Goal: Task Accomplishment & Management: Manage account settings

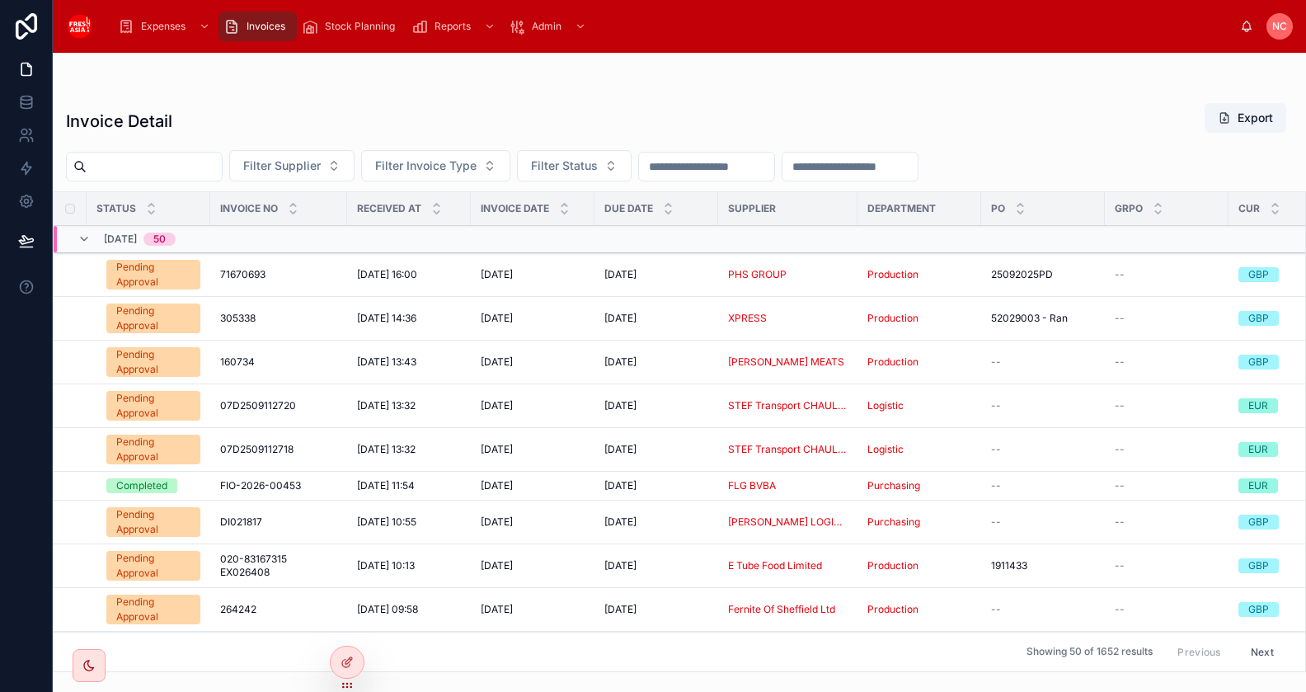
click at [416, 406] on span "06/10/2025 13:32" at bounding box center [386, 405] width 59 height 13
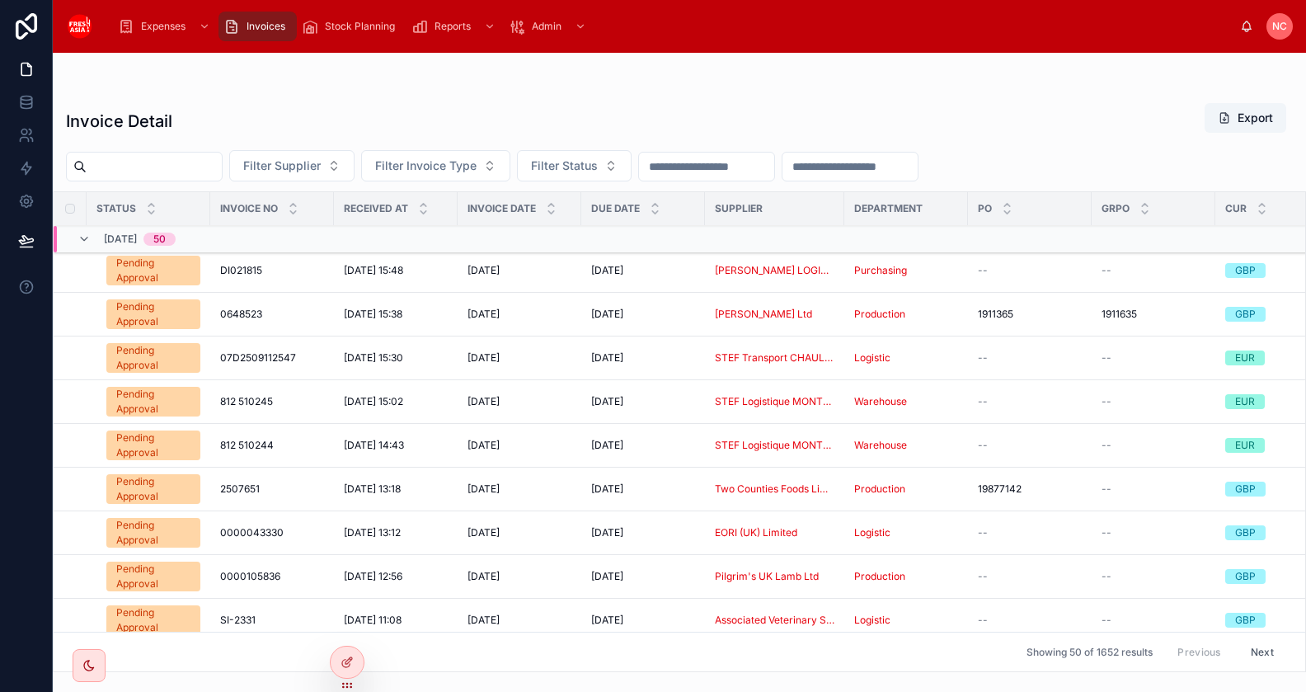
scroll to position [1715, 0]
click at [1249, 650] on button "Next" at bounding box center [1262, 652] width 46 height 26
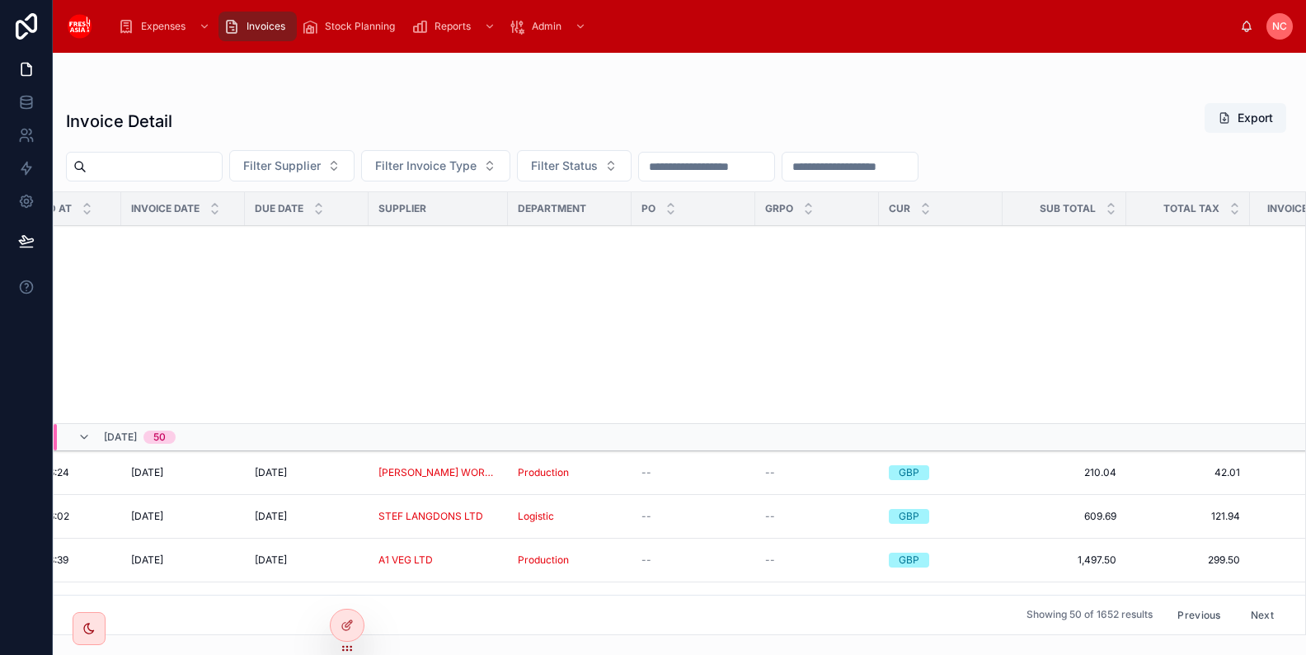
scroll to position [701, 336]
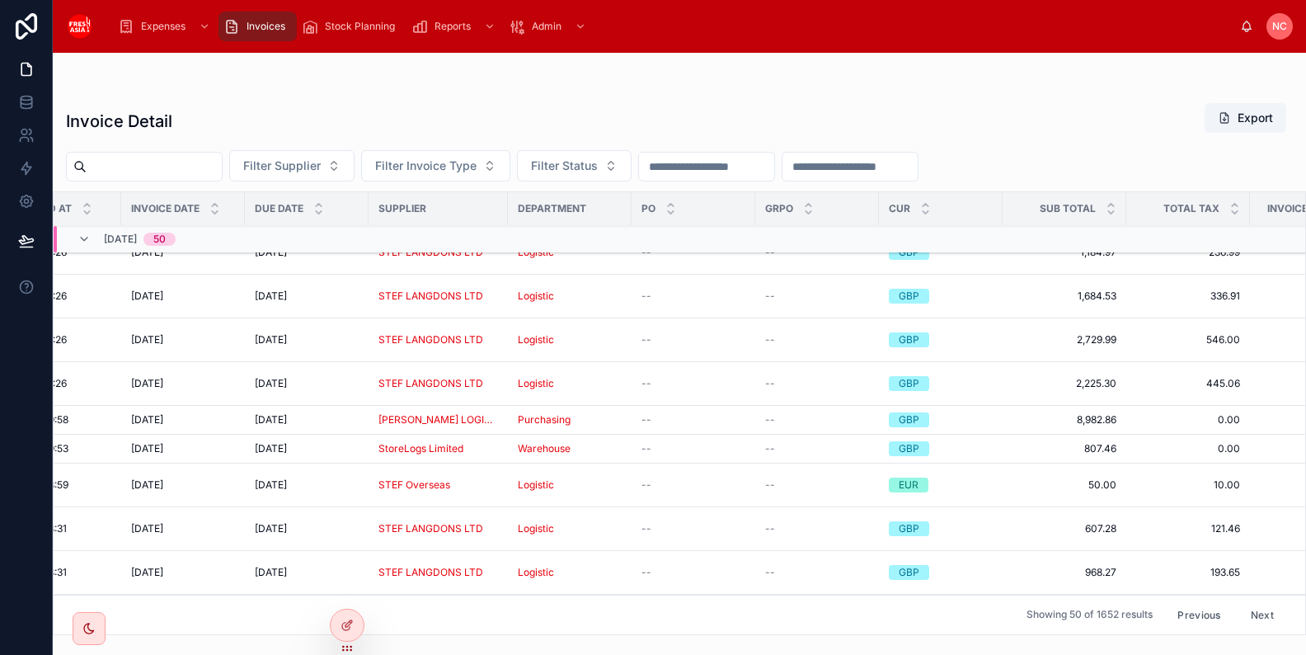
click at [1190, 615] on button "Previous" at bounding box center [1199, 615] width 66 height 26
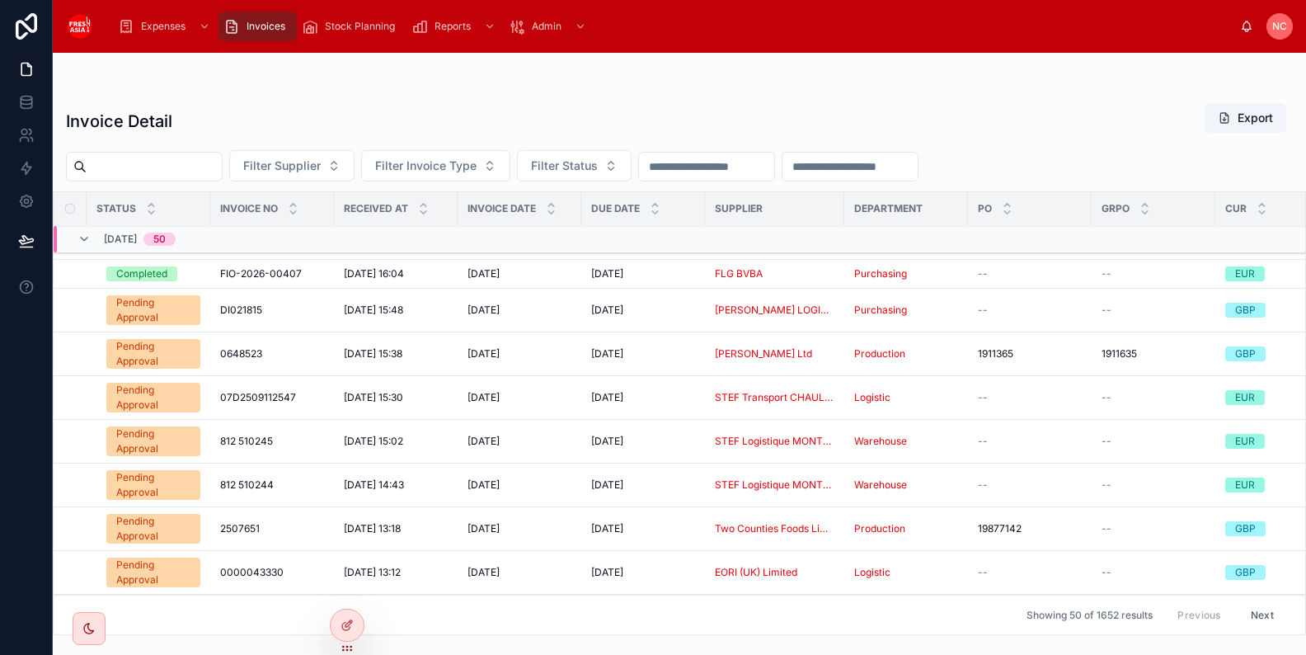
scroll to position [1752, 0]
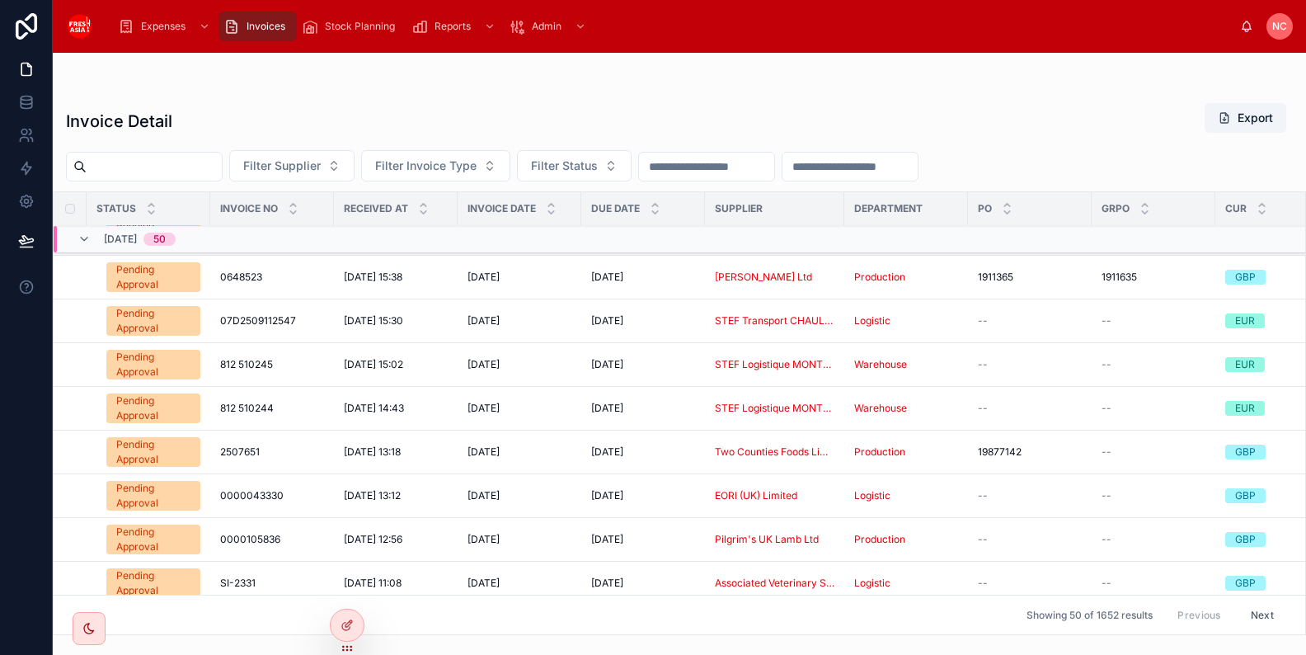
click at [1261, 619] on button "Next" at bounding box center [1262, 615] width 46 height 26
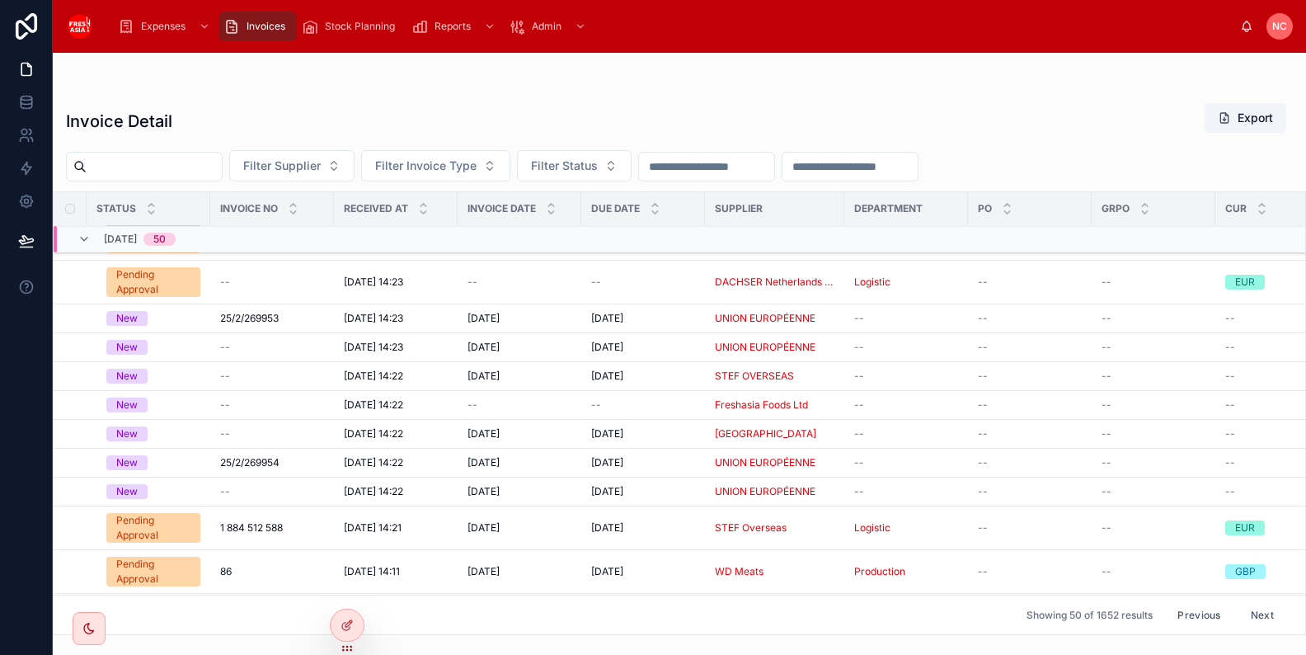
scroll to position [1662, 0]
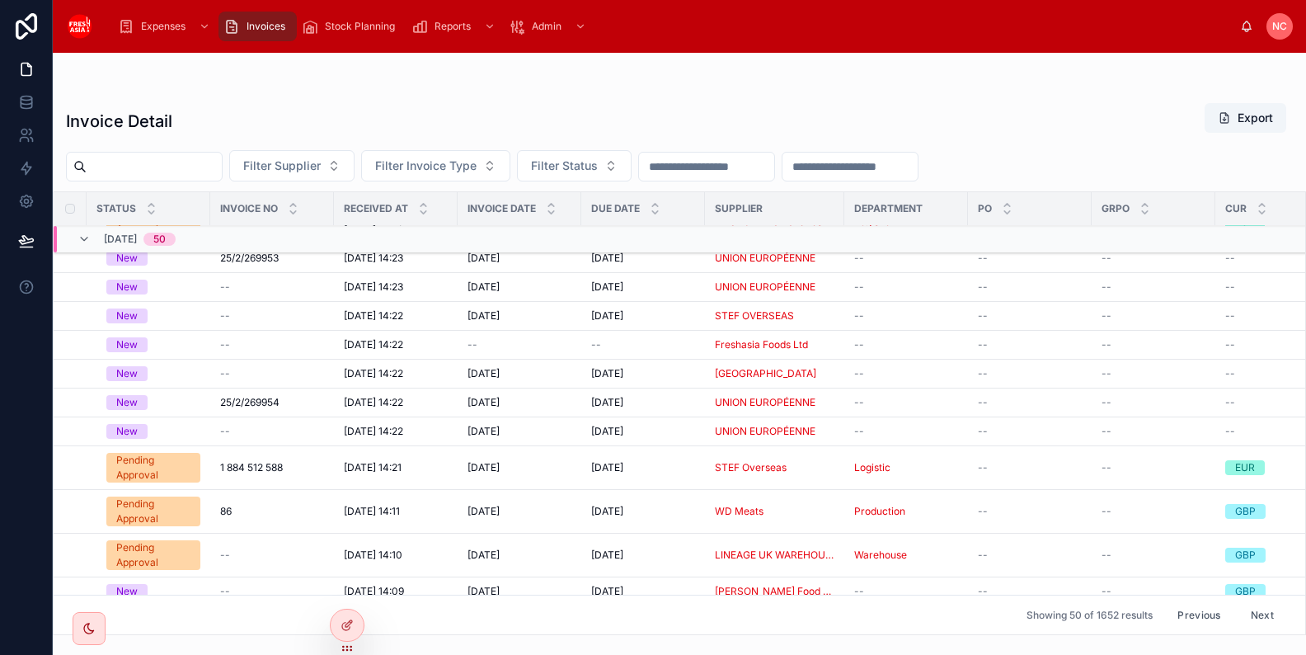
click at [1260, 616] on button "Next" at bounding box center [1262, 615] width 46 height 26
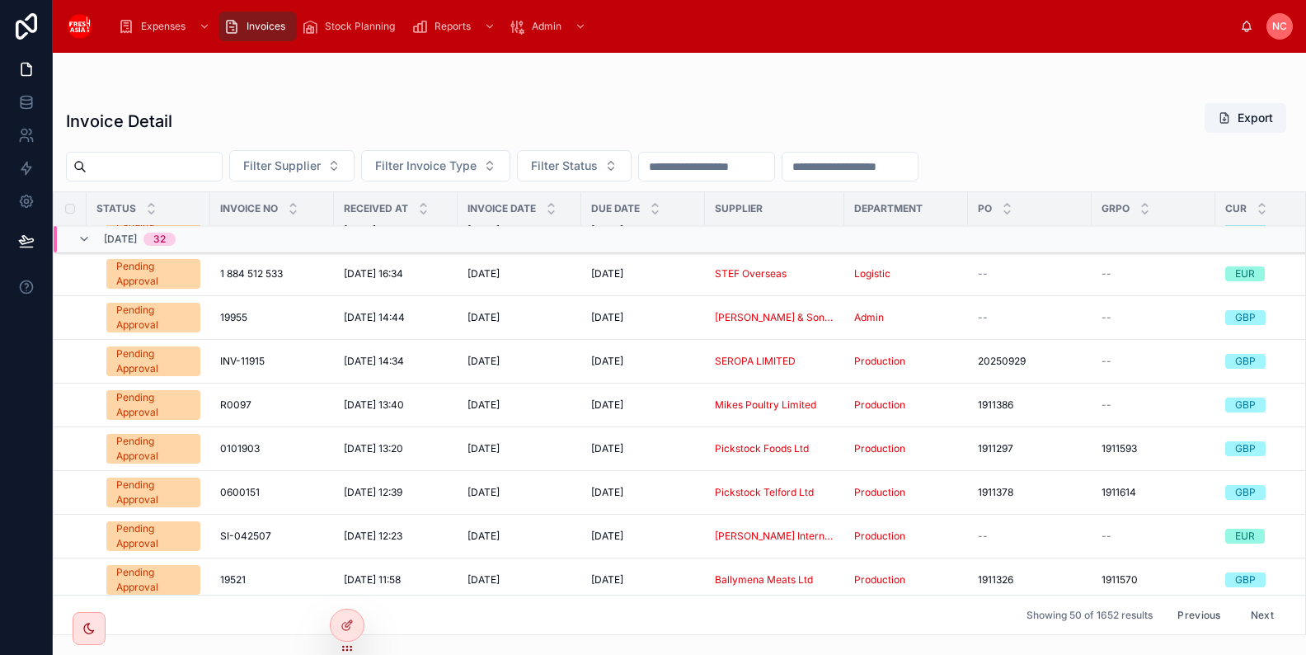
scroll to position [1760, 0]
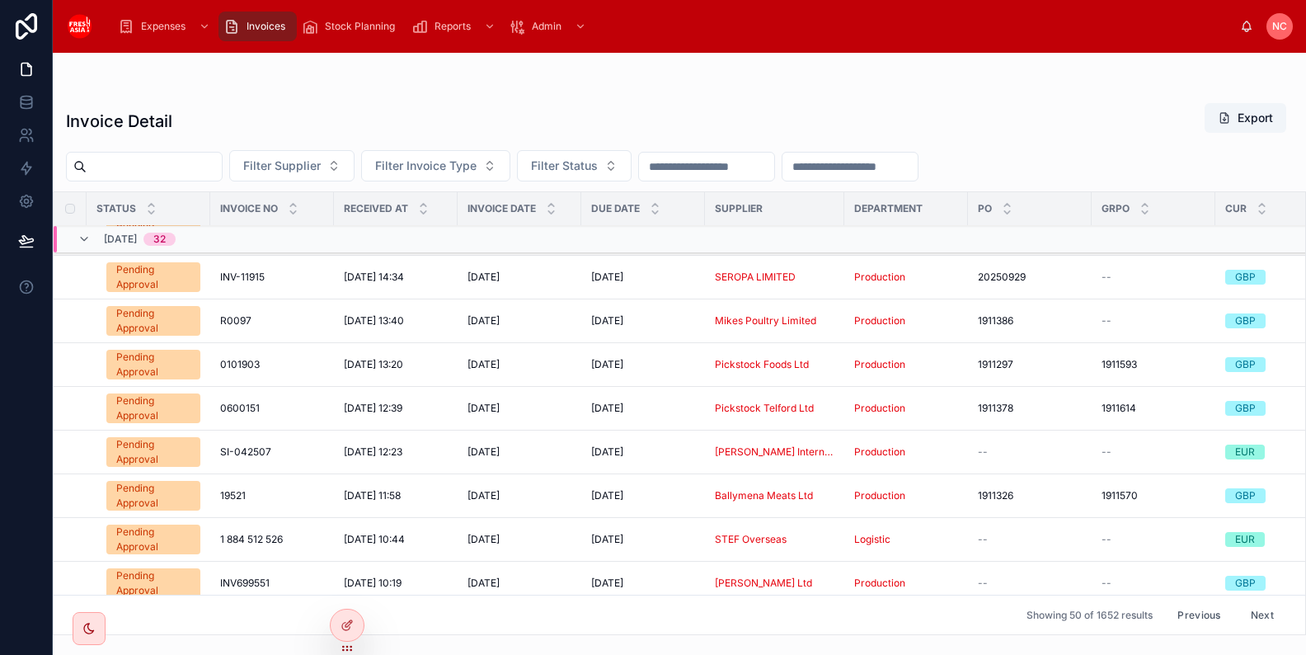
click at [1258, 622] on button "Next" at bounding box center [1262, 615] width 46 height 26
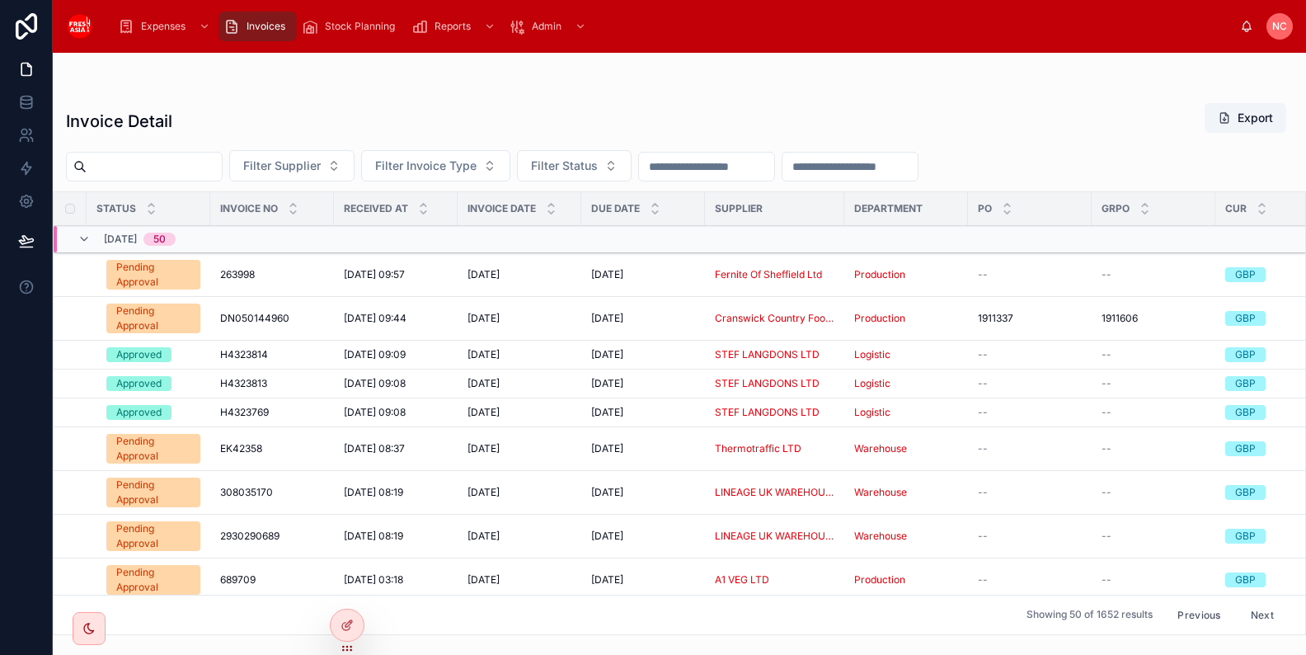
click at [244, 273] on span "263998" at bounding box center [237, 274] width 35 height 13
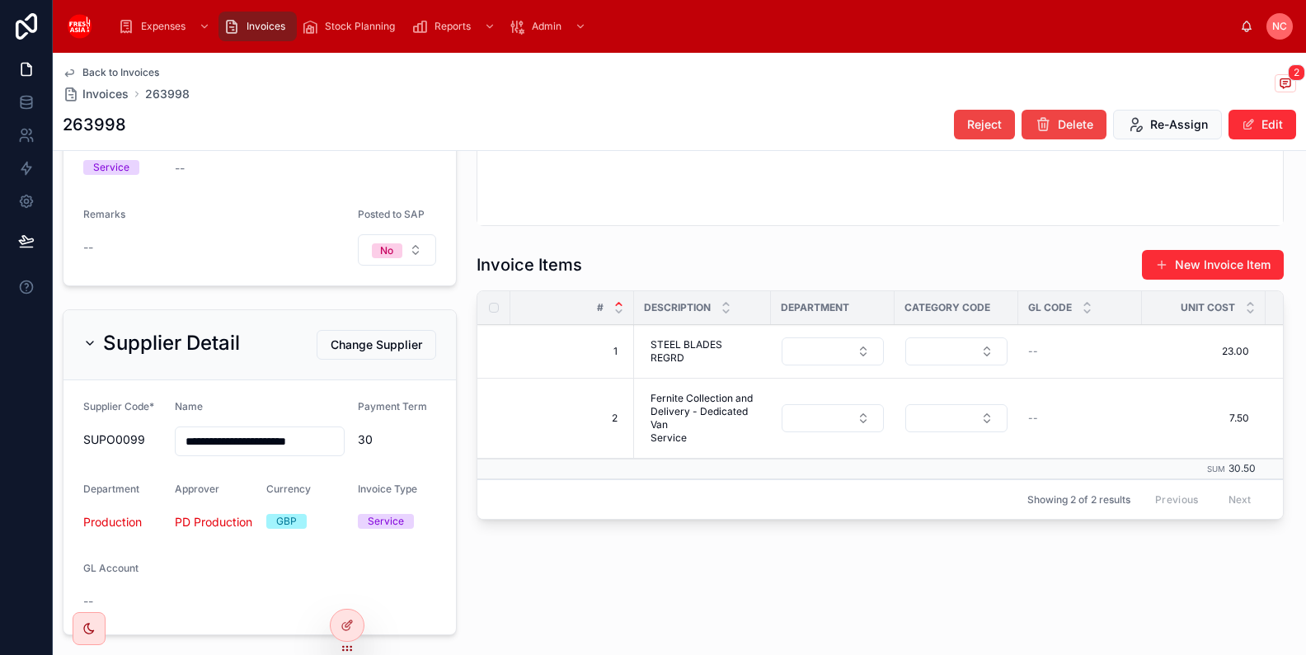
scroll to position [493, 0]
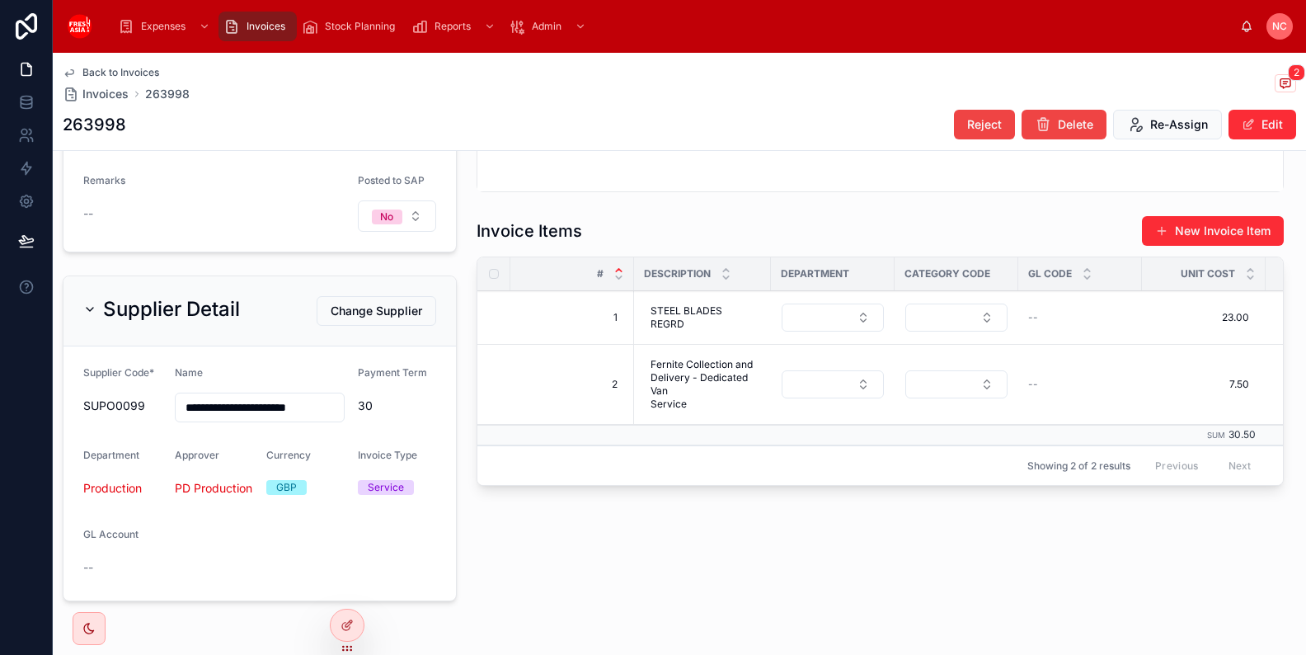
click at [284, 407] on input "**********" at bounding box center [260, 407] width 168 height 23
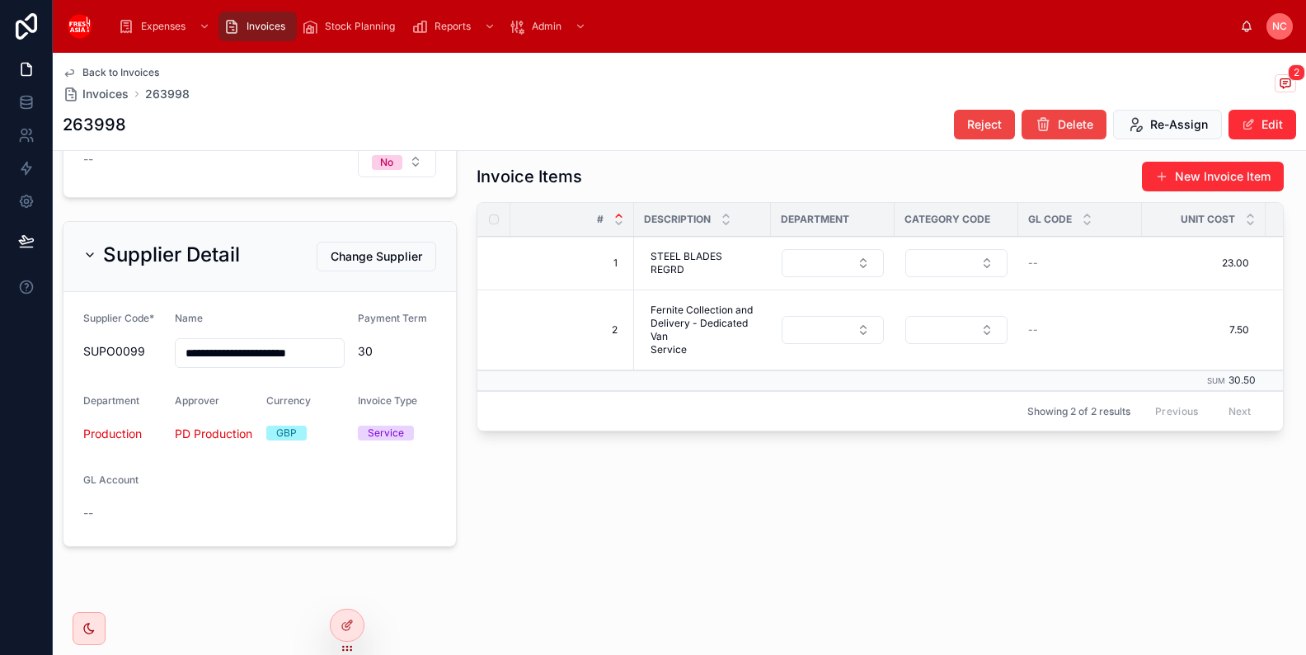
click at [398, 251] on span "Change Supplier" at bounding box center [377, 256] width 92 height 16
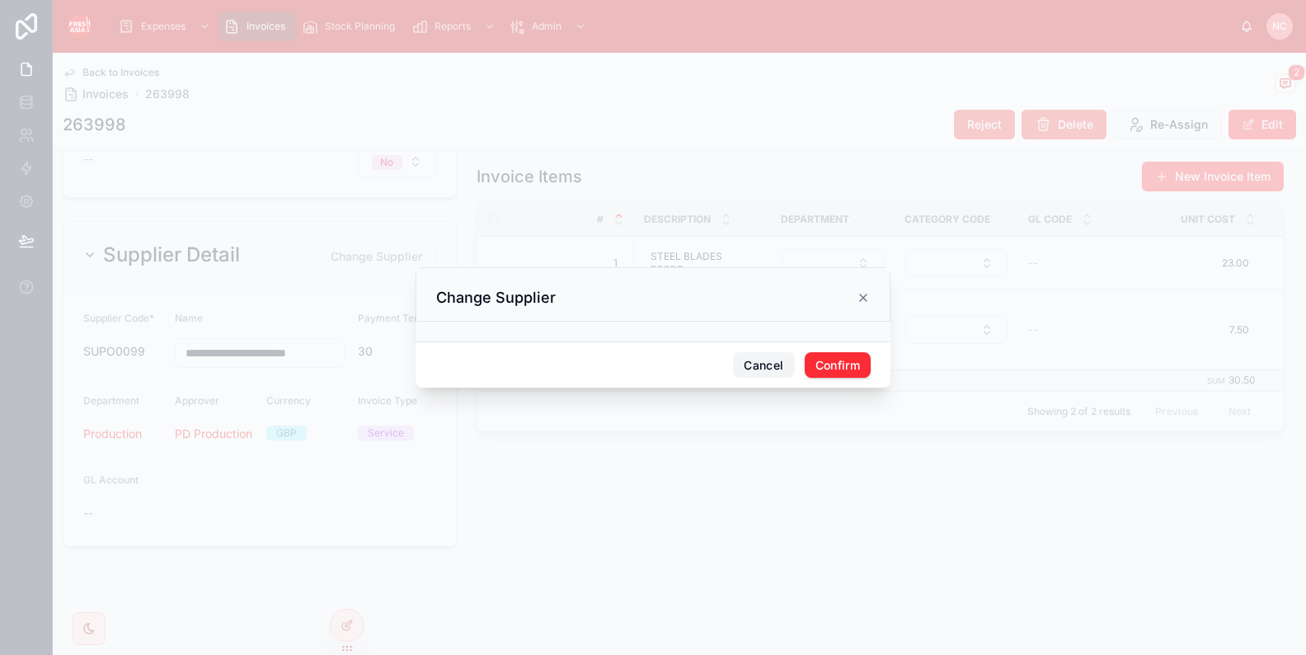
click at [768, 366] on button "Cancel" at bounding box center [763, 365] width 61 height 26
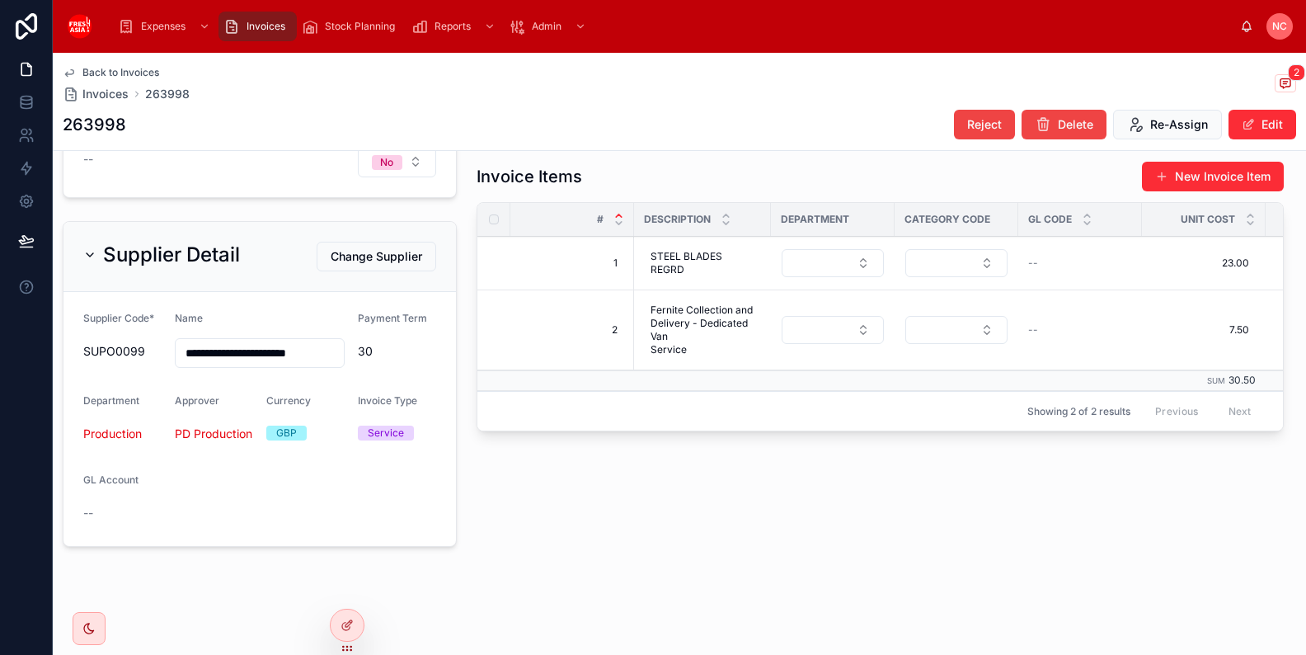
click at [353, 623] on icon at bounding box center [347, 624] width 13 height 13
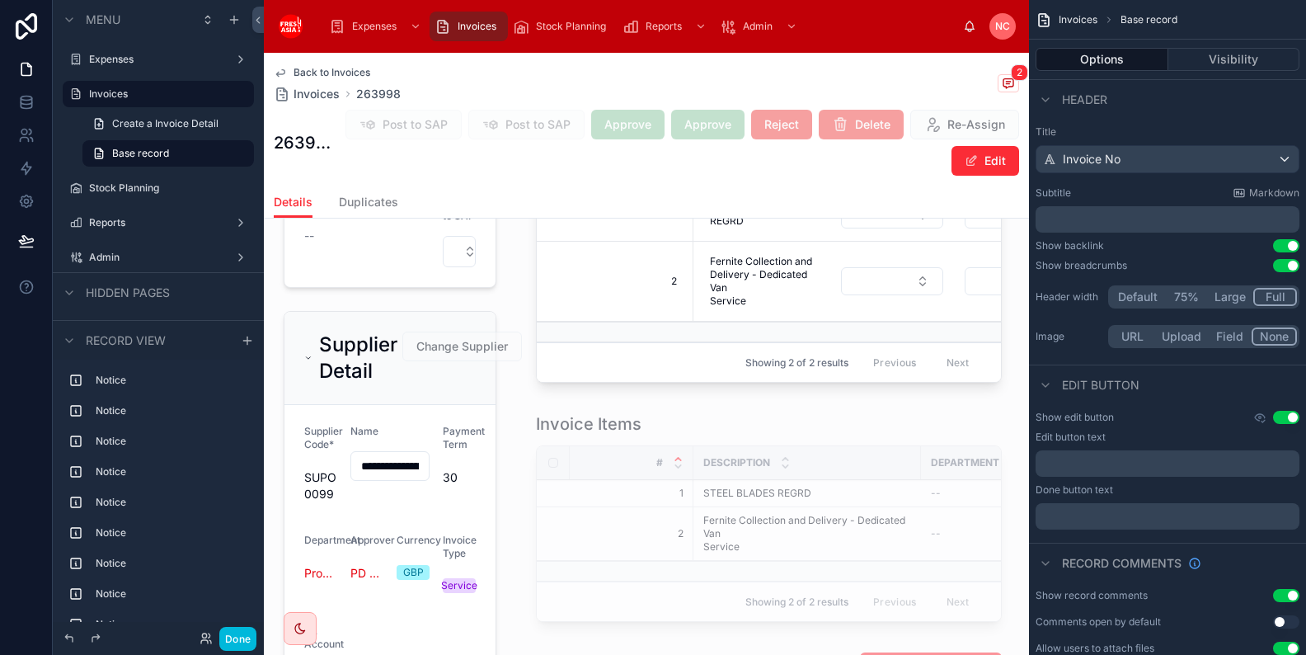
scroll to position [1533, 0]
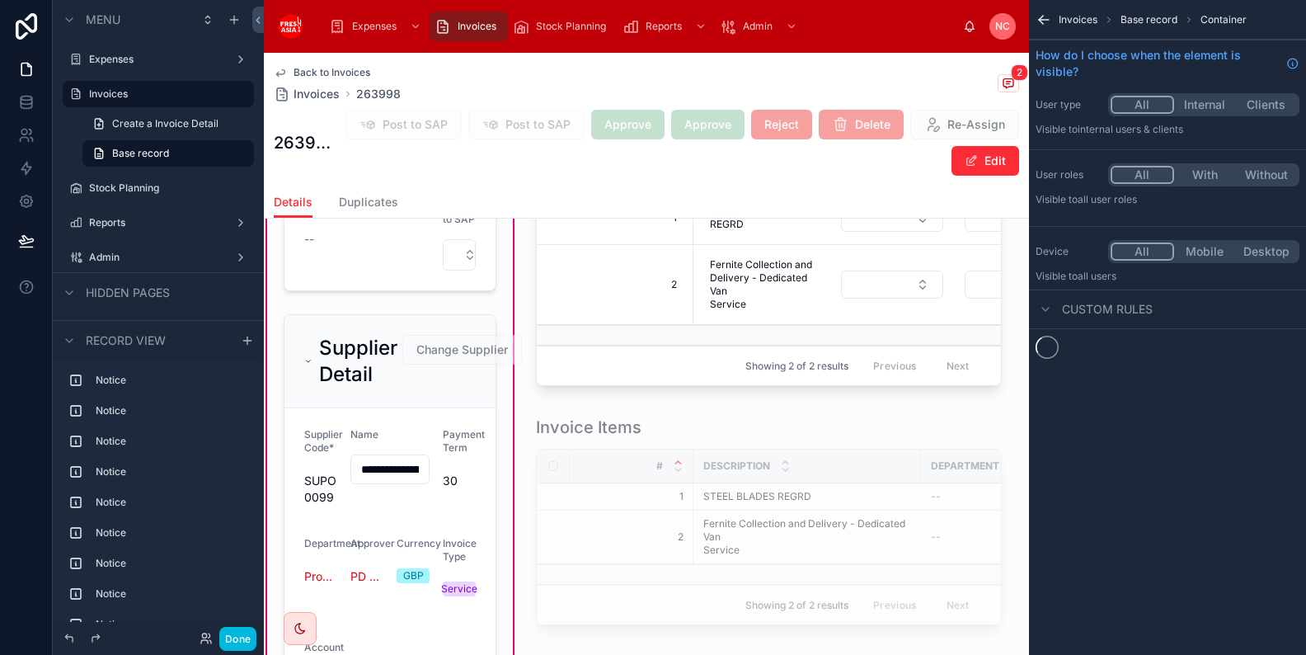
click at [443, 341] on div at bounding box center [390, 514] width 233 height 413
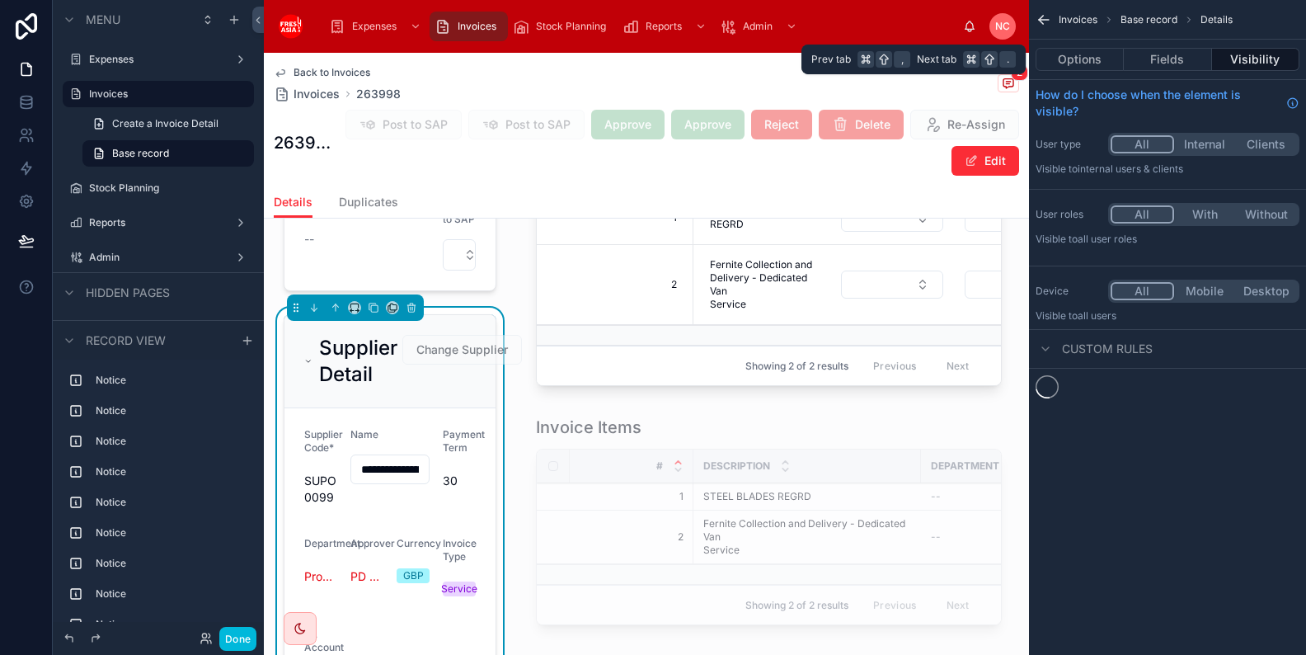
click at [1097, 63] on button "Options" at bounding box center [1080, 59] width 88 height 23
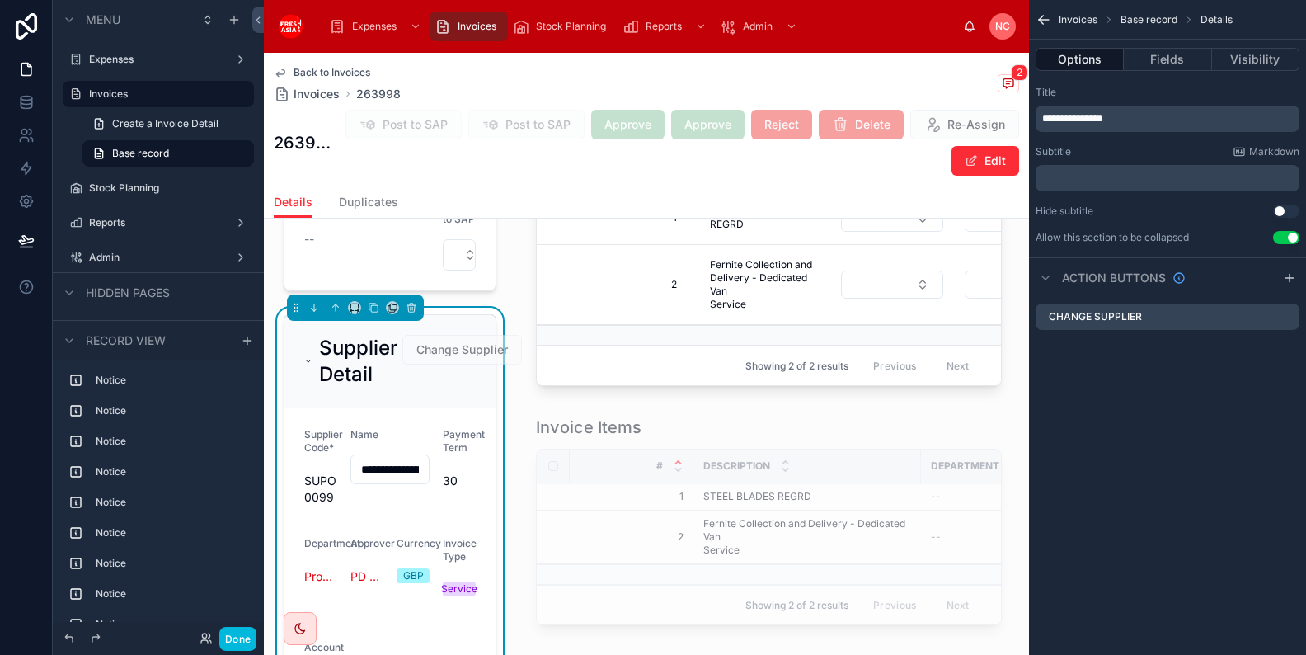
click at [0, 0] on icon "scrollable content" at bounding box center [0, 0] width 0 height 0
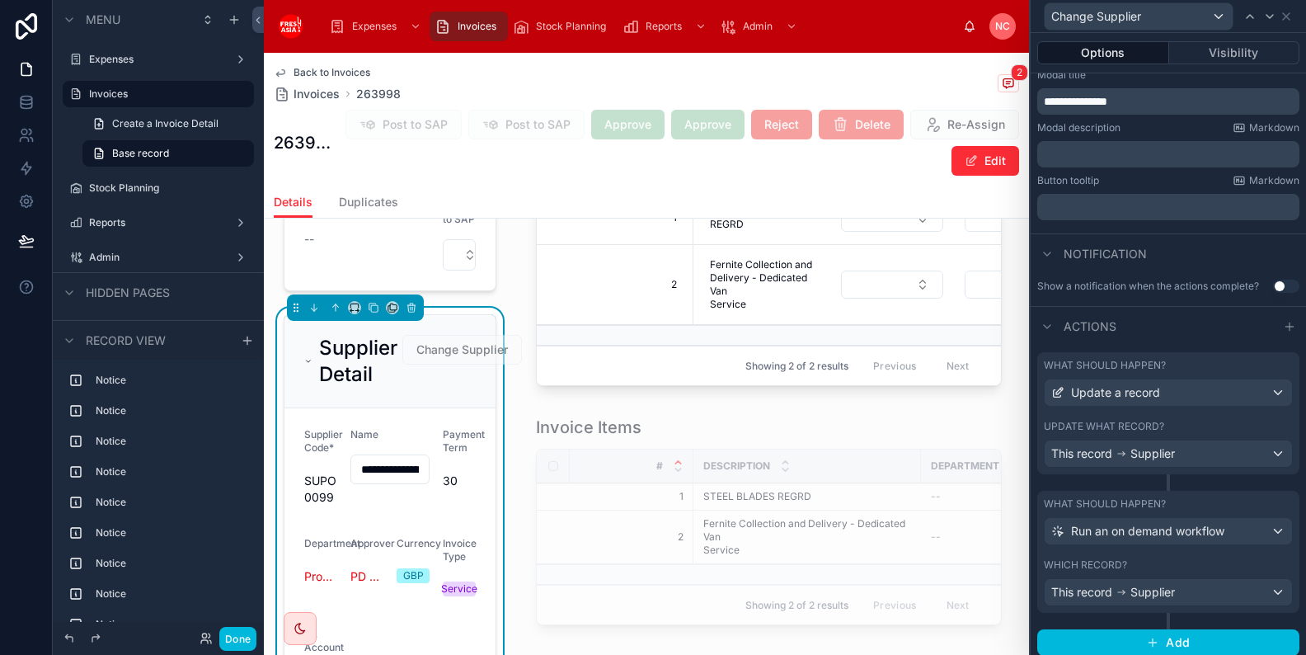
scroll to position [275, 0]
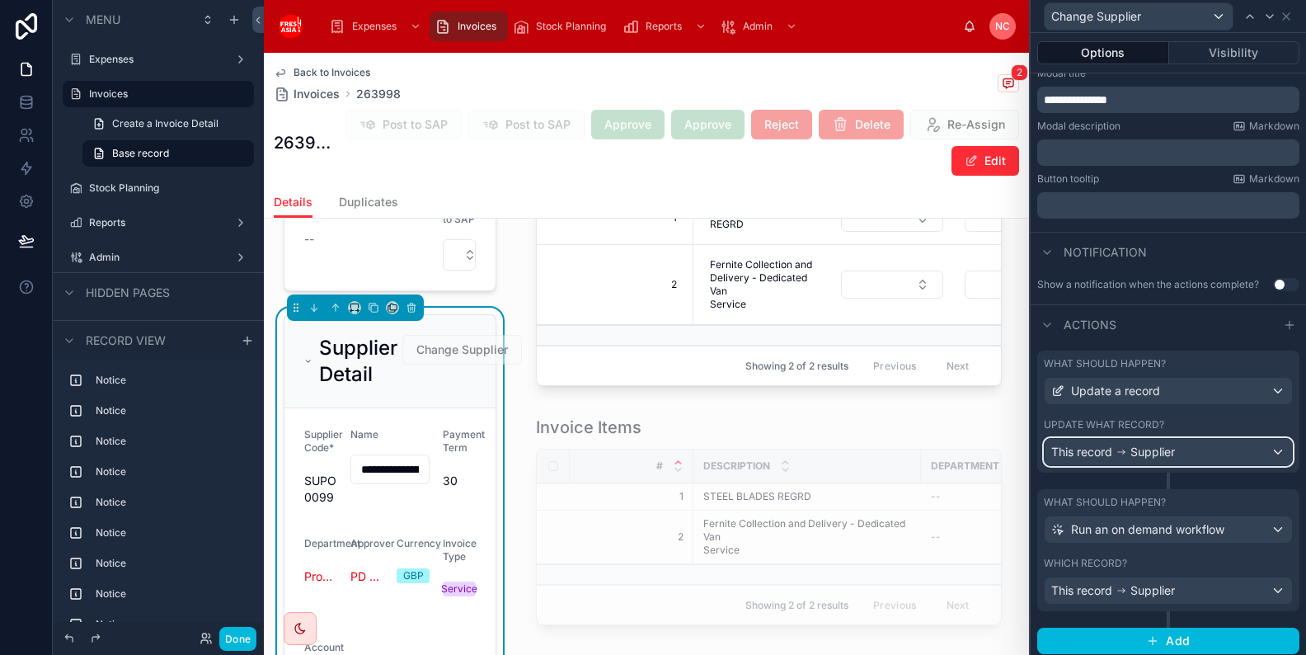
click at [1218, 452] on div "This record Supplier" at bounding box center [1168, 452] width 247 height 26
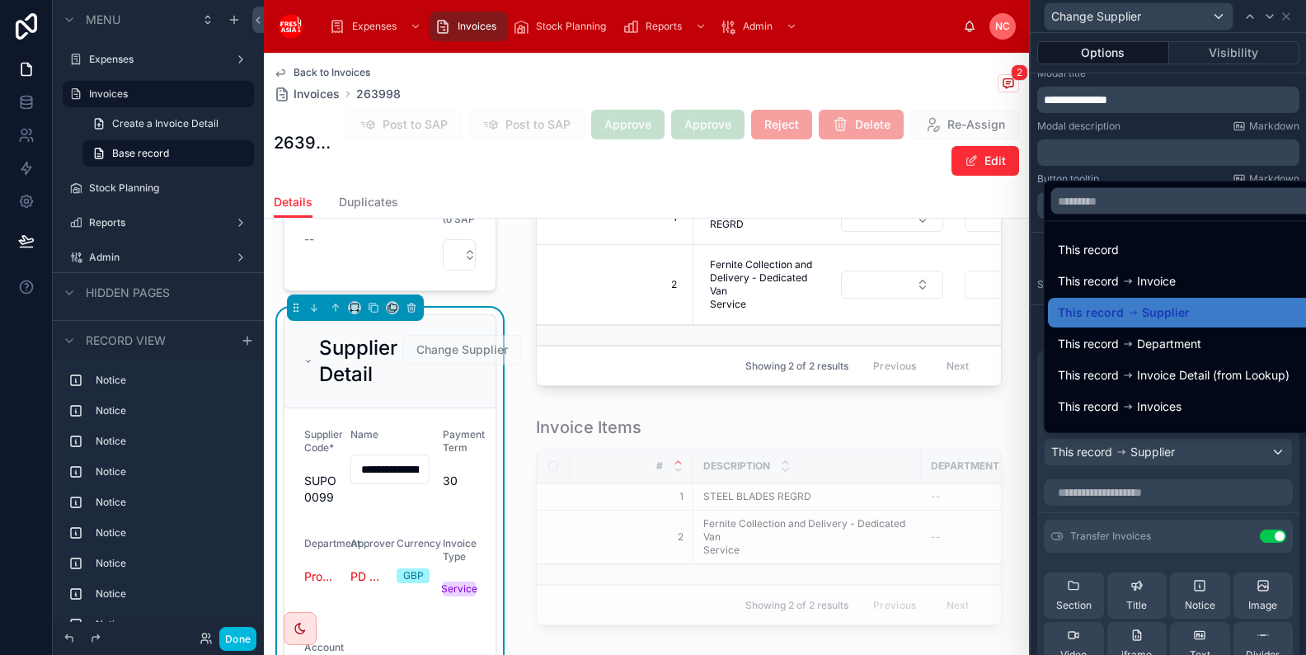
click at [1239, 457] on div at bounding box center [1168, 327] width 275 height 655
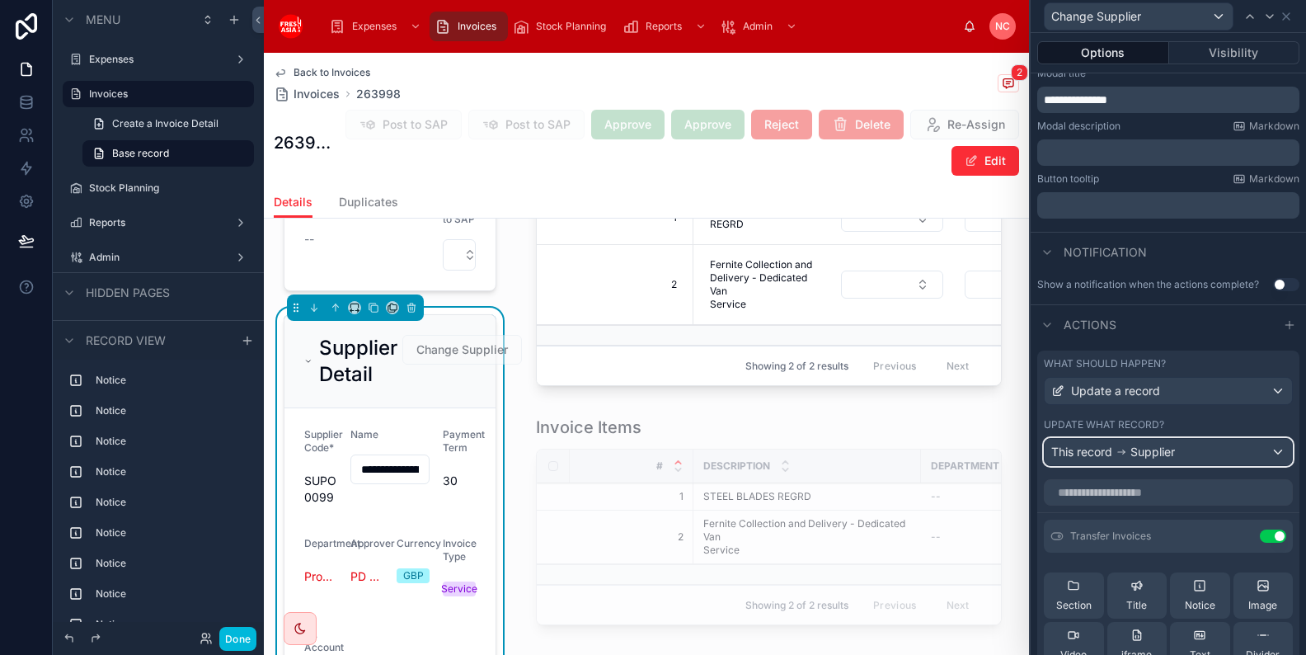
click at [1247, 456] on div "This record Supplier" at bounding box center [1168, 452] width 247 height 26
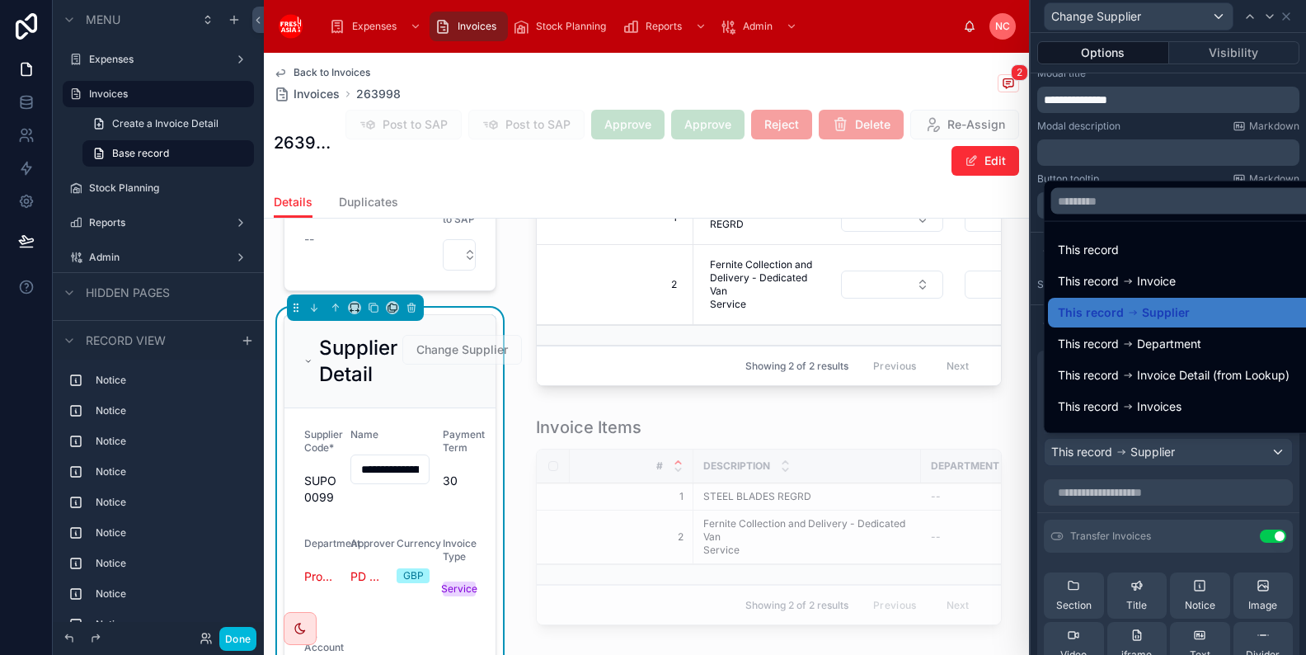
click at [1247, 456] on div at bounding box center [1168, 327] width 275 height 655
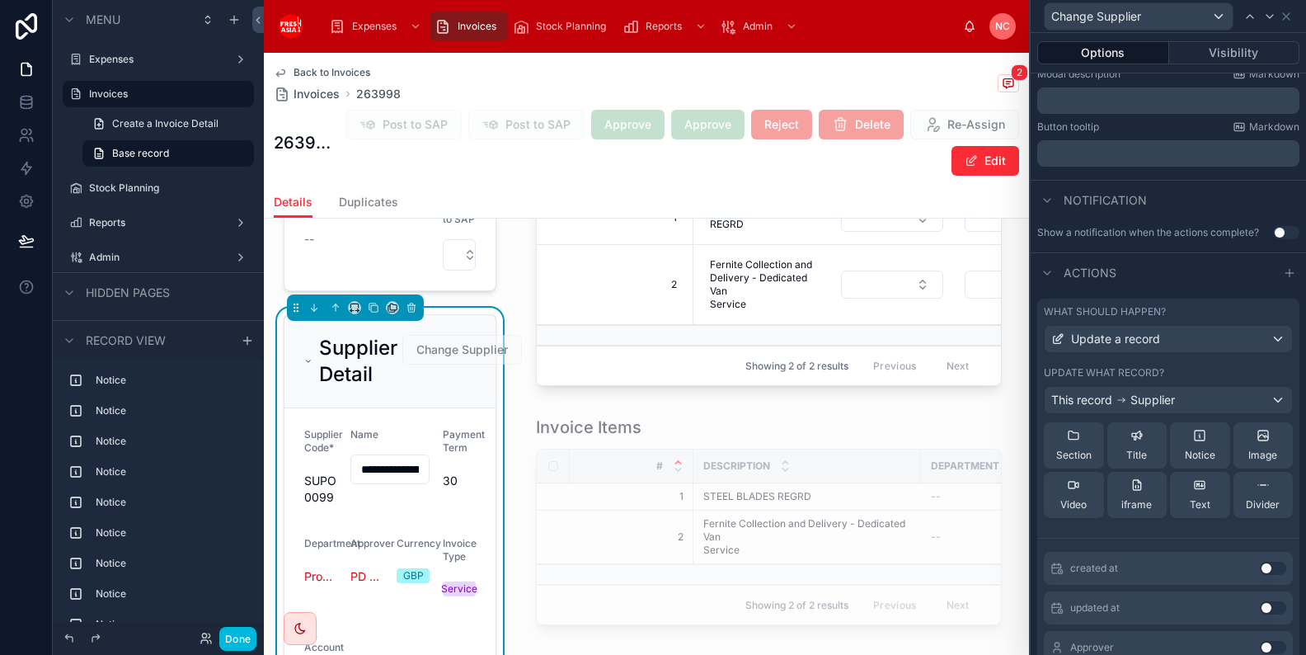
scroll to position [0, 0]
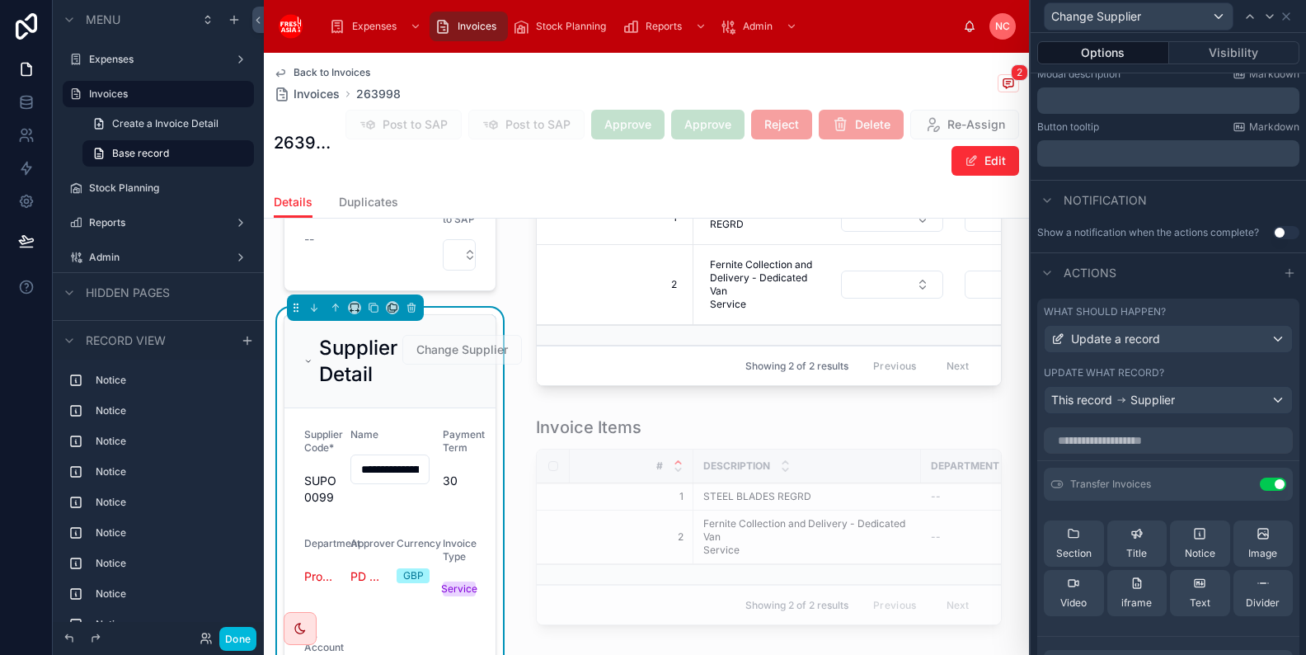
click at [0, 0] on icon at bounding box center [0, 0] width 0 height 0
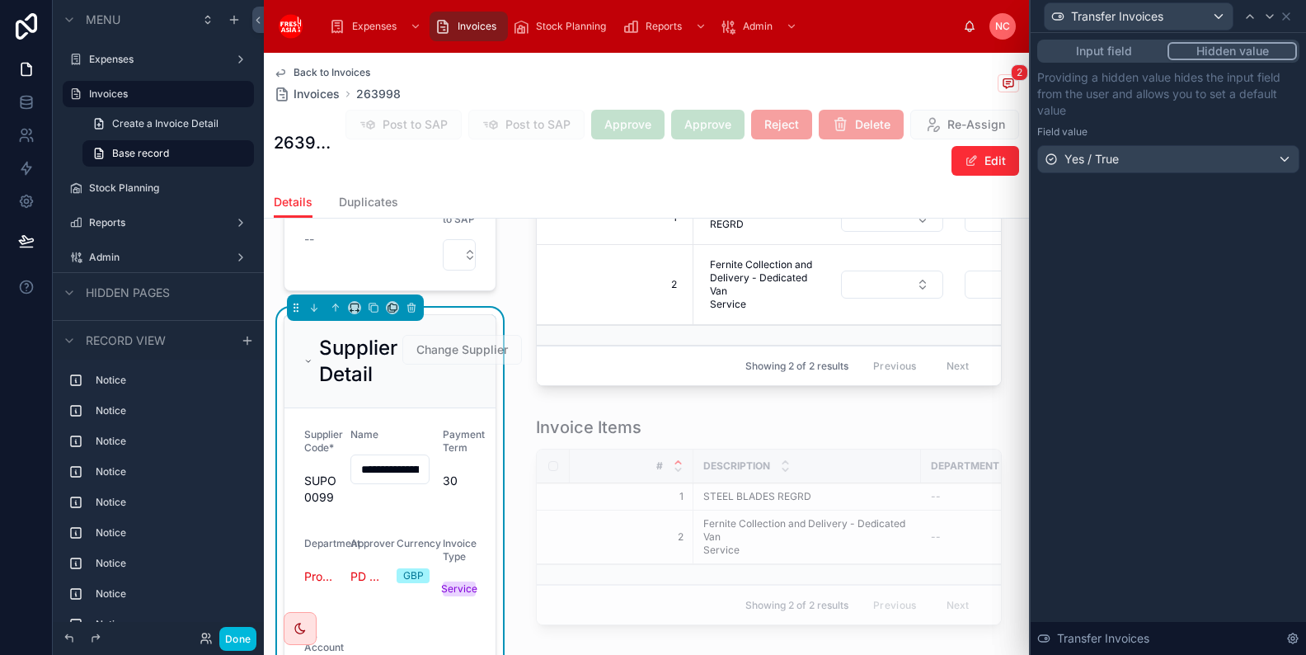
click at [1291, 16] on icon at bounding box center [1286, 16] width 13 height 13
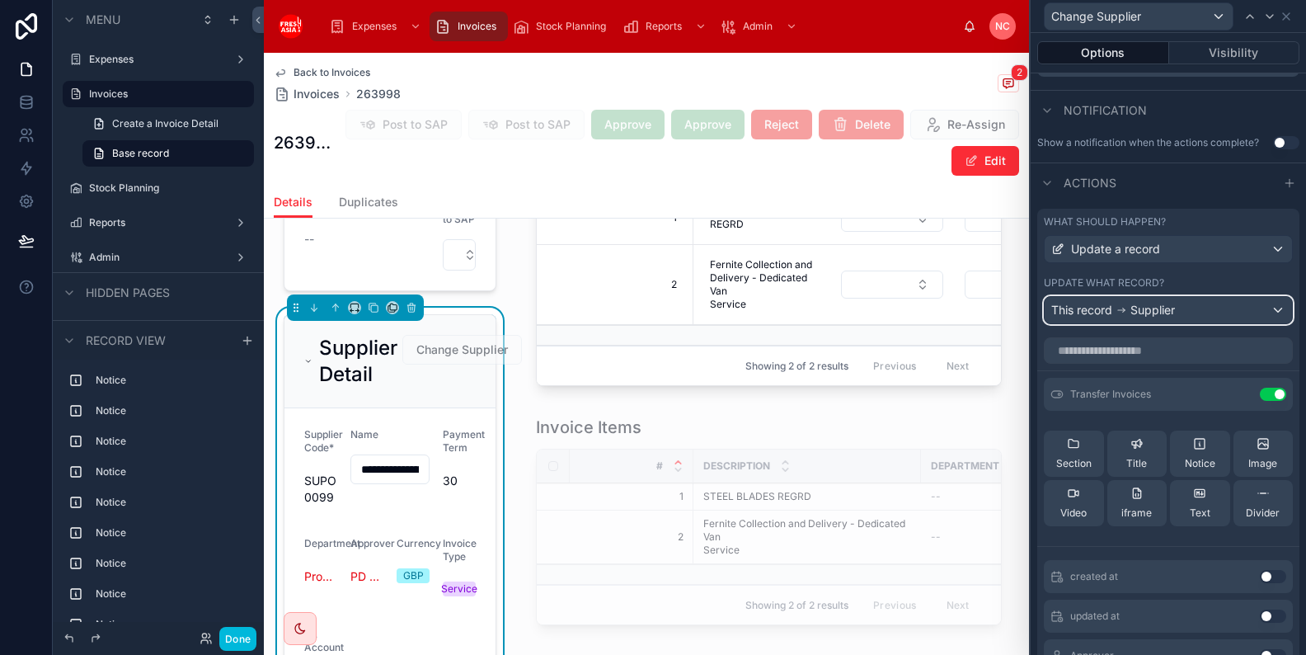
click at [1154, 311] on span "Supplier" at bounding box center [1152, 310] width 45 height 16
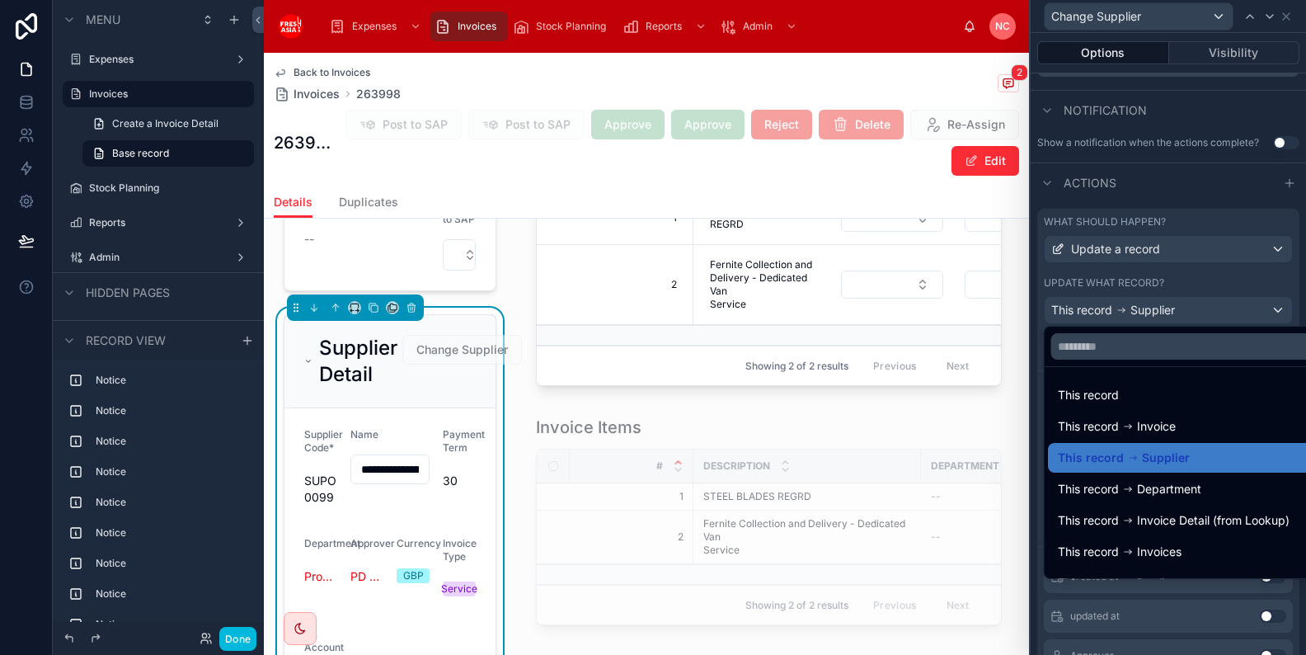
click at [1157, 311] on div at bounding box center [1168, 327] width 275 height 655
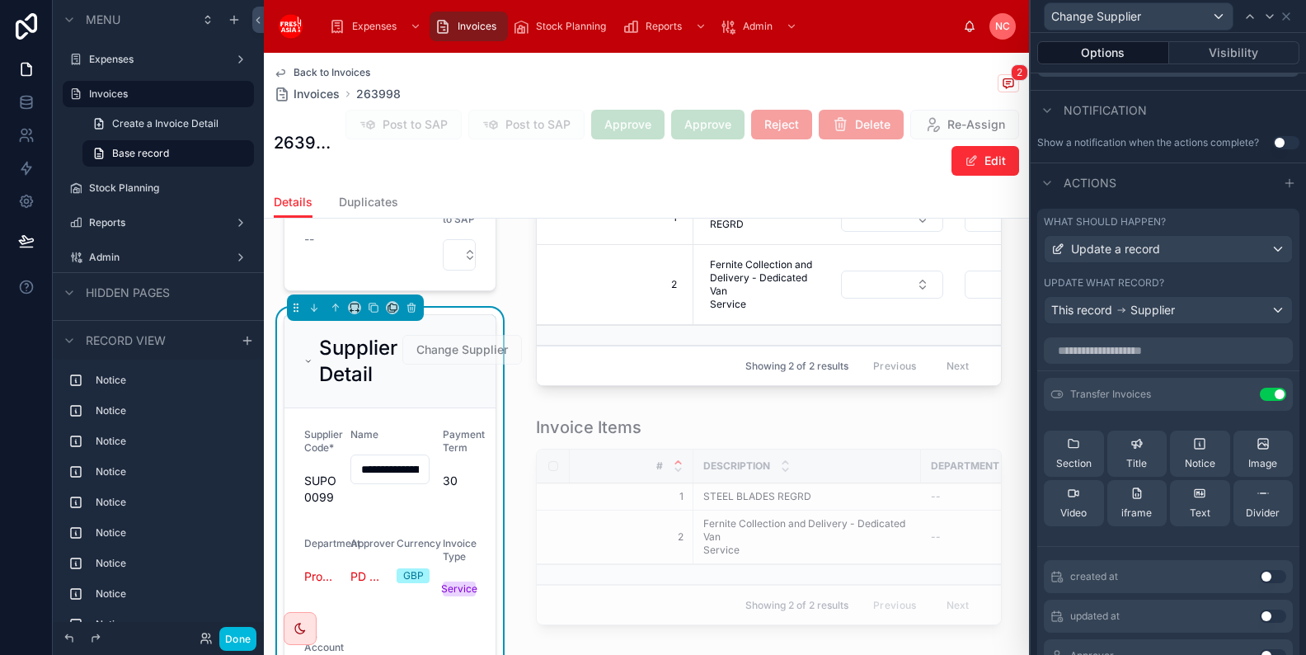
click at [472, 338] on span "Change Supplier" at bounding box center [462, 350] width 120 height 30
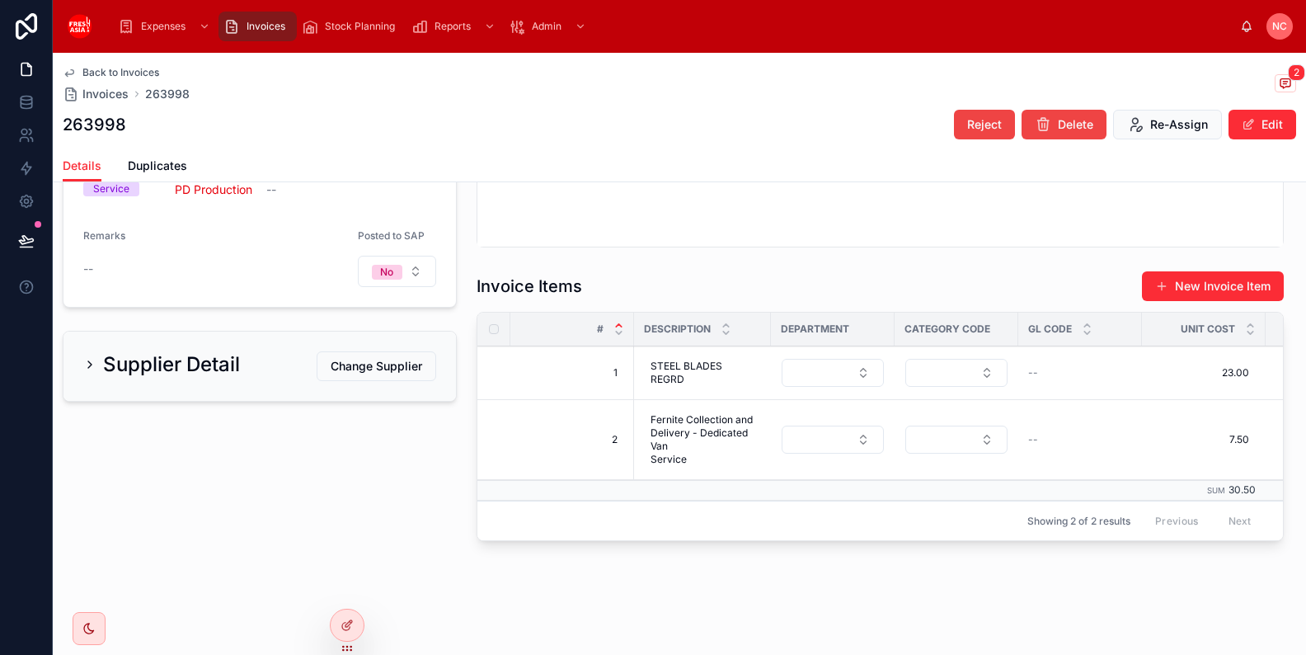
scroll to position [250, 0]
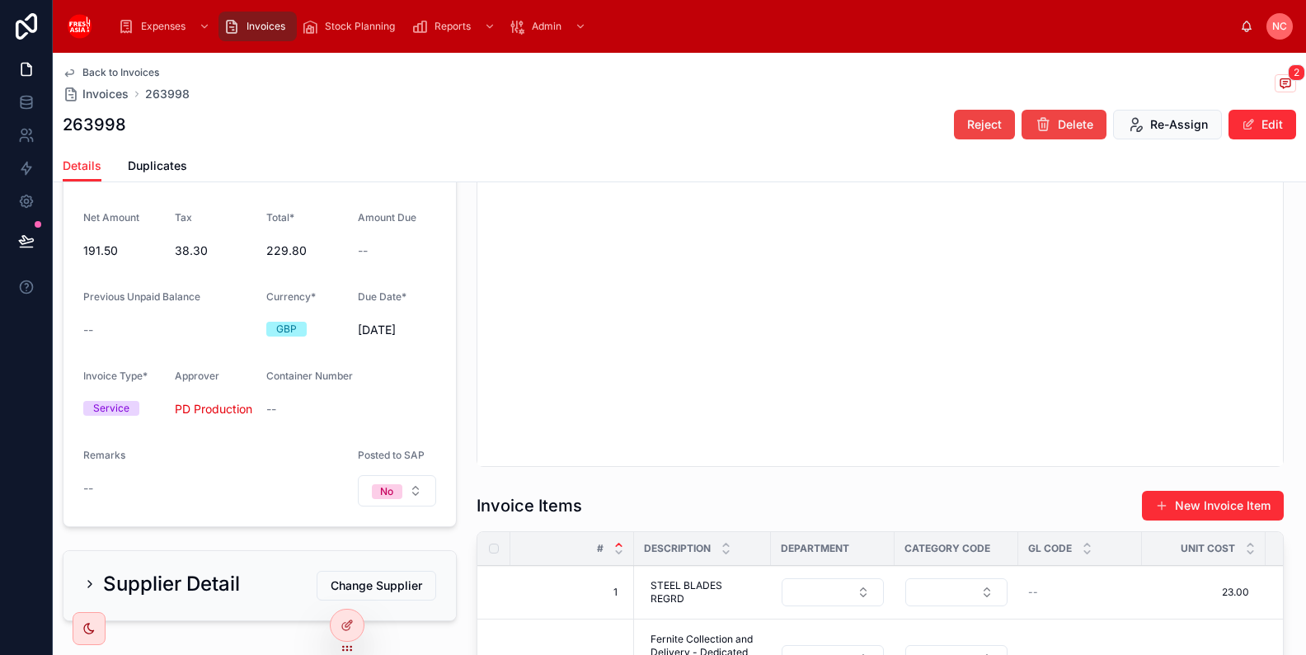
click at [385, 589] on span "Change Supplier" at bounding box center [377, 585] width 92 height 16
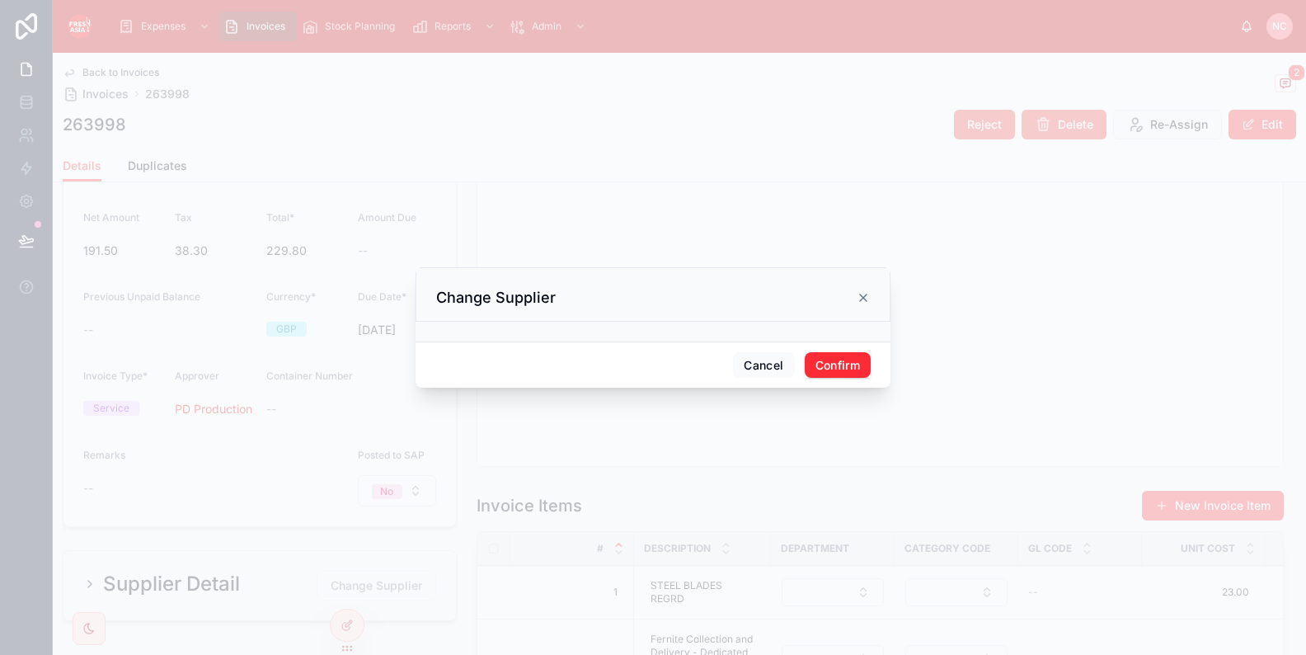
click at [651, 337] on div at bounding box center [653, 332] width 475 height 20
click at [749, 361] on button "Cancel" at bounding box center [763, 365] width 61 height 26
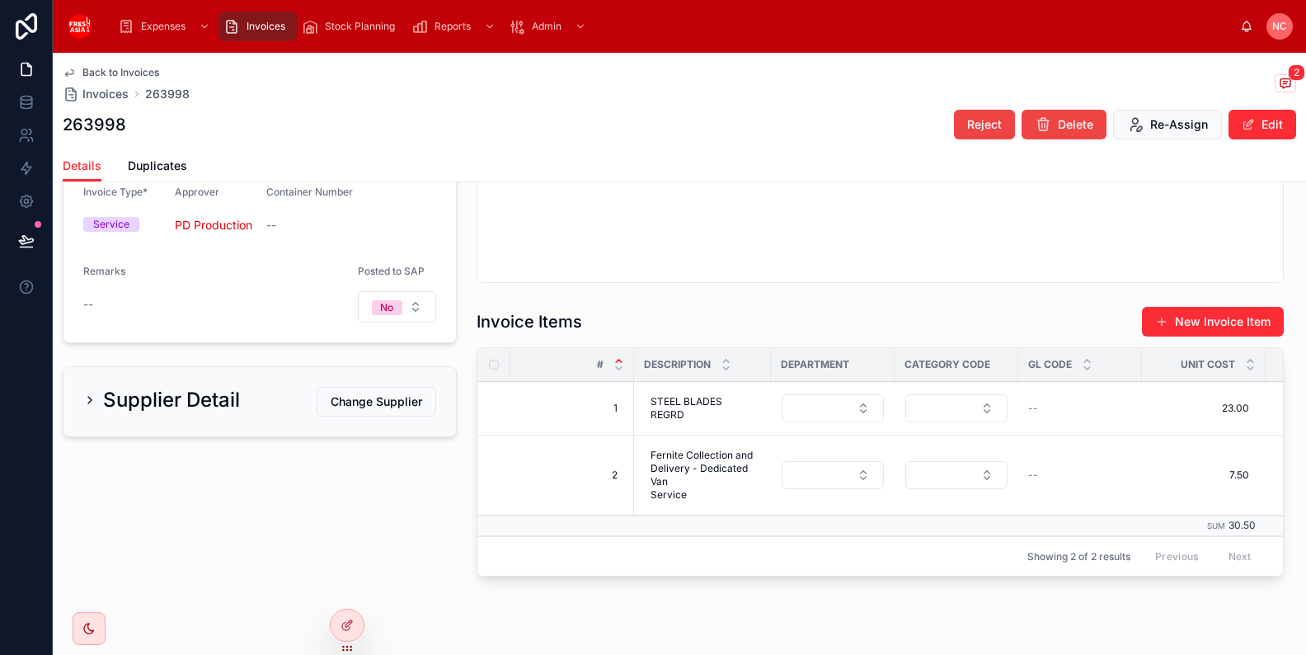
scroll to position [450, 0]
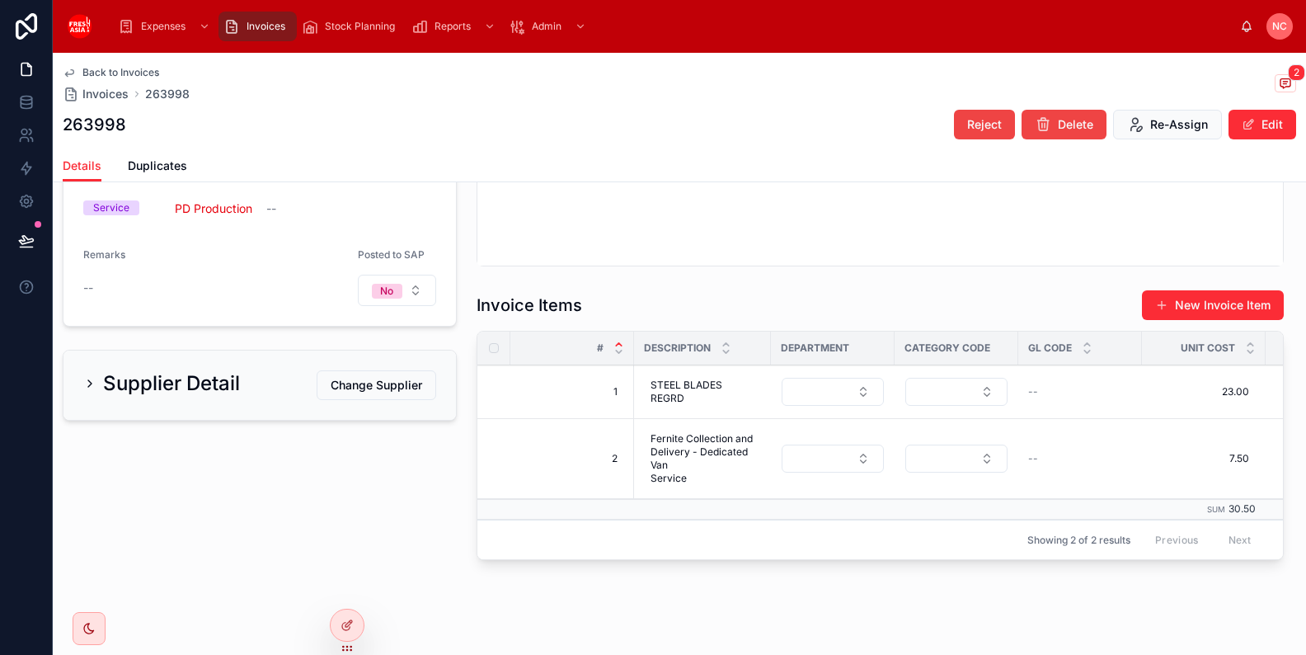
click at [341, 646] on icon at bounding box center [347, 648] width 13 height 13
click at [347, 628] on icon at bounding box center [347, 624] width 13 height 13
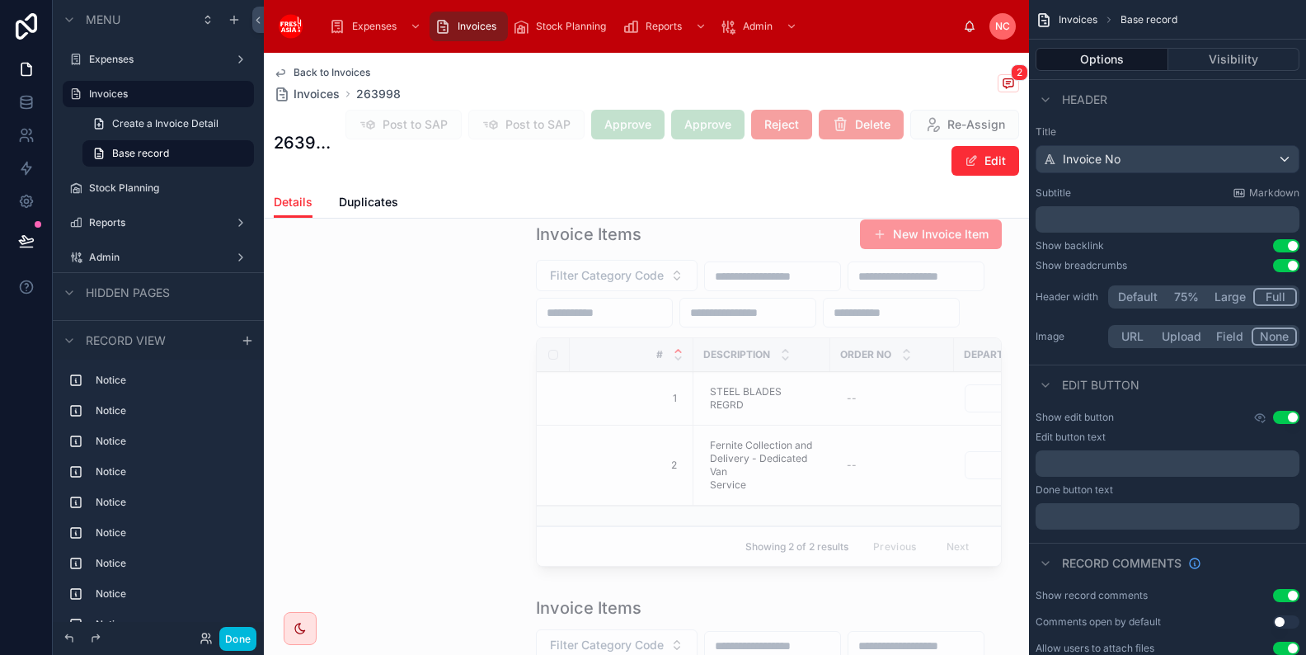
scroll to position [1390, 0]
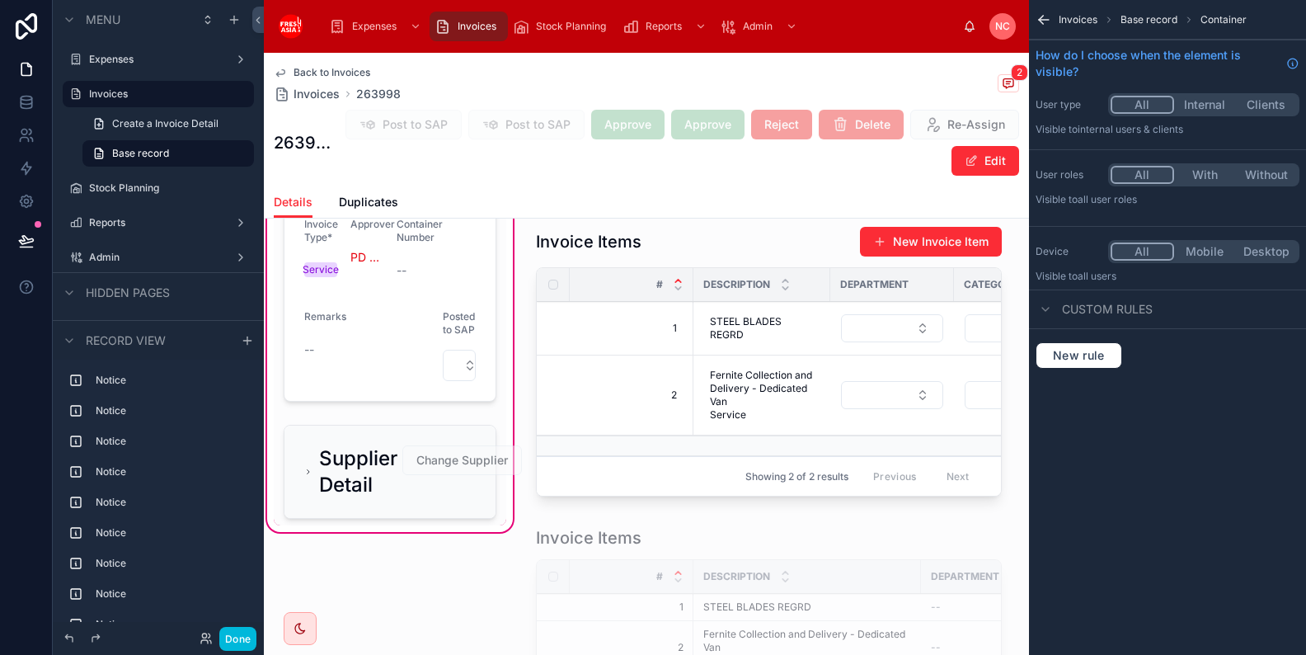
click at [308, 454] on div at bounding box center [390, 471] width 233 height 107
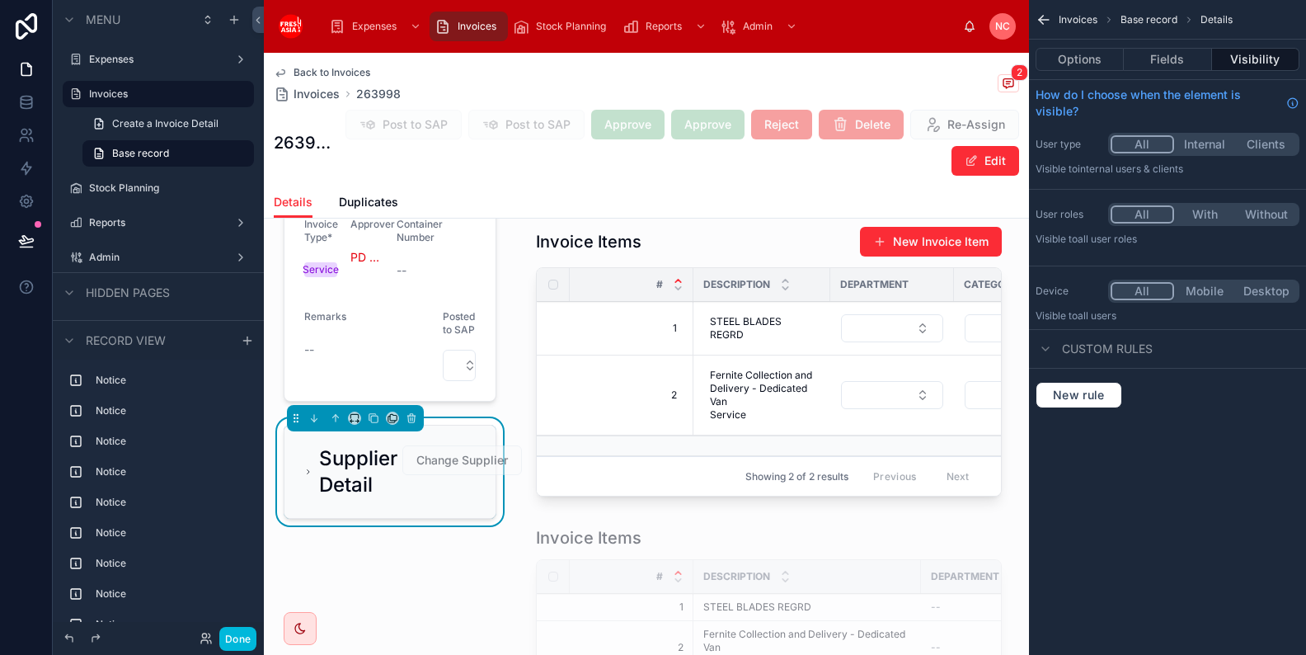
scroll to position [1426, 0]
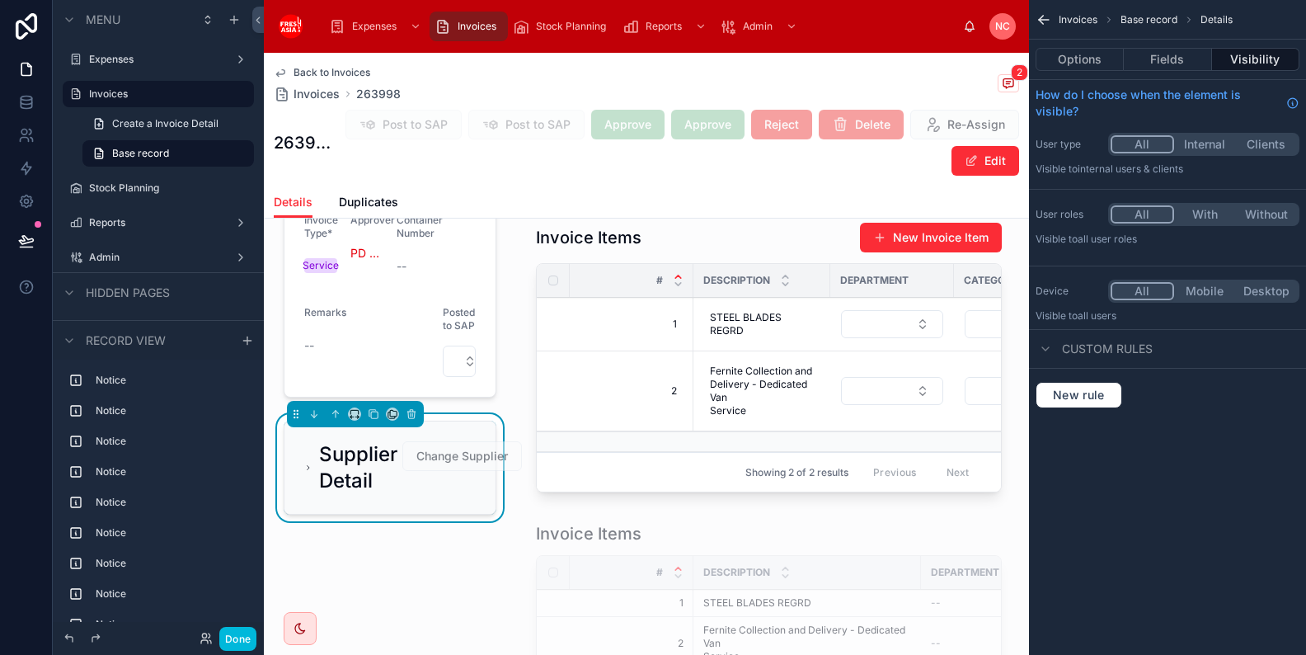
click at [306, 461] on icon at bounding box center [308, 467] width 8 height 13
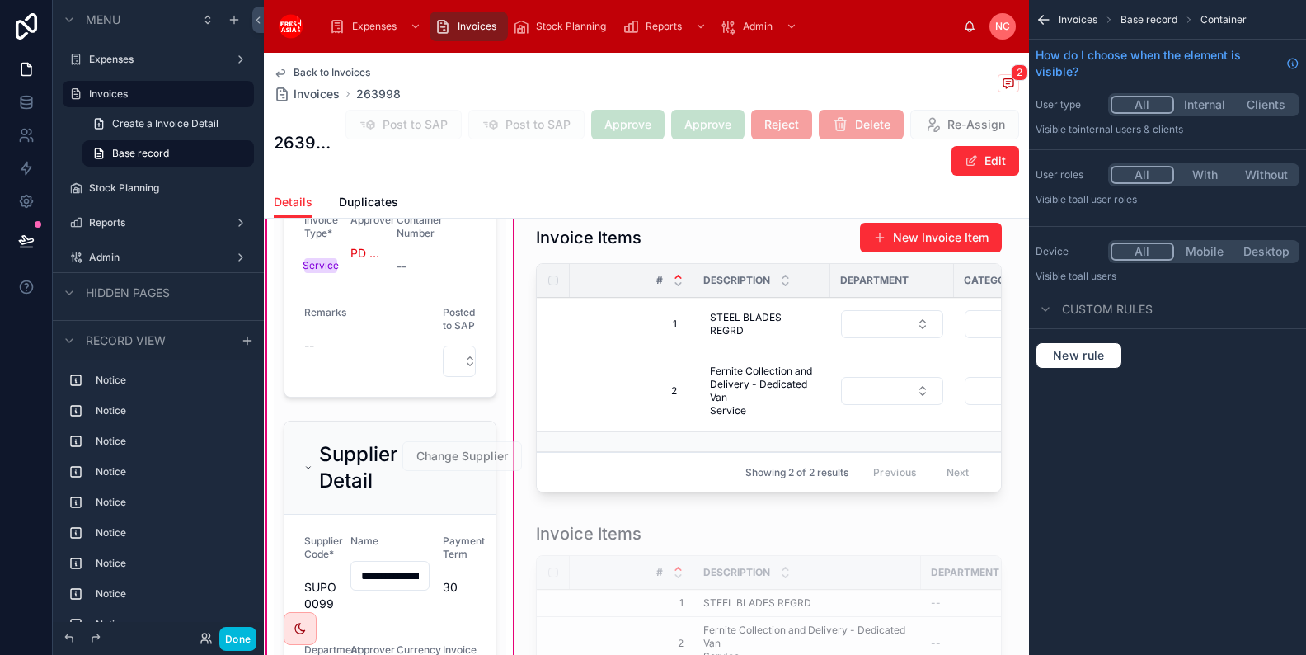
click at [456, 447] on div at bounding box center [390, 620] width 233 height 413
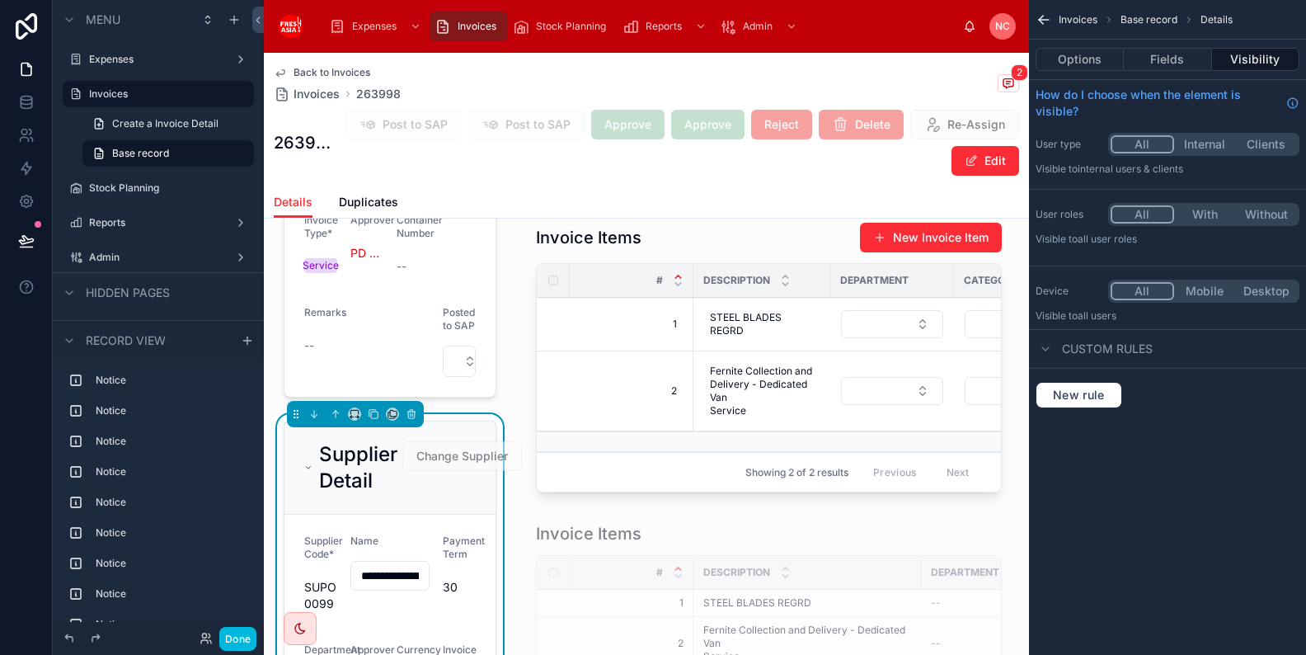
click at [1101, 61] on button "Options" at bounding box center [1080, 59] width 88 height 23
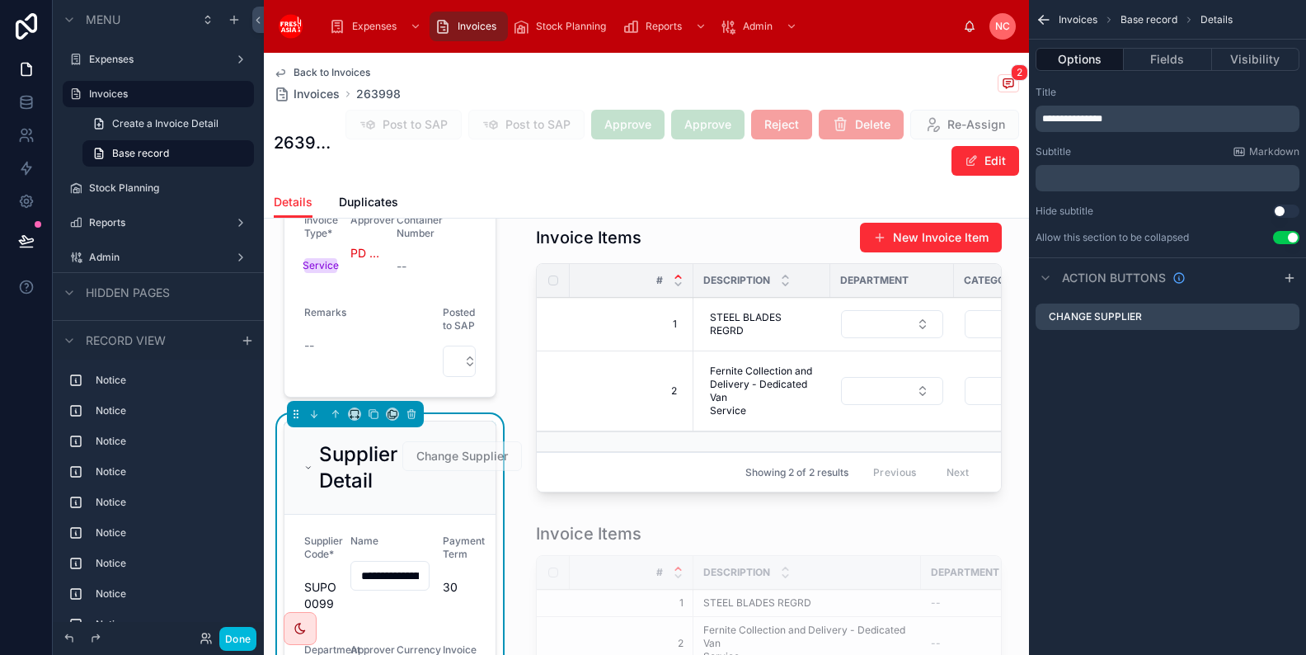
click at [0, 0] on icon "scrollable content" at bounding box center [0, 0] width 0 height 0
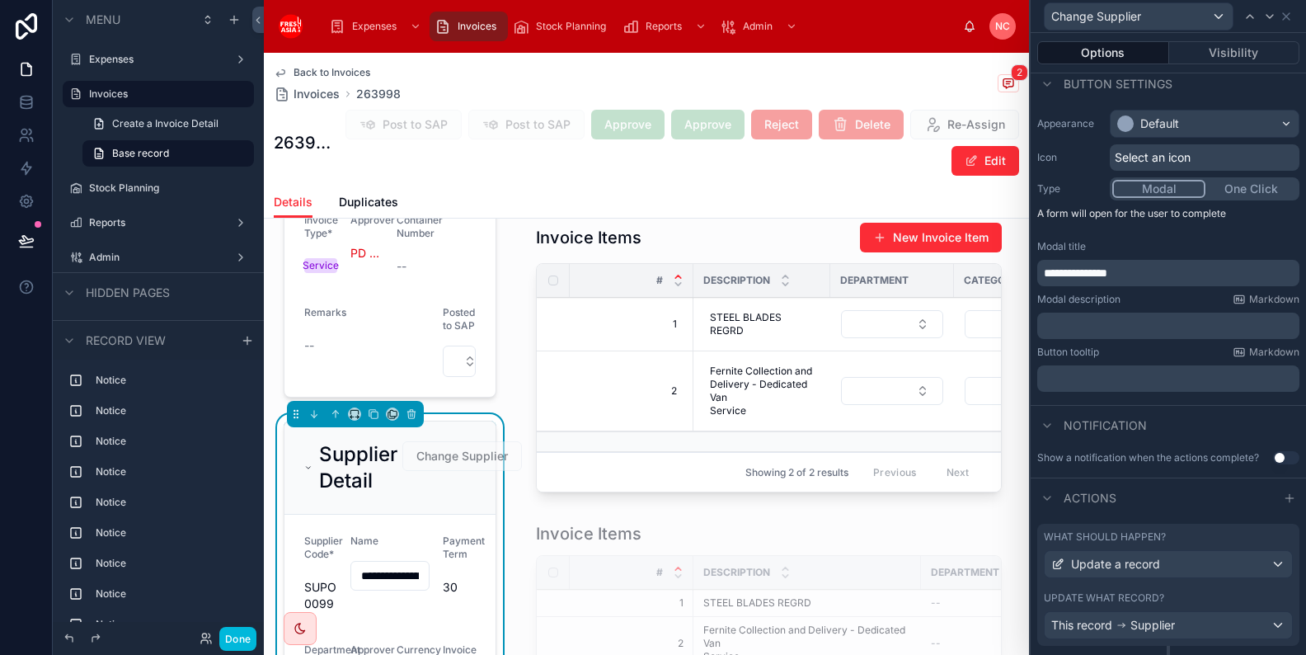
scroll to position [275, 0]
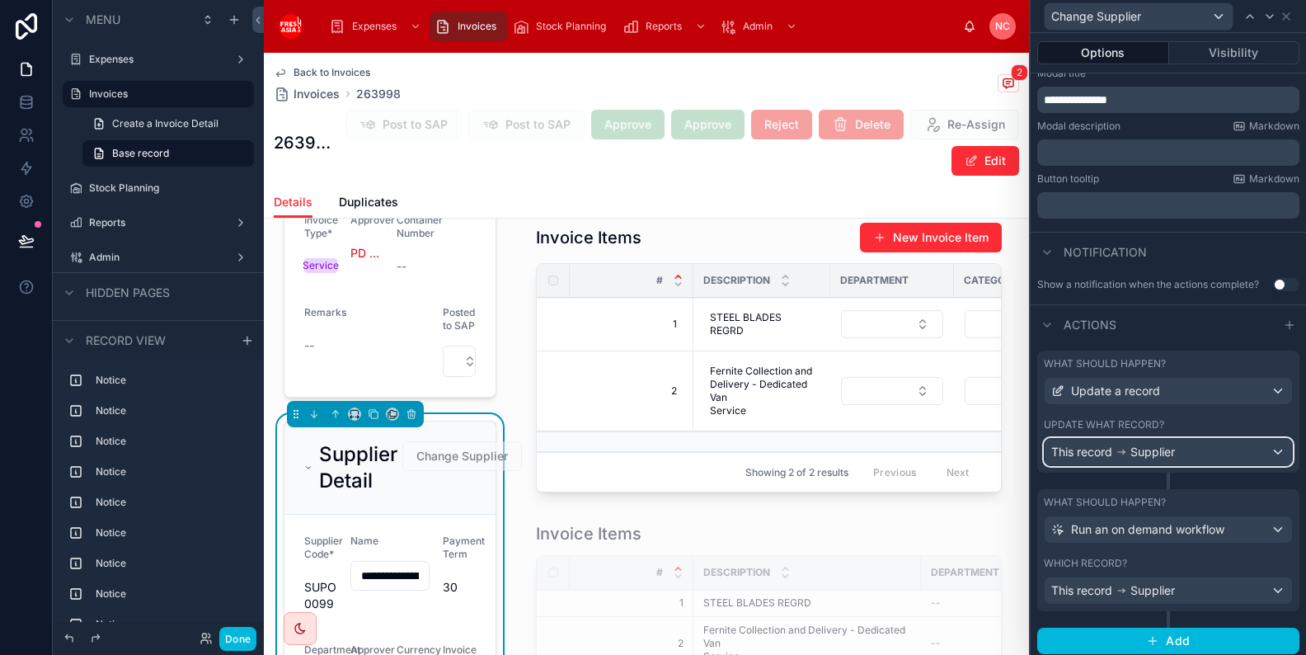
click at [1165, 447] on span "Supplier" at bounding box center [1152, 452] width 45 height 16
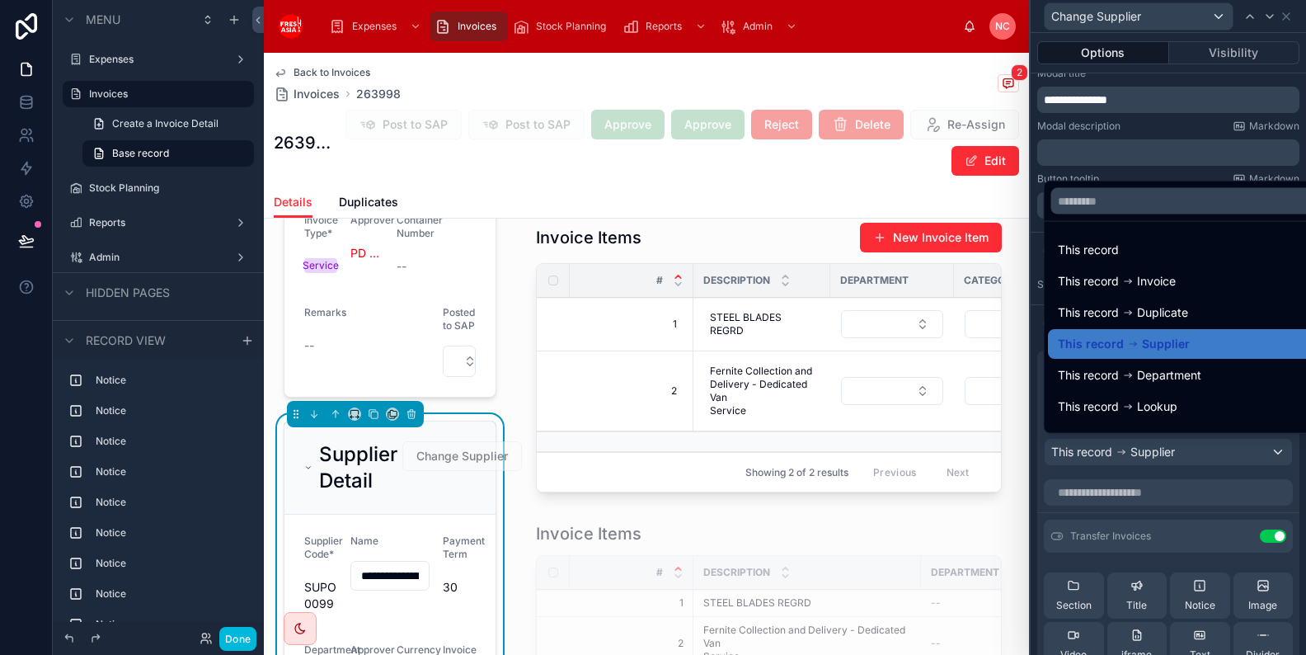
click at [1165, 447] on div at bounding box center [1168, 327] width 275 height 655
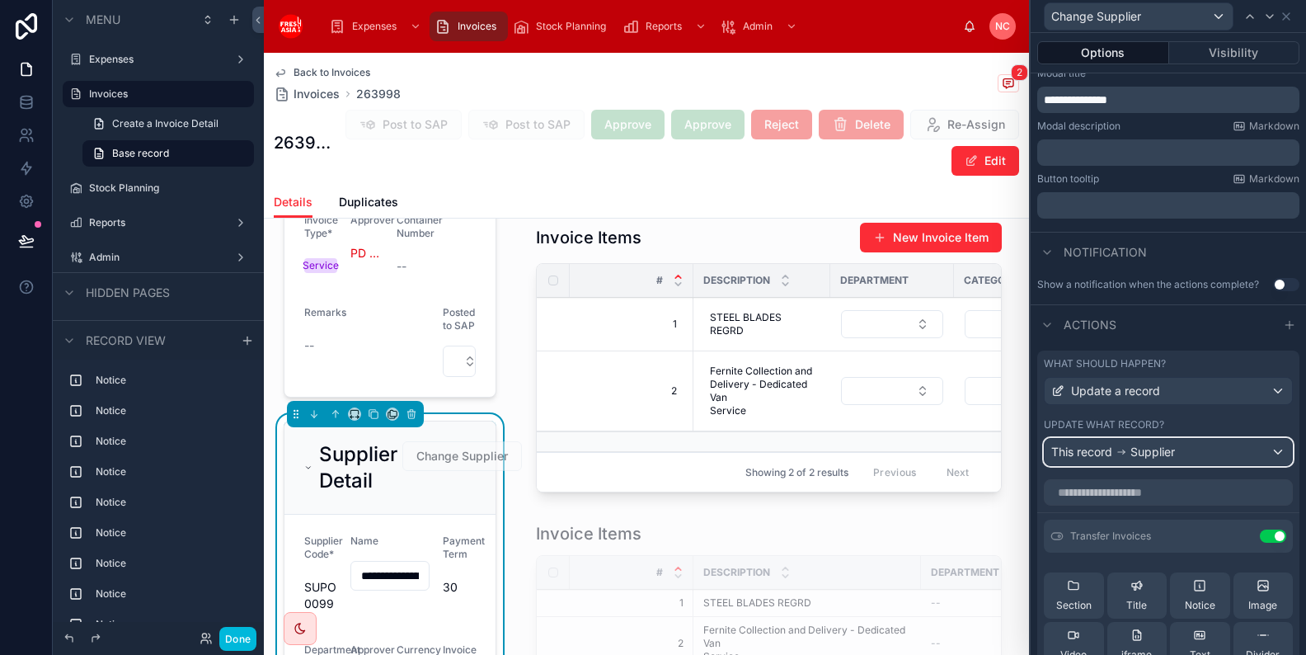
click at [1171, 450] on span "Supplier" at bounding box center [1152, 452] width 45 height 16
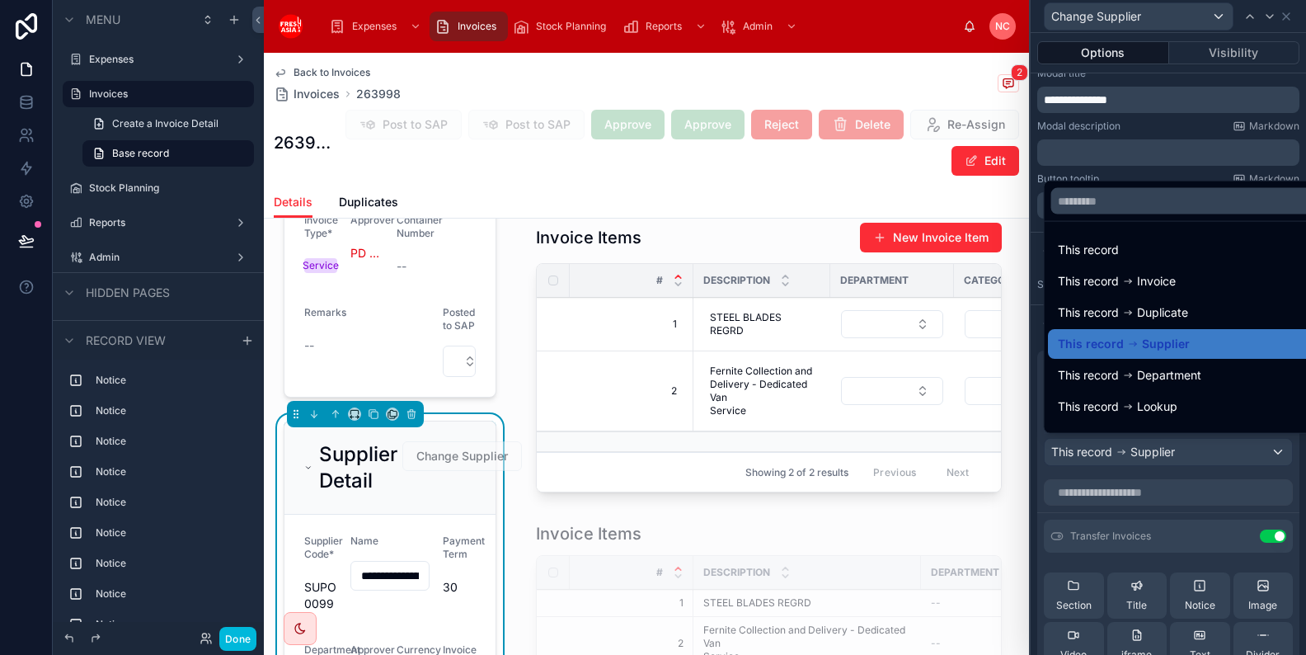
click at [1169, 450] on div at bounding box center [1168, 327] width 275 height 655
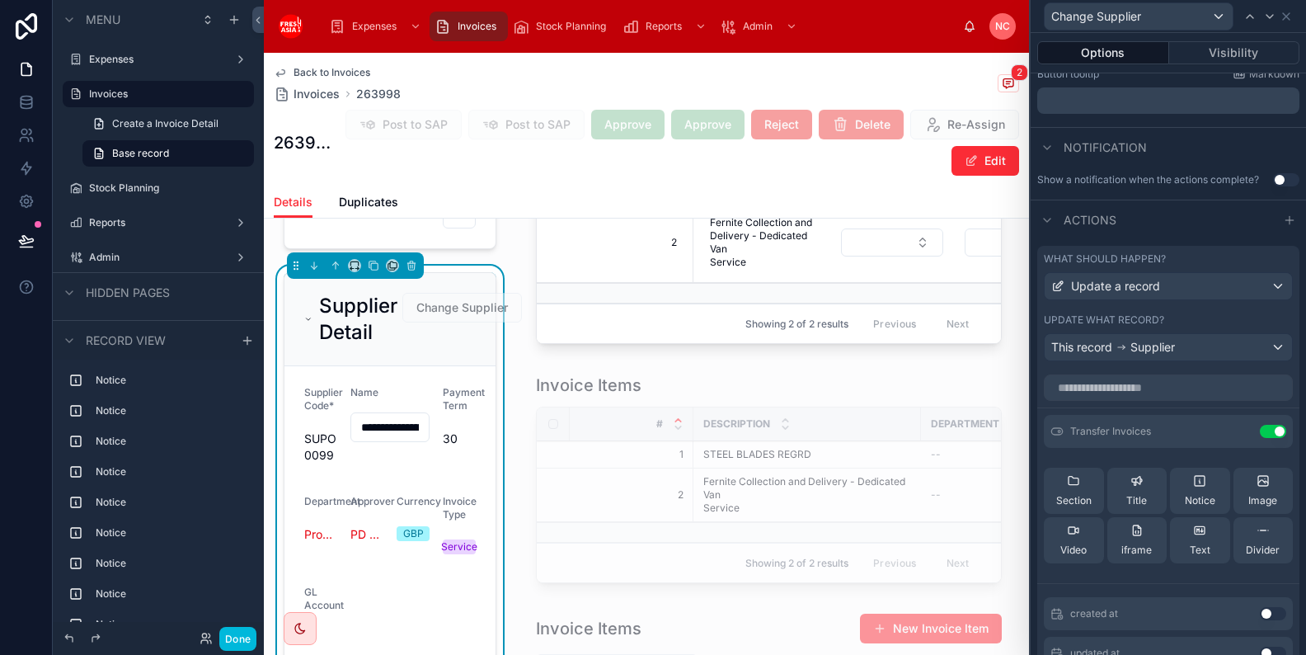
scroll to position [391, 0]
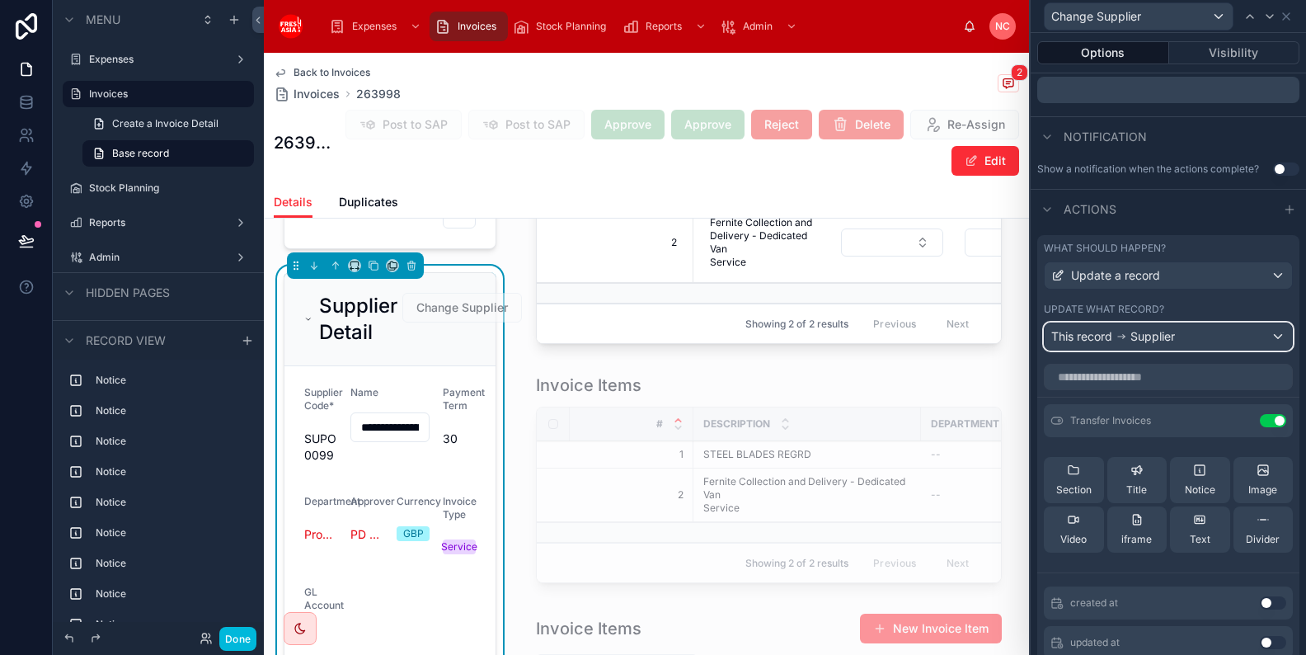
click at [1145, 336] on span "Supplier" at bounding box center [1152, 336] width 45 height 16
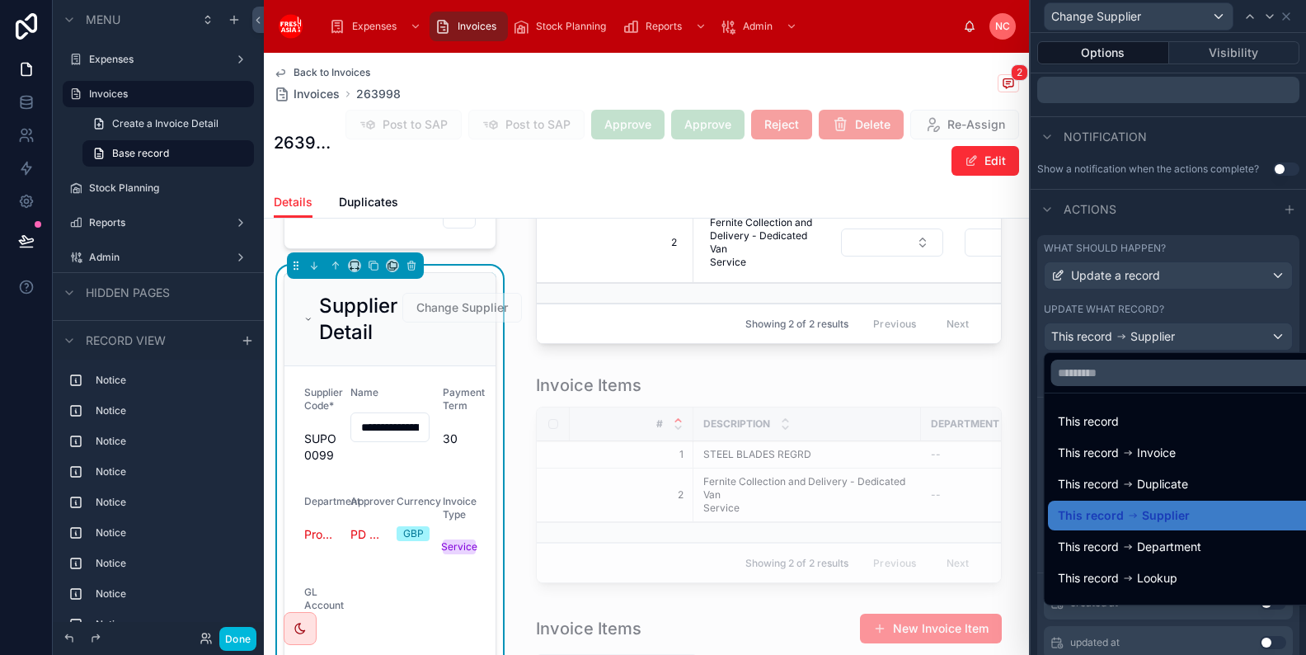
click at [1151, 416] on div "This record" at bounding box center [1188, 421] width 260 height 20
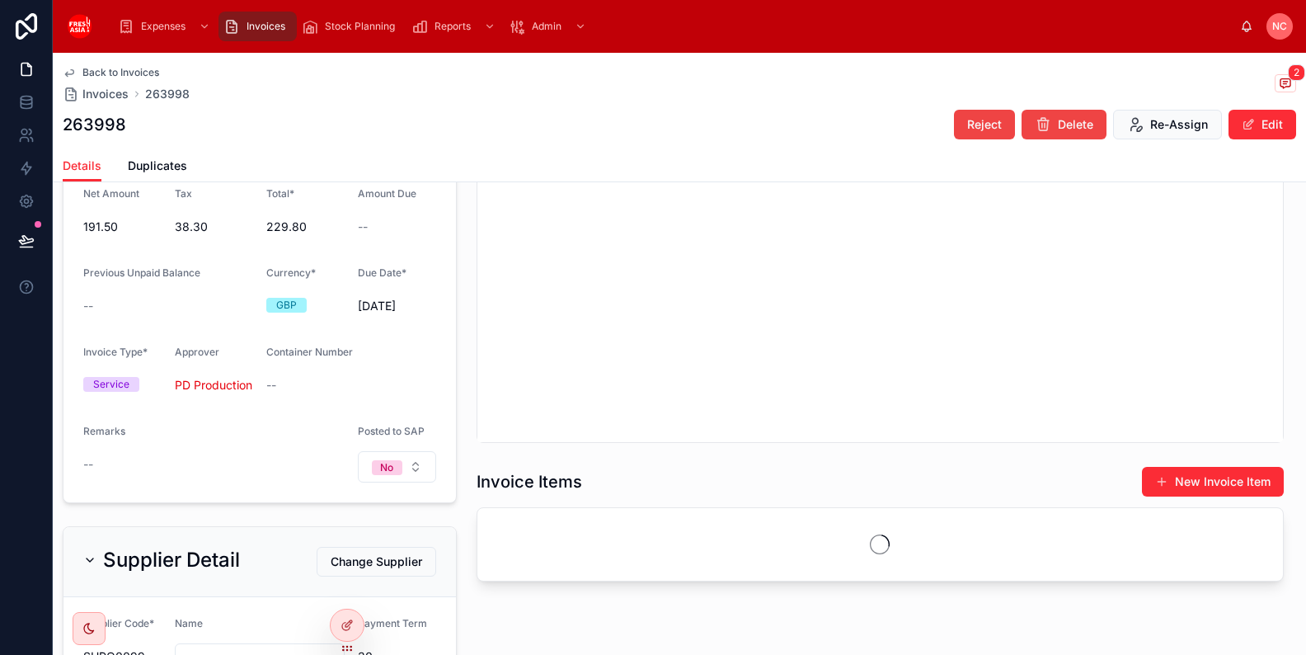
scroll to position [579, 0]
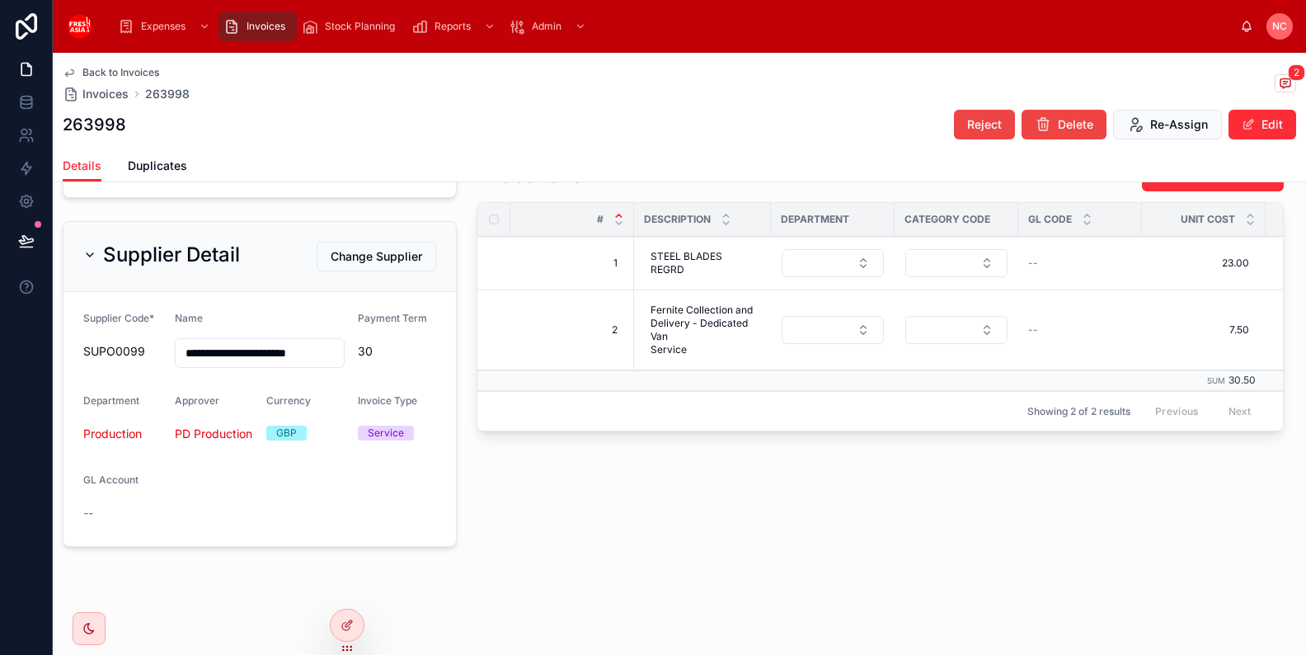
click at [363, 627] on div at bounding box center [347, 624] width 33 height 31
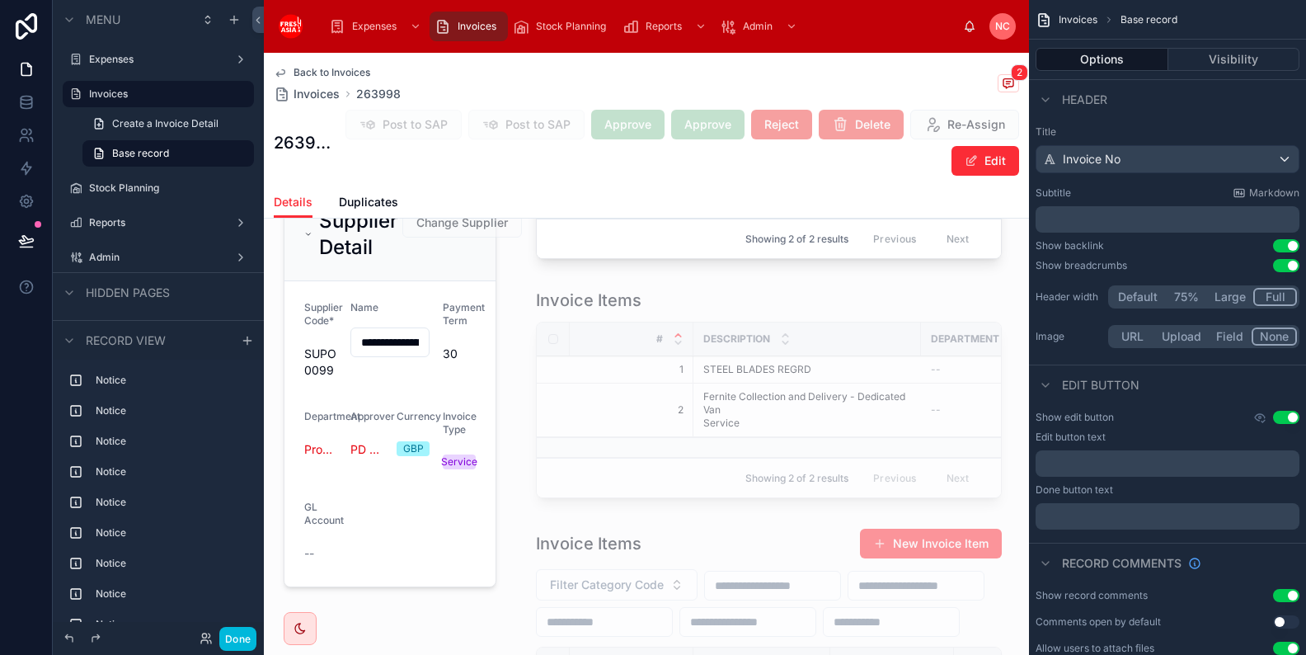
scroll to position [1648, 0]
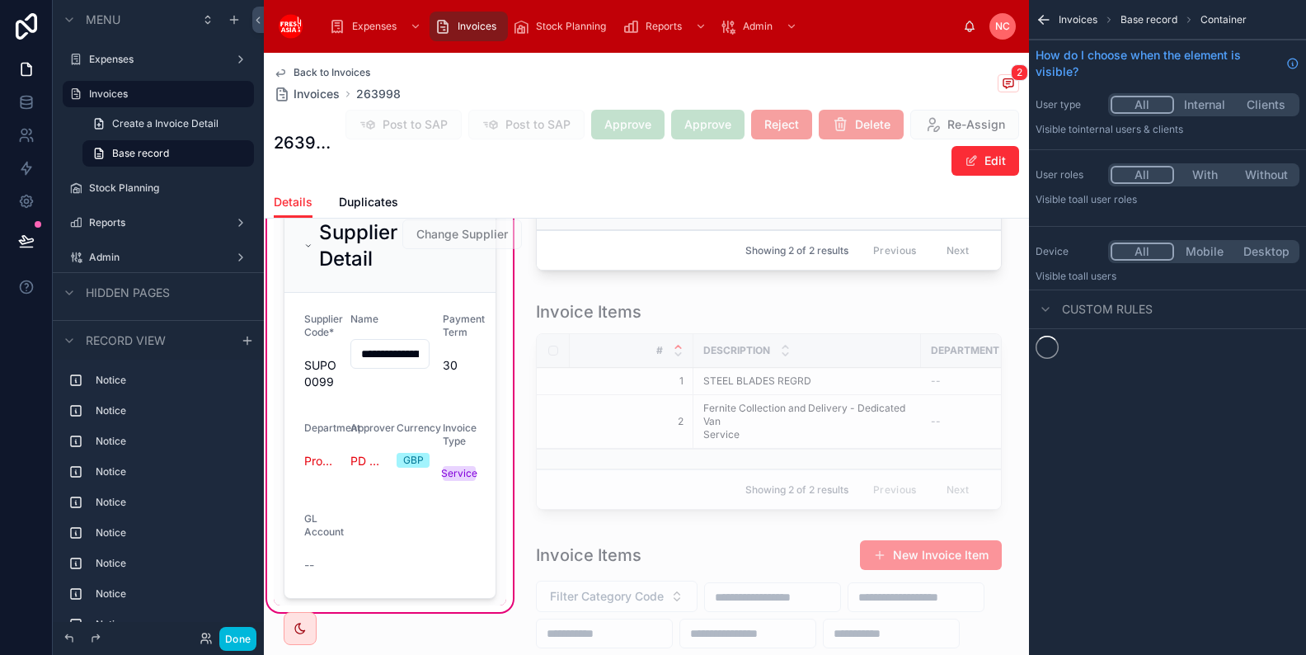
scroll to position [1497, 0]
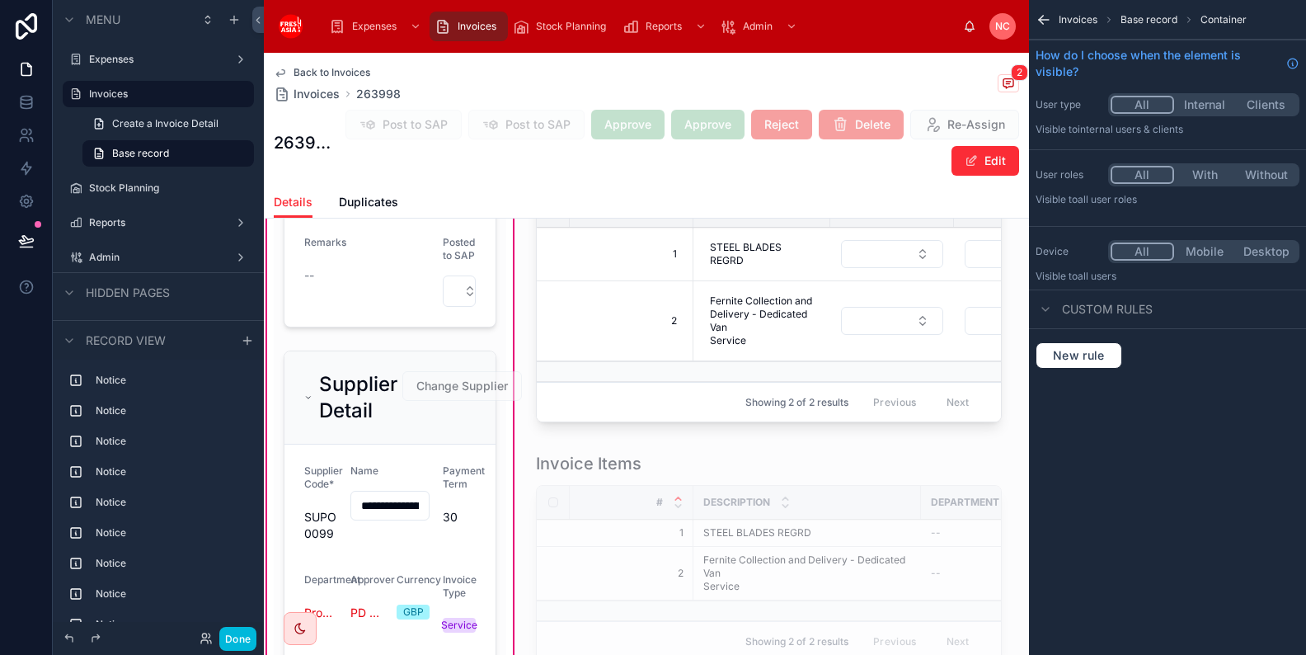
click at [470, 404] on div at bounding box center [390, 550] width 233 height 413
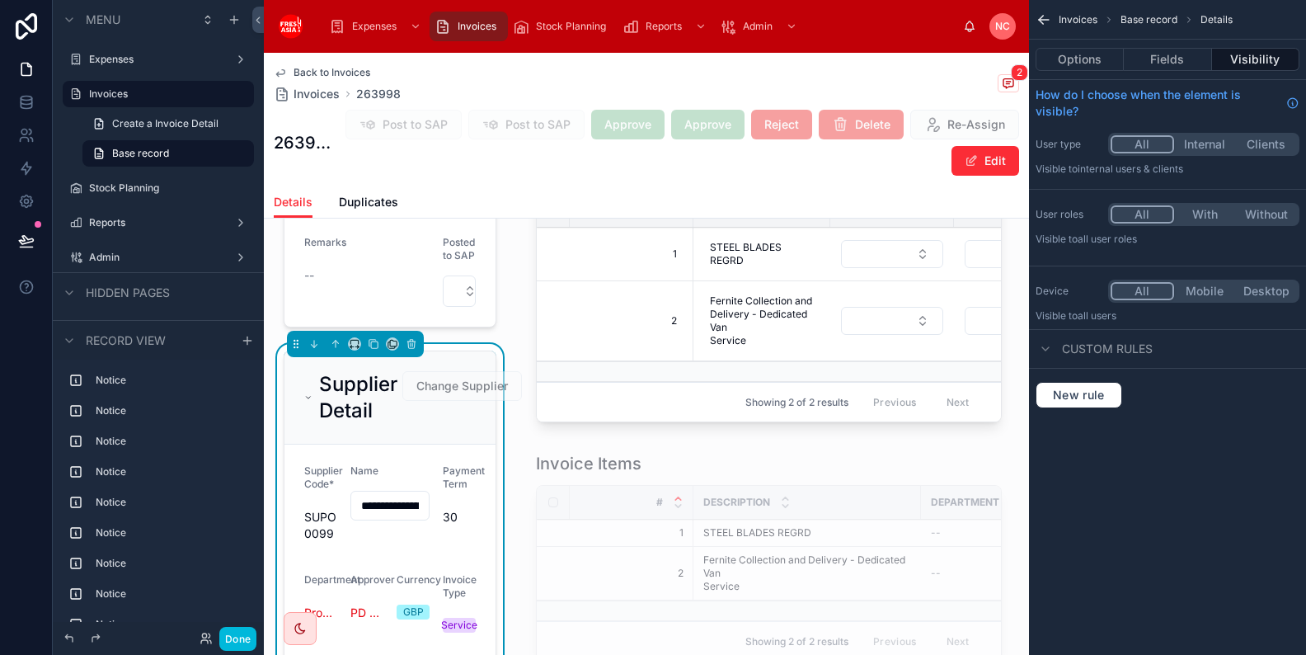
click at [797, 25] on div "Expenses Invoices Stock Planning Reports Admin" at bounding box center [640, 26] width 646 height 36
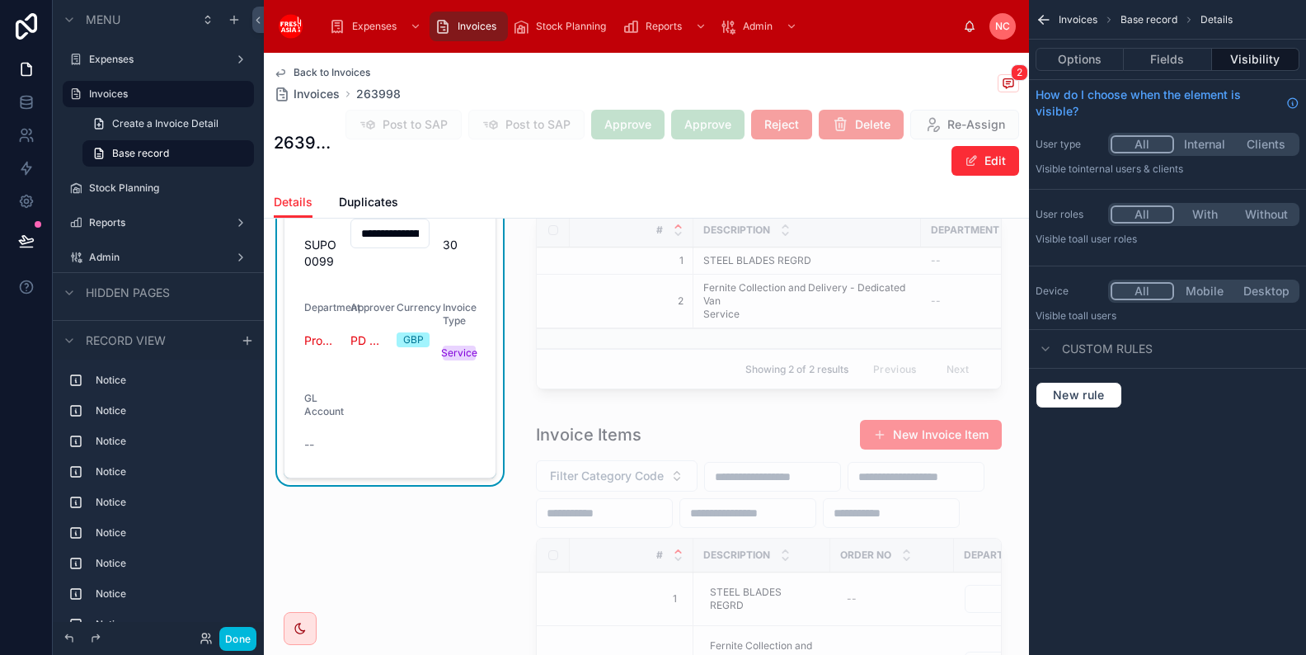
scroll to position [1621, 0]
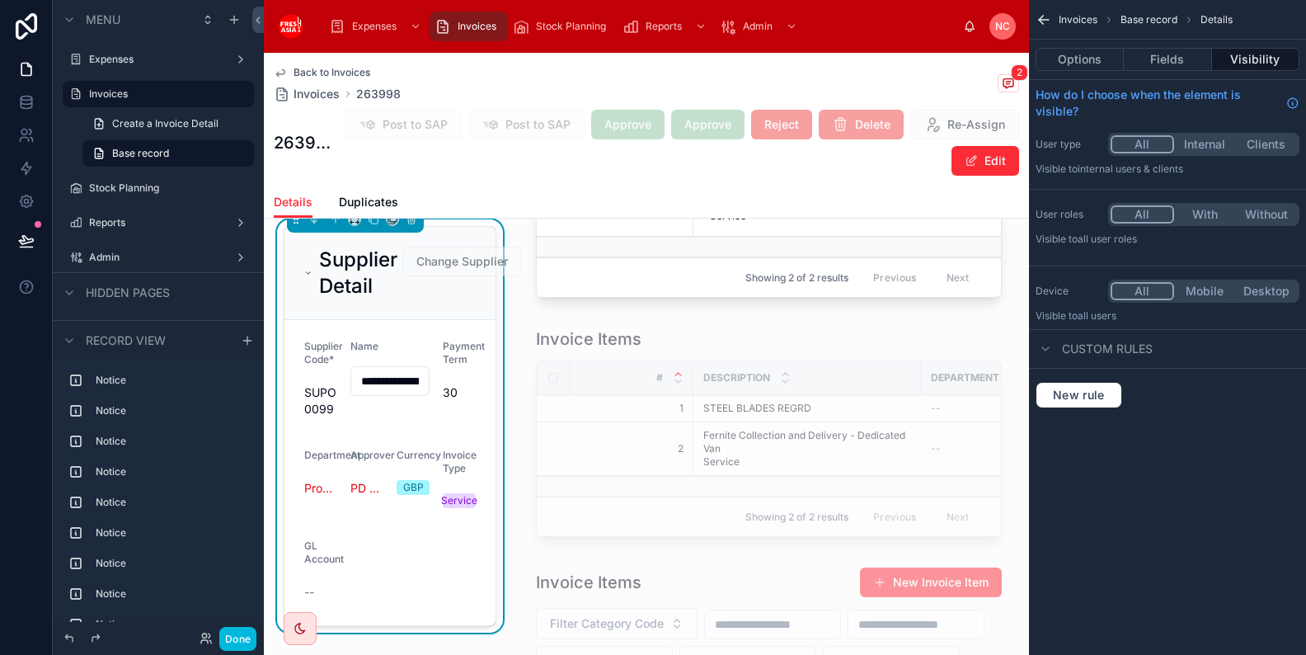
click at [388, 370] on input "**********" at bounding box center [390, 380] width 78 height 23
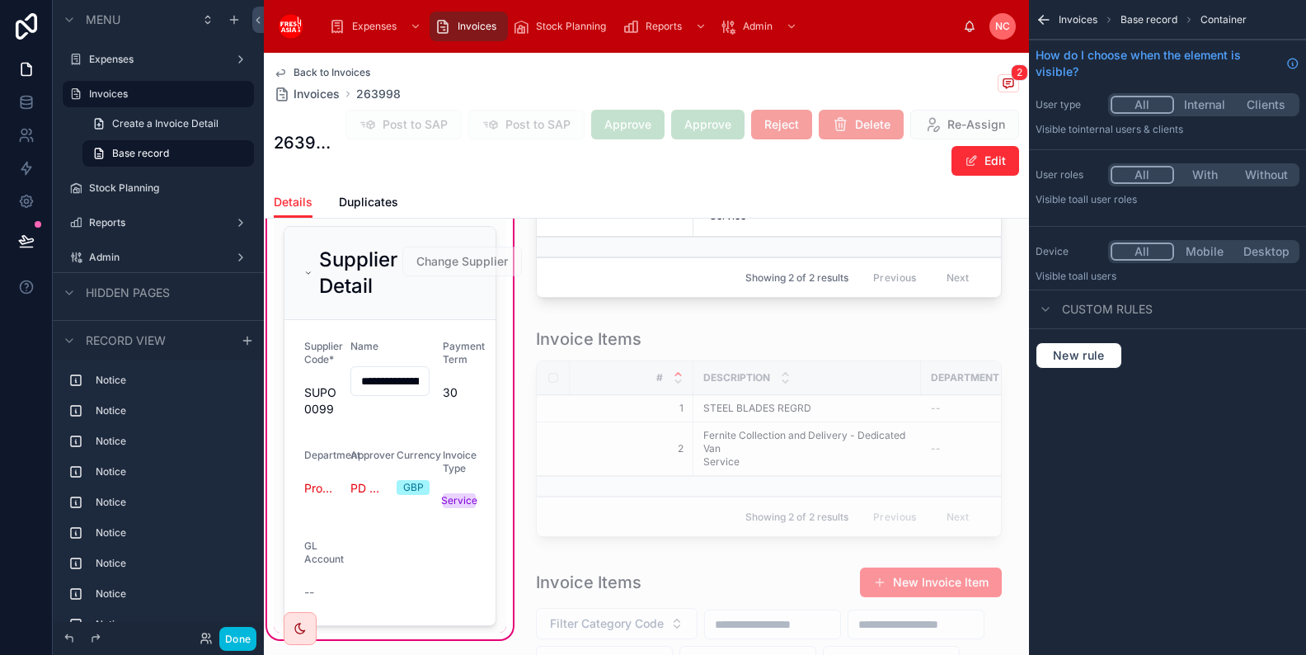
click at [441, 251] on div at bounding box center [390, 425] width 233 height 413
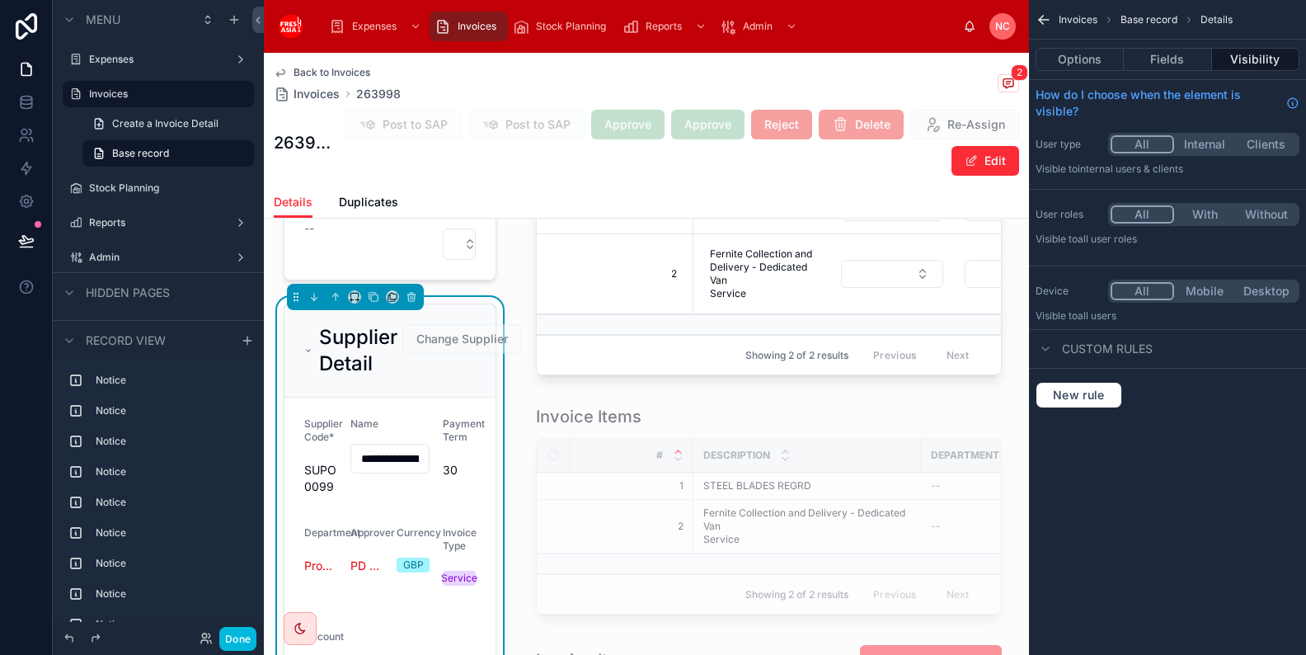
scroll to position [1474, 0]
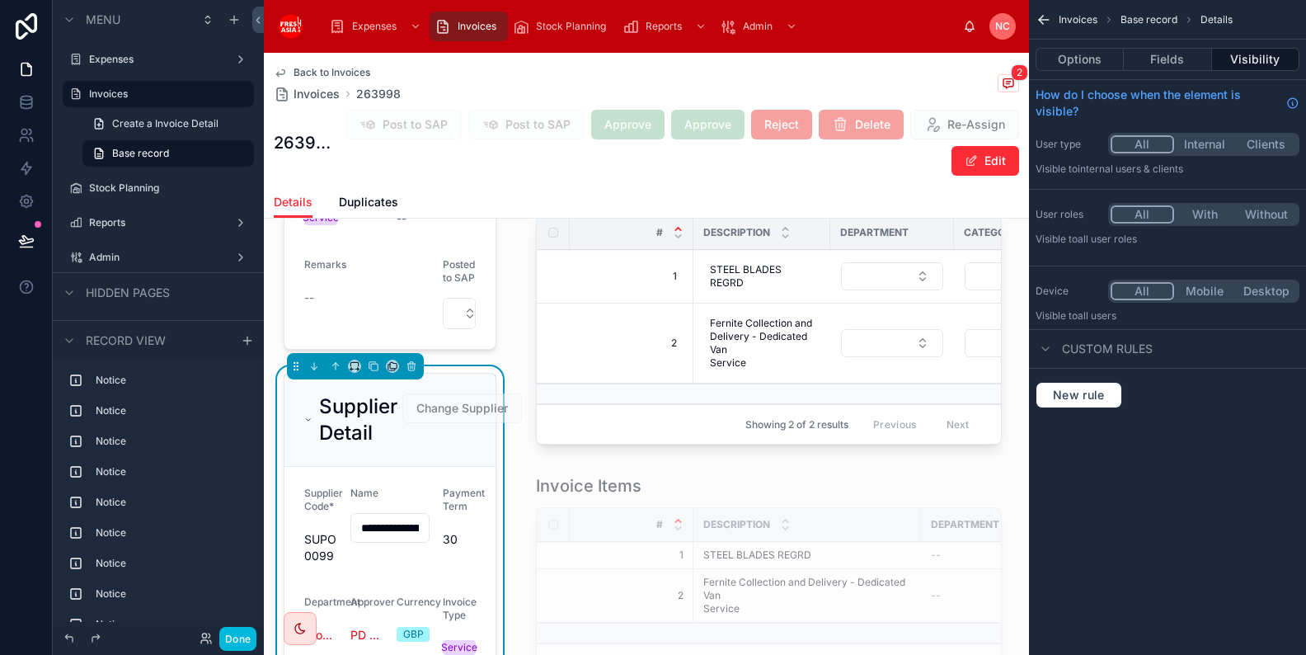
click at [1091, 60] on button "Options" at bounding box center [1080, 59] width 88 height 23
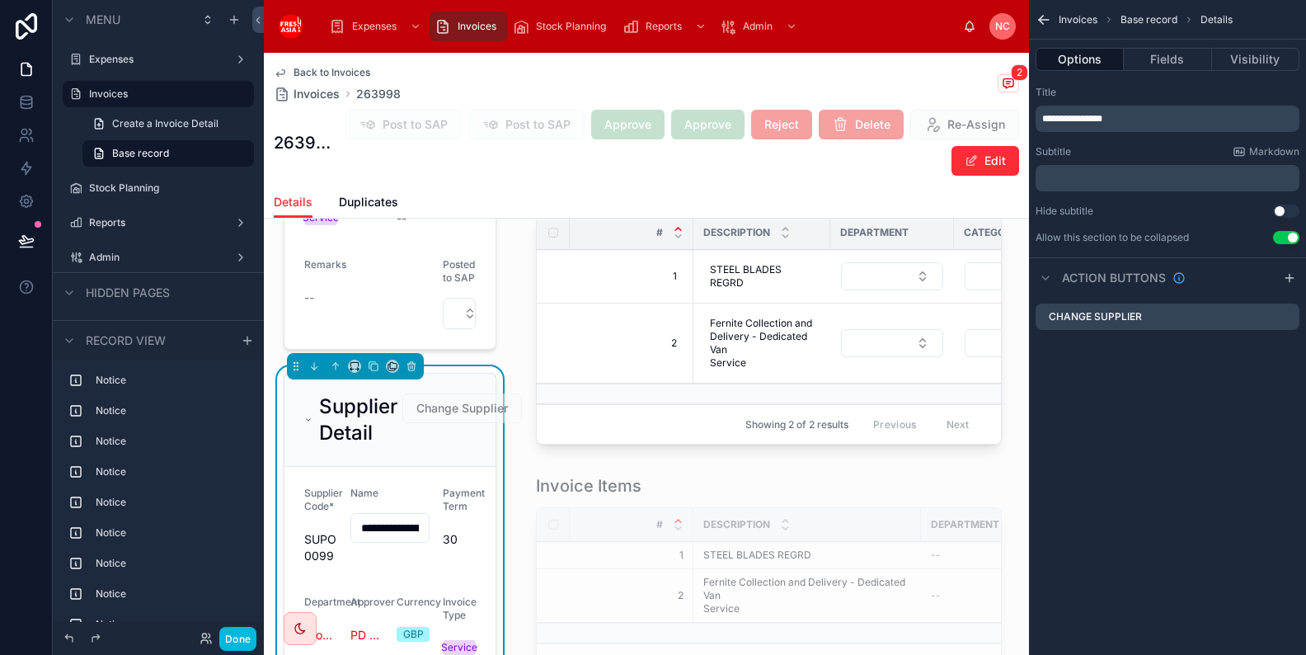
click at [1293, 312] on div "Change Supplier" at bounding box center [1168, 316] width 264 height 26
click at [0, 0] on icon "scrollable content" at bounding box center [0, 0] width 0 height 0
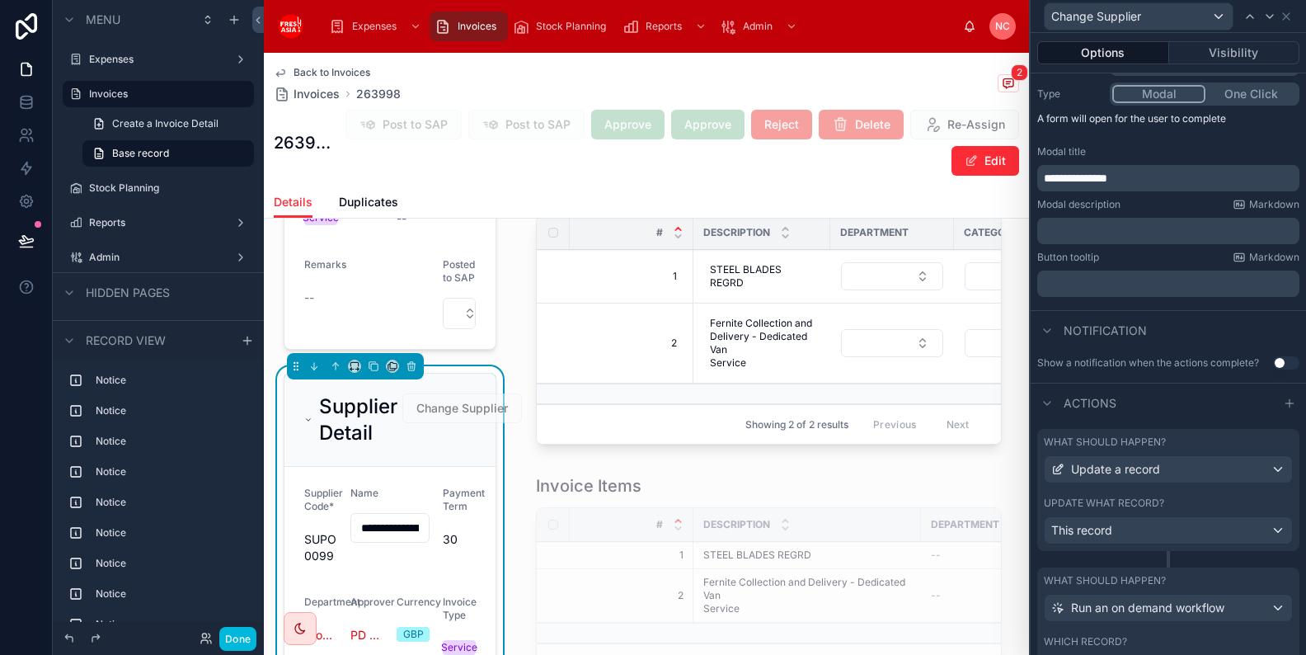
scroll to position [275, 0]
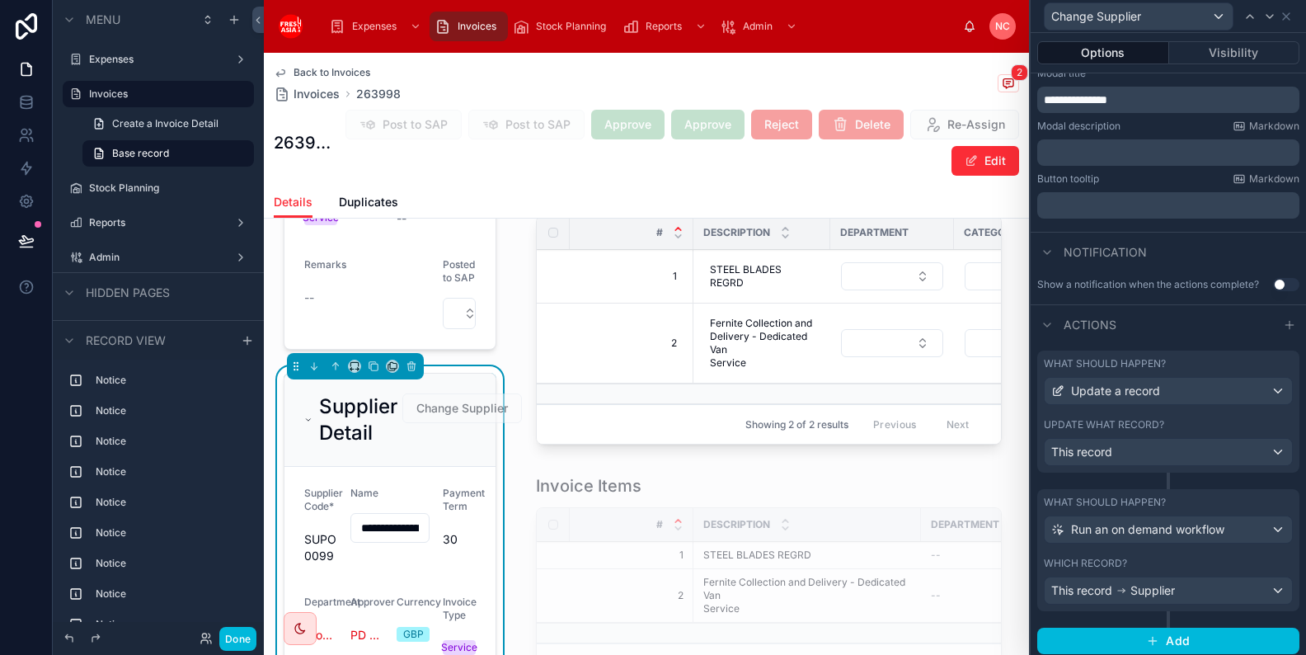
click at [1162, 557] on div "Which record?" at bounding box center [1168, 563] width 249 height 13
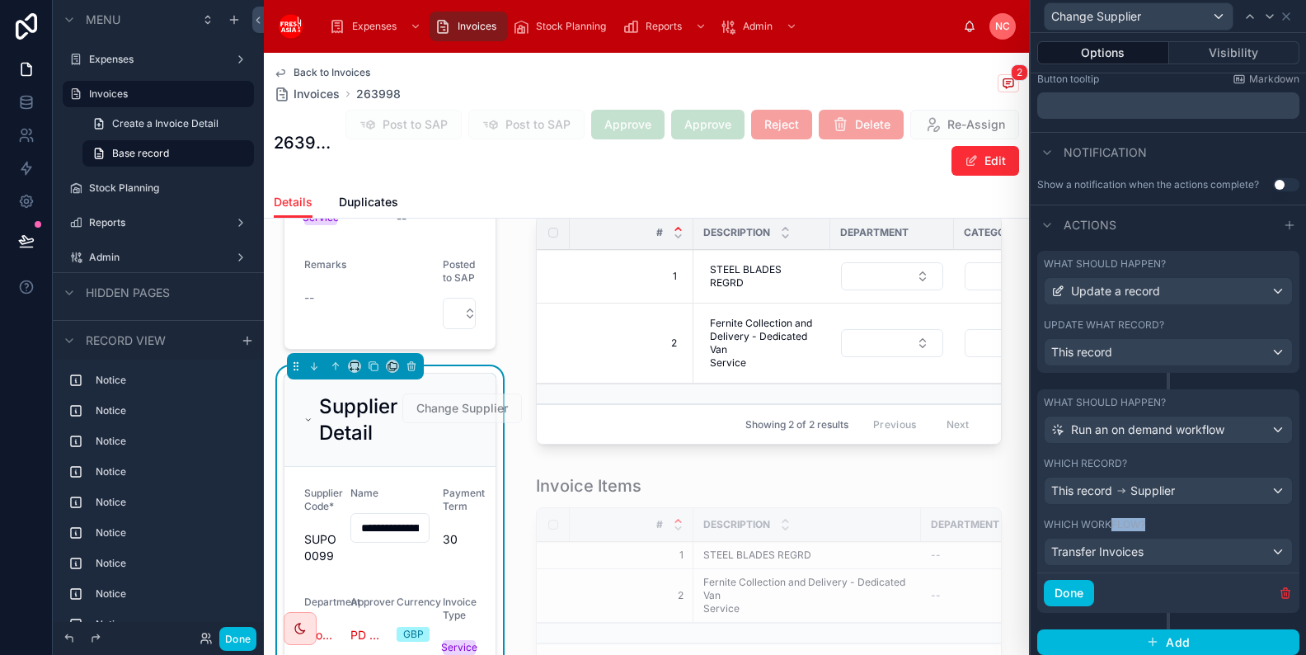
click at [1112, 527] on div "Which workflow? Transfer Invoices" at bounding box center [1168, 541] width 262 height 61
click at [1147, 523] on div "Which workflow?" at bounding box center [1168, 524] width 249 height 13
click at [1114, 348] on div "This record" at bounding box center [1168, 352] width 247 height 26
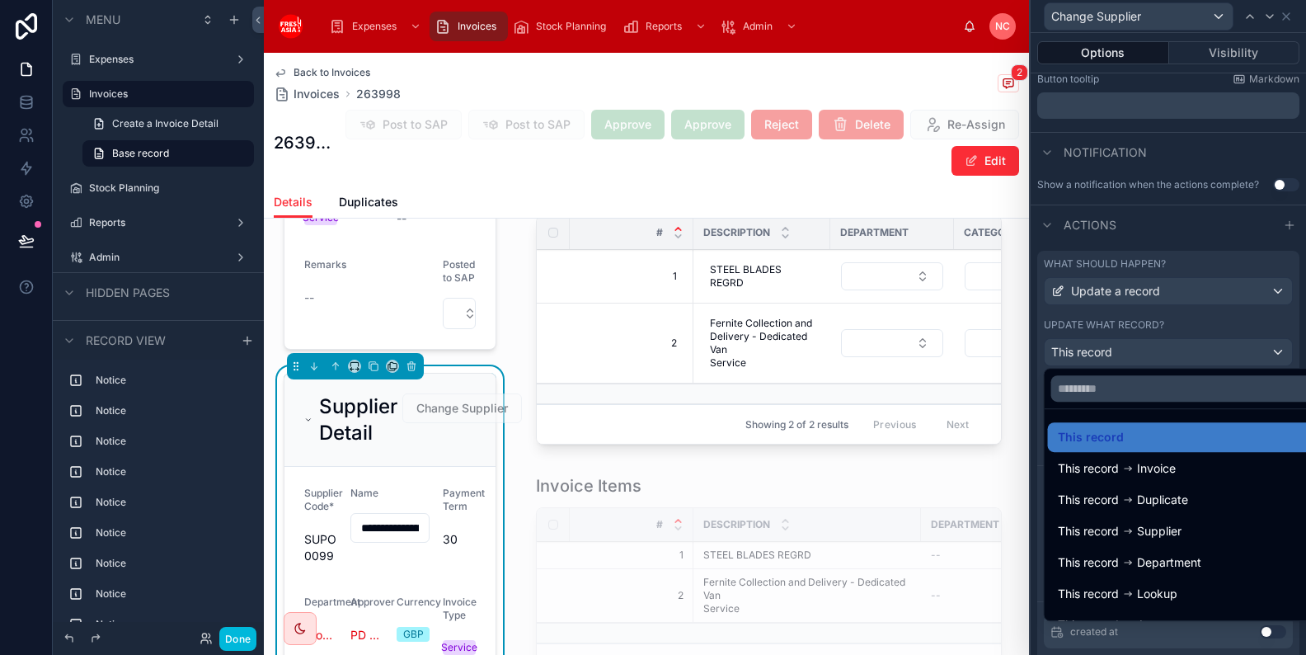
click at [1125, 346] on div at bounding box center [1168, 327] width 275 height 655
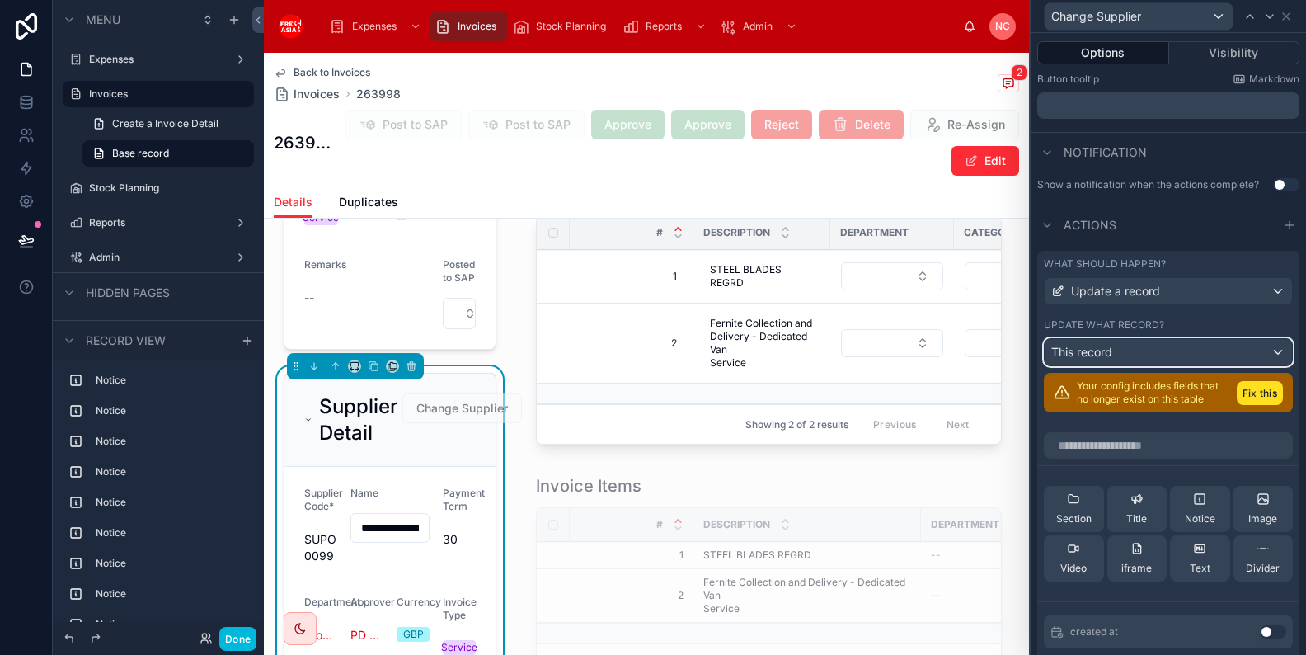
click at [1140, 353] on div "This record" at bounding box center [1168, 352] width 247 height 26
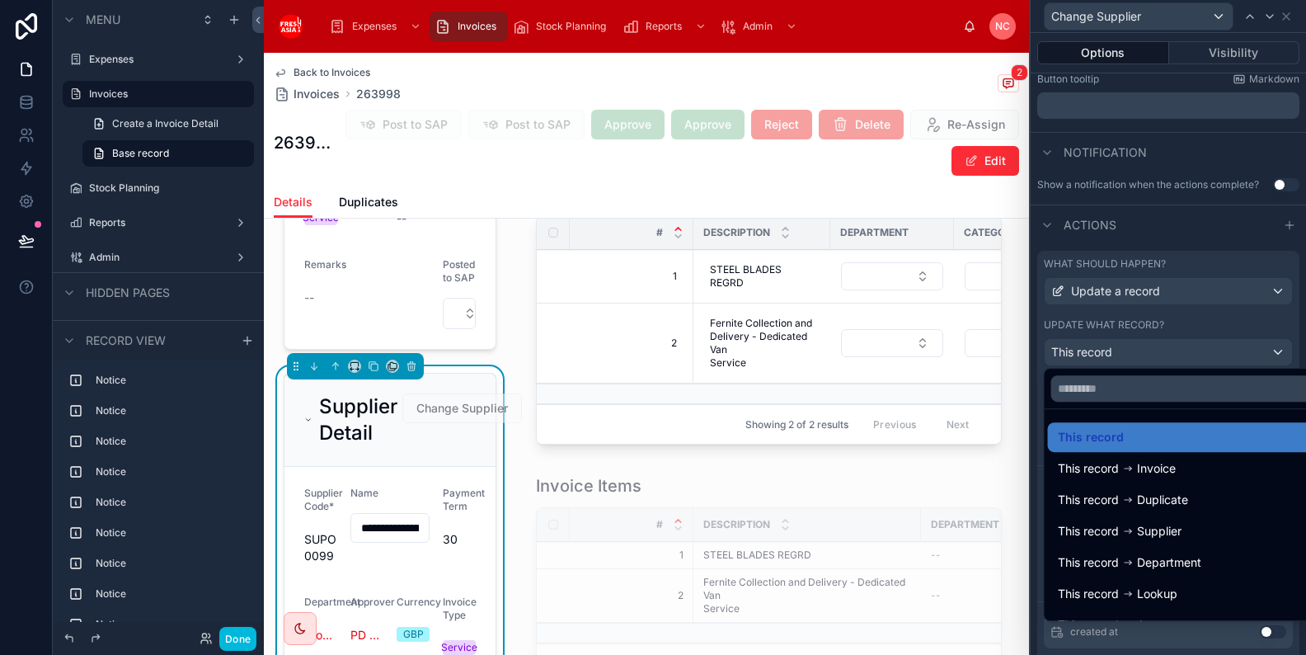
click at [1165, 521] on span "Supplier" at bounding box center [1159, 531] width 45 height 20
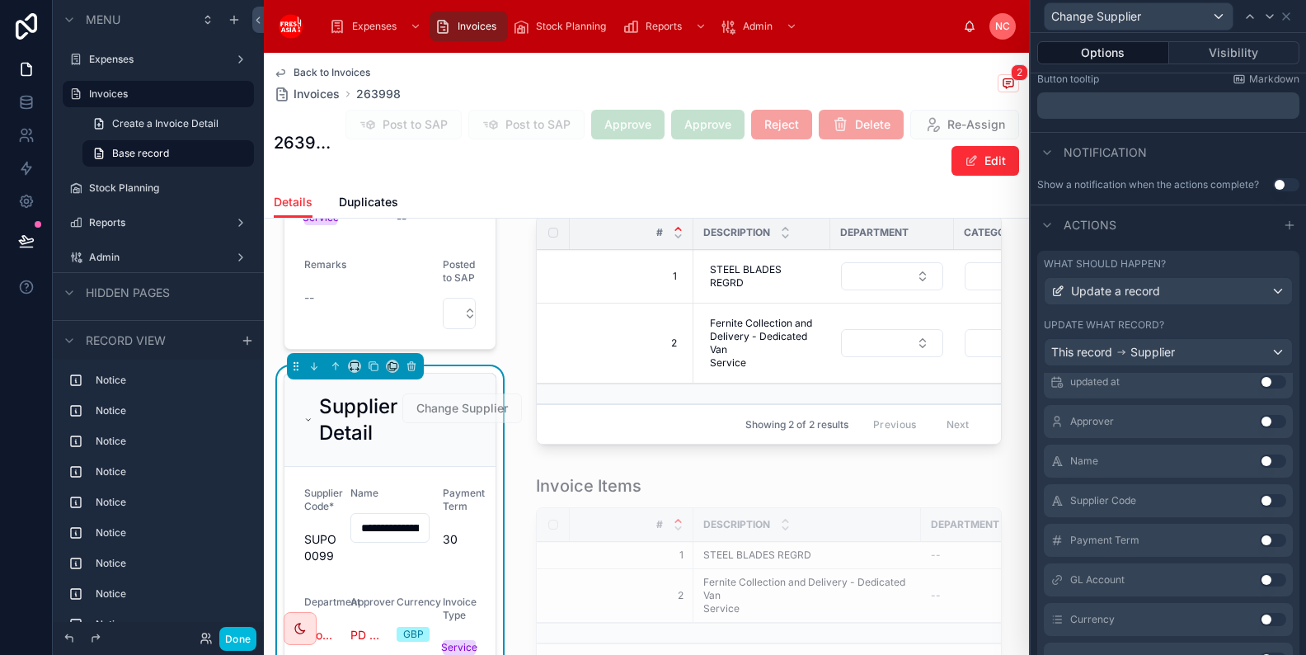
scroll to position [429, 0]
click at [1267, 584] on button "Use setting" at bounding box center [1273, 585] width 26 height 13
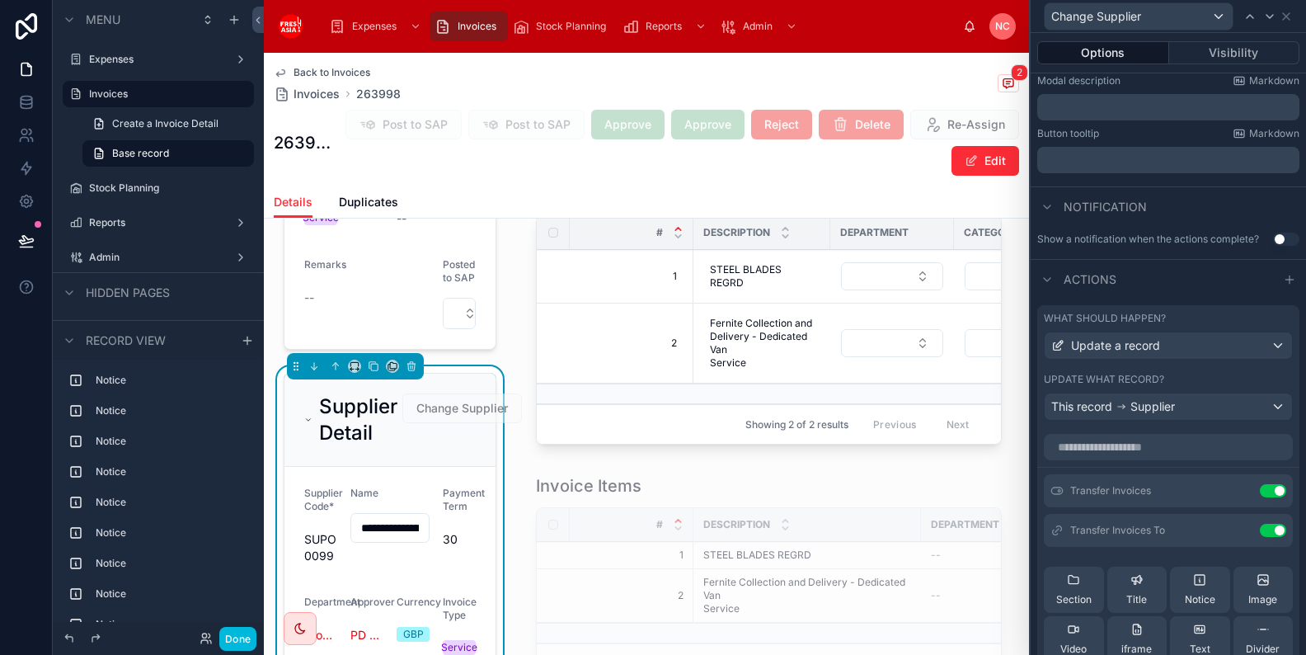
scroll to position [273, 0]
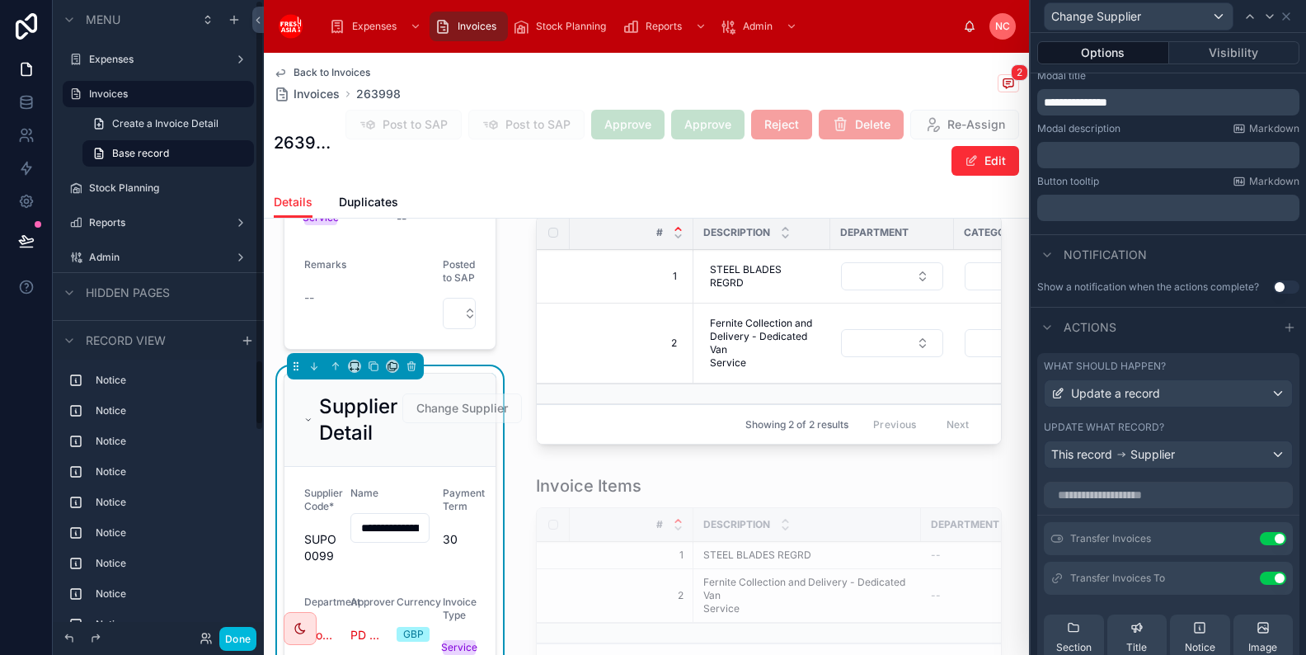
click at [242, 636] on button "Done" at bounding box center [237, 639] width 37 height 24
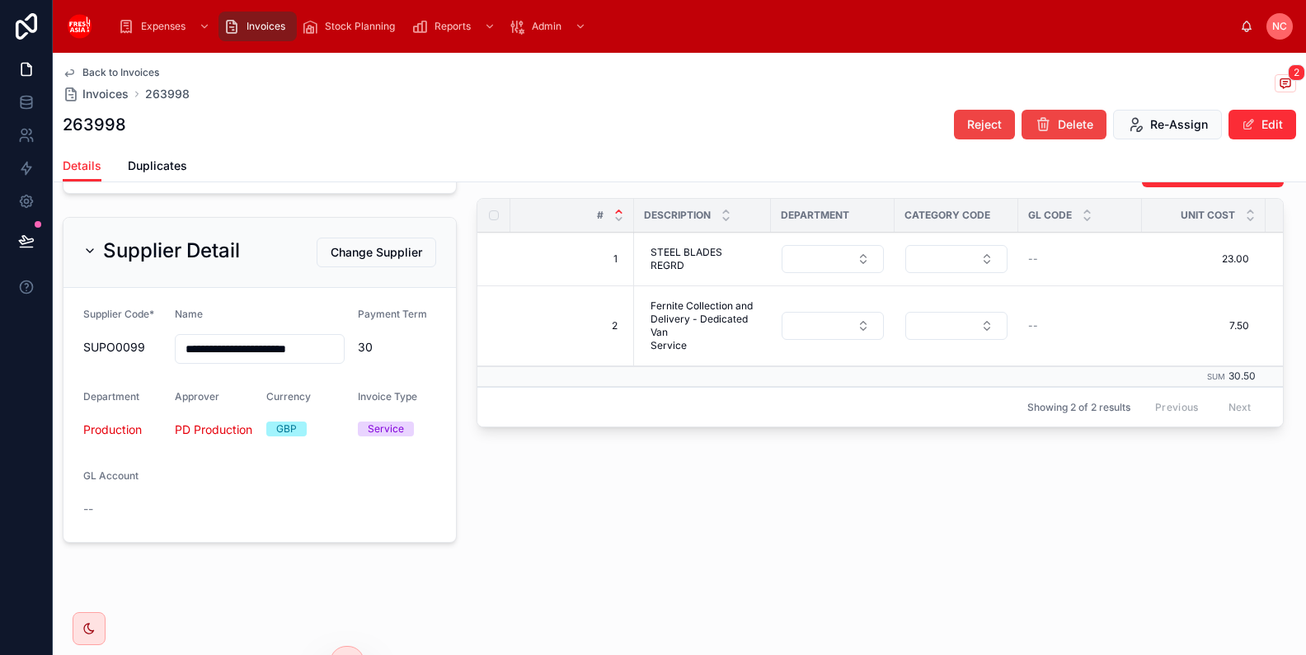
scroll to position [579, 0]
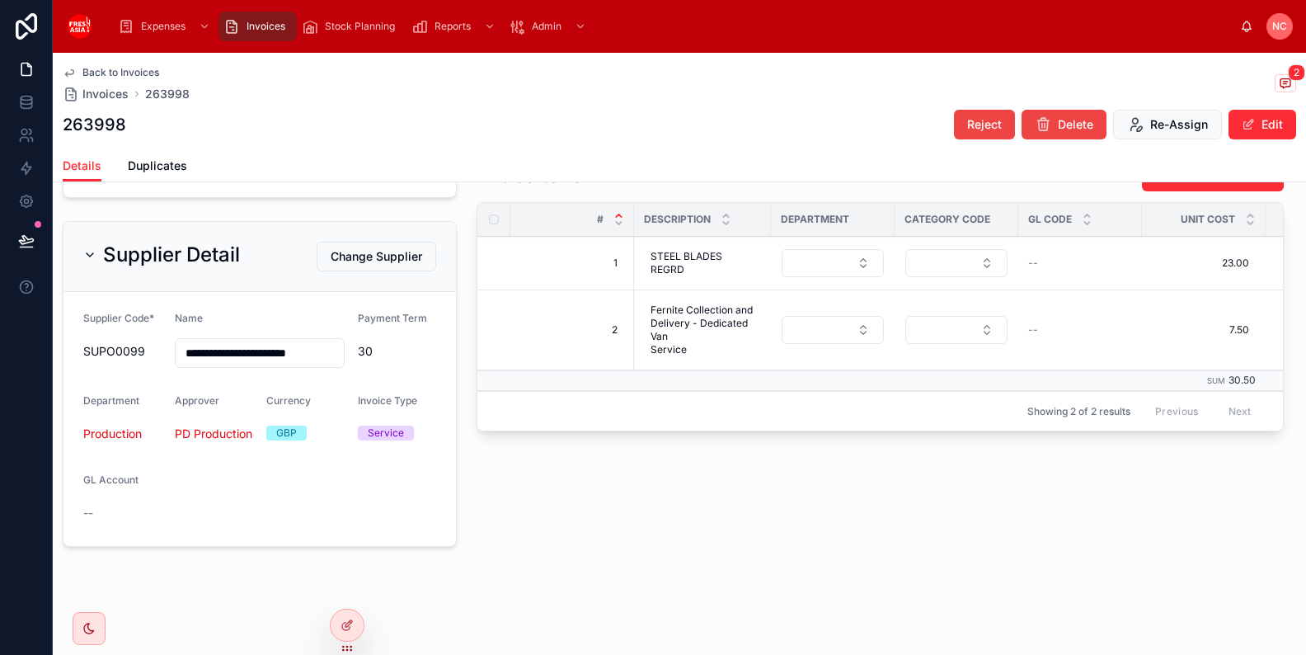
click at [375, 251] on span "Change Supplier" at bounding box center [377, 256] width 92 height 16
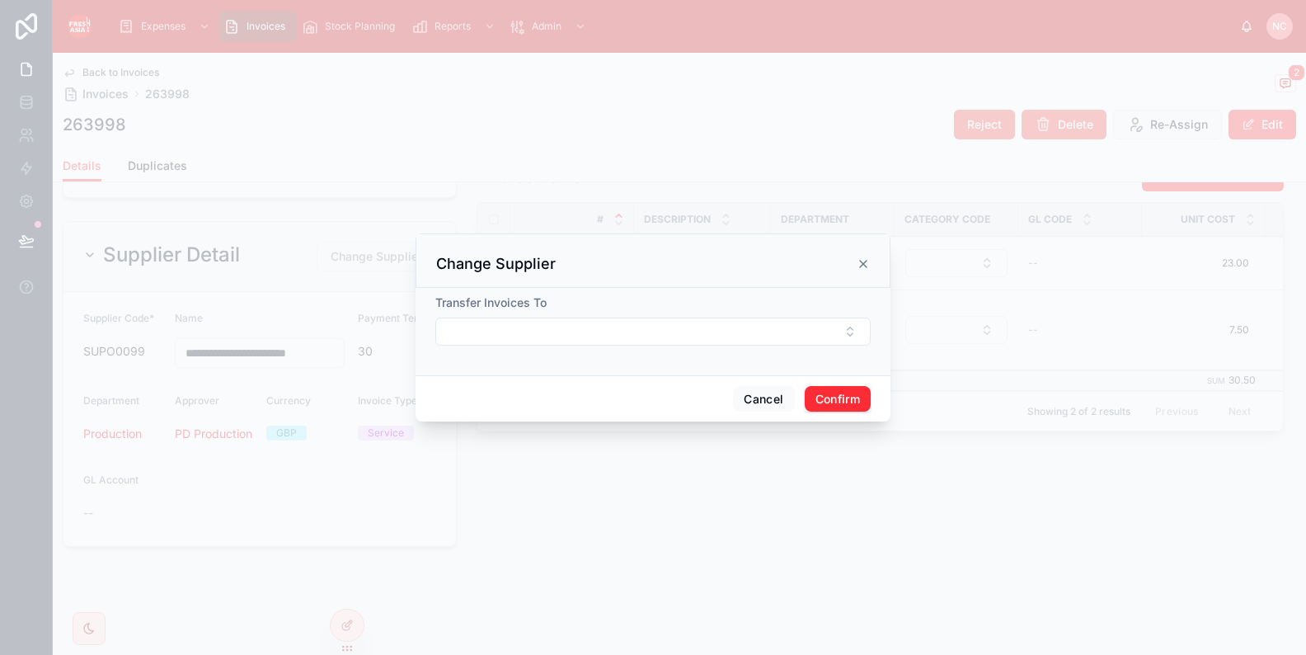
click at [549, 334] on button "Select Button" at bounding box center [652, 331] width 435 height 28
click at [596, 302] on div "Transfer Invoices To" at bounding box center [652, 302] width 435 height 16
click at [760, 409] on button "Cancel" at bounding box center [763, 399] width 61 height 26
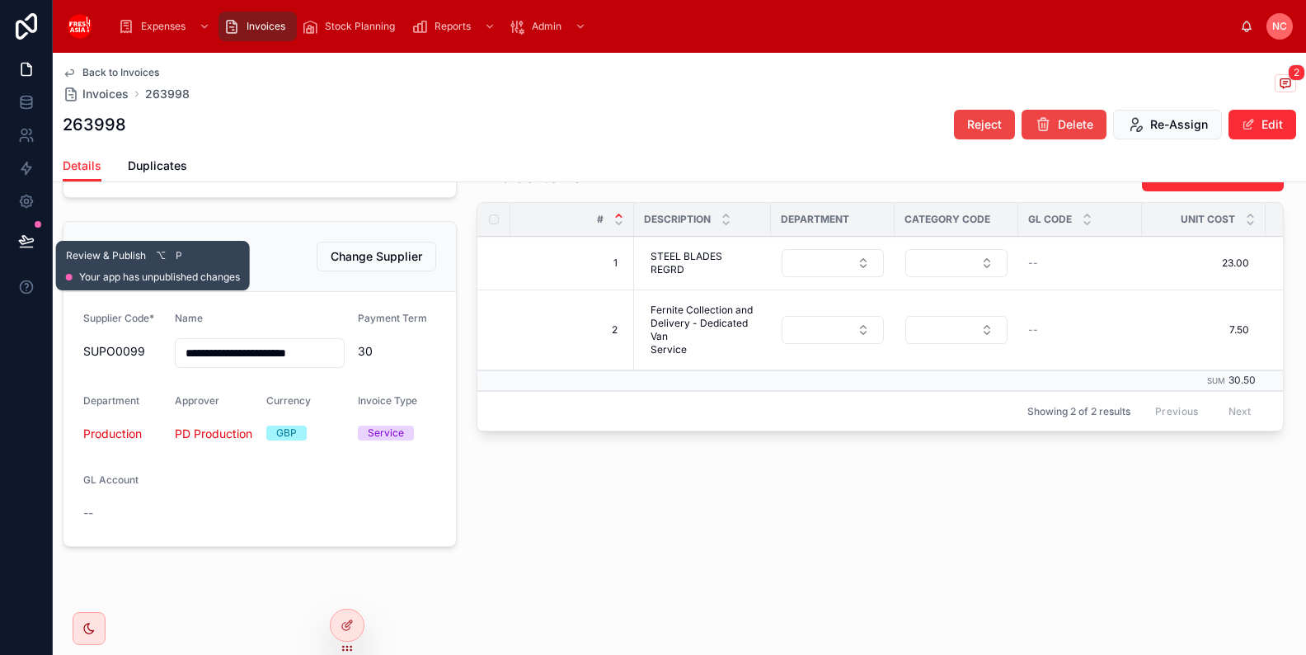
click at [33, 250] on button at bounding box center [26, 241] width 36 height 46
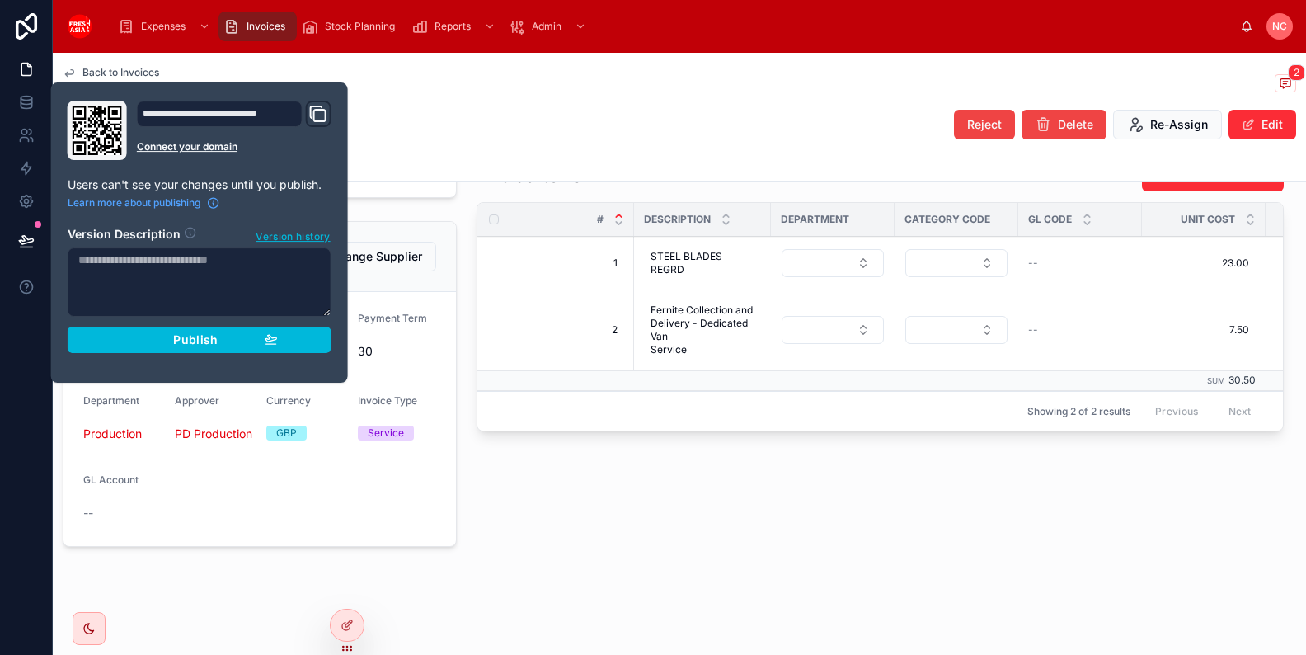
click at [225, 281] on textarea at bounding box center [200, 281] width 264 height 69
type textarea "**********"
click at [177, 337] on span "Publish" at bounding box center [195, 338] width 45 height 15
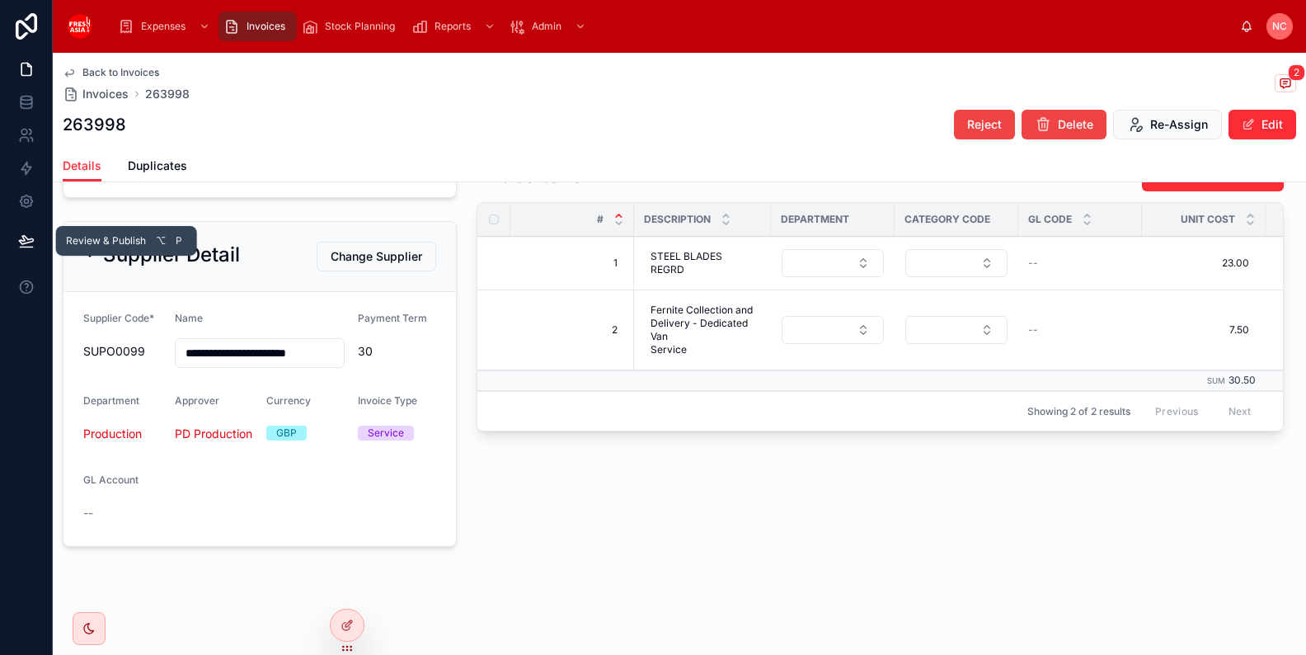
click at [26, 247] on icon at bounding box center [26, 247] width 12 height 0
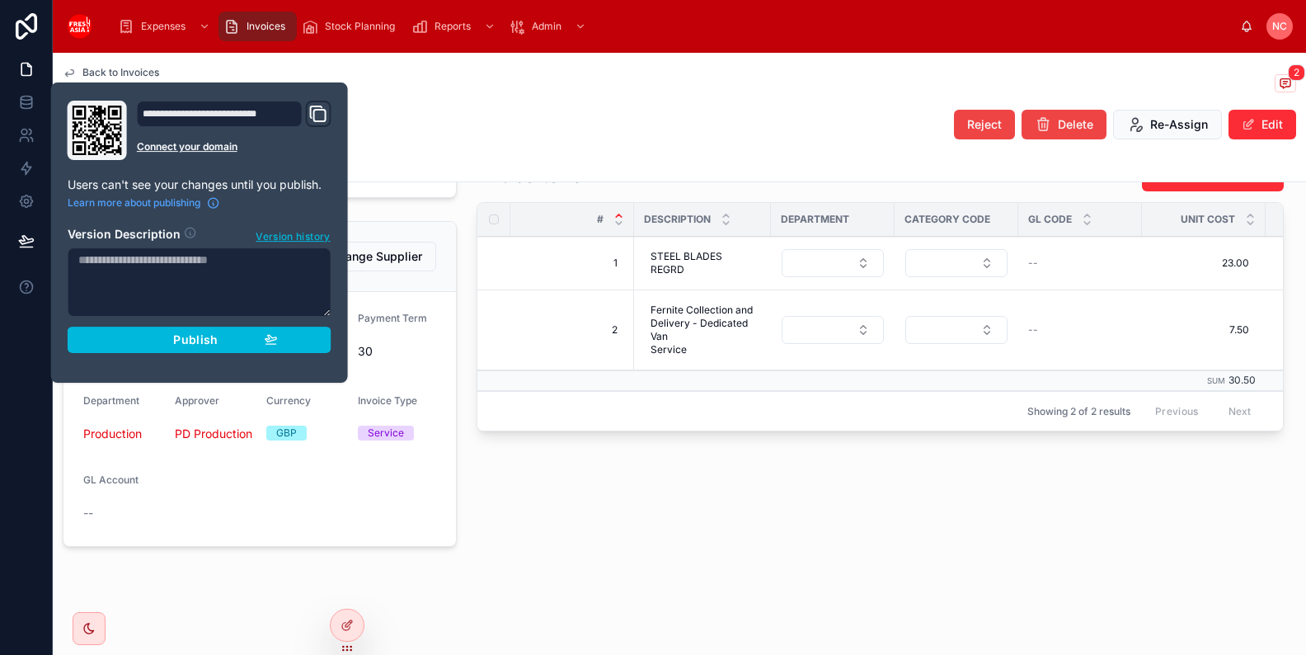
click at [286, 233] on span "Version history" at bounding box center [293, 235] width 74 height 16
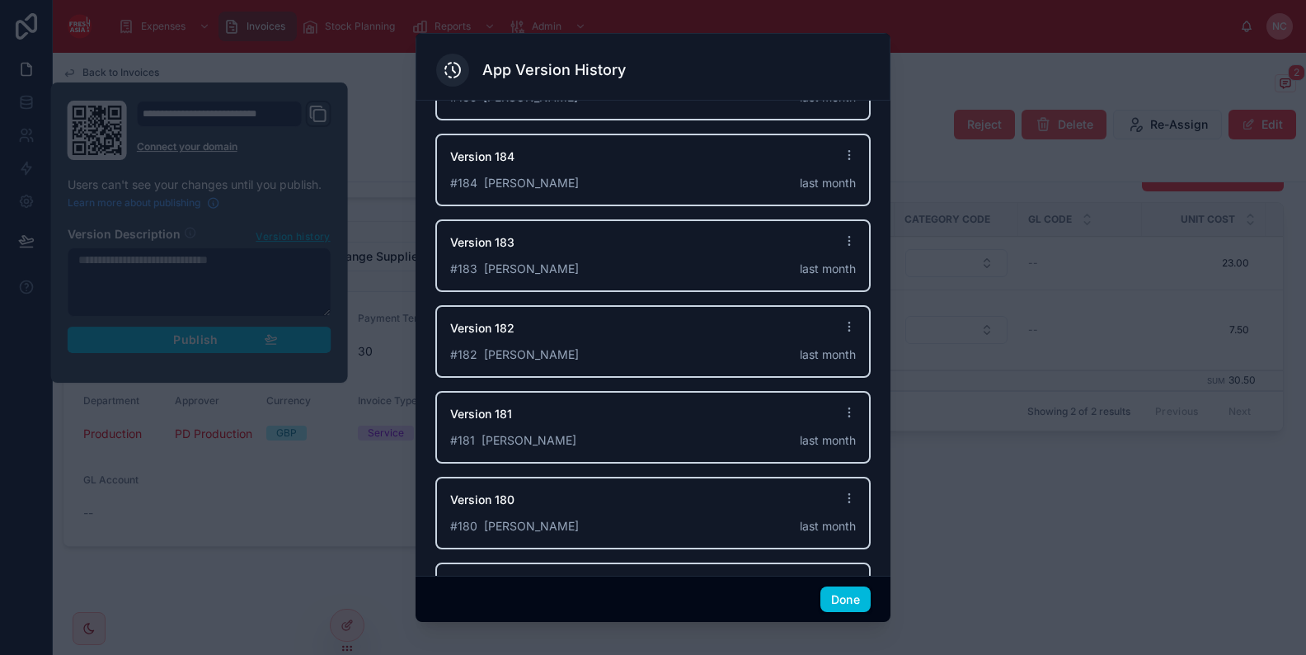
scroll to position [342, 0]
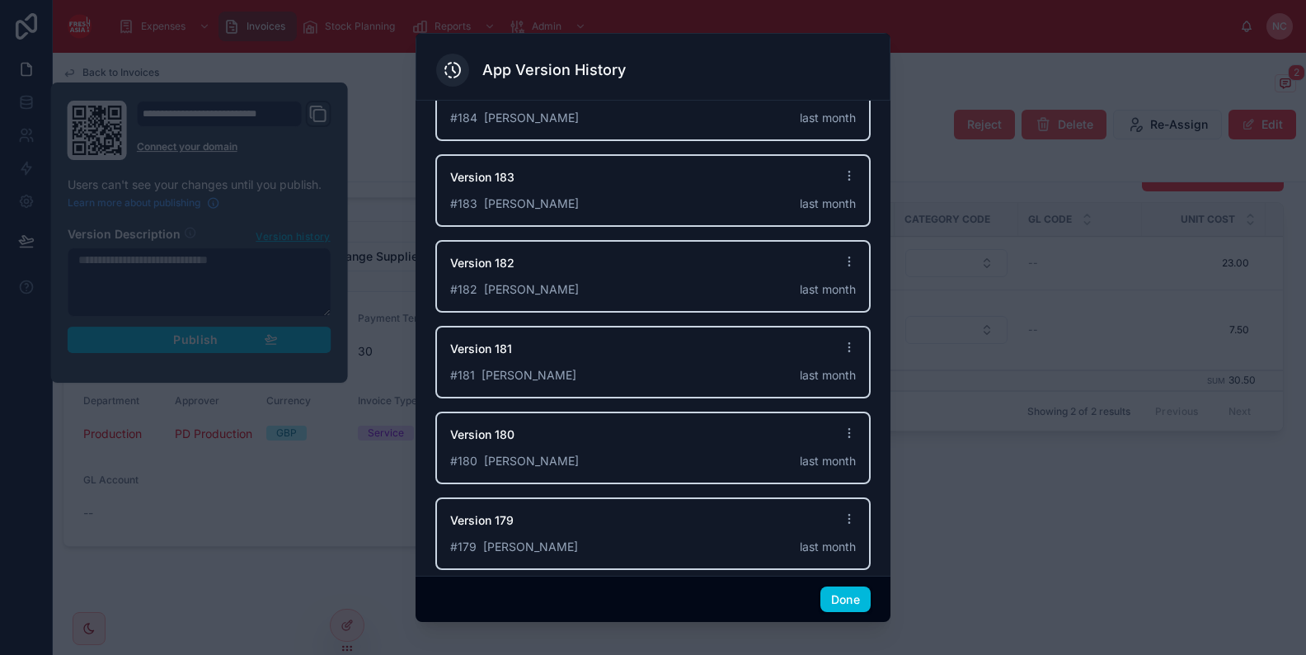
click at [853, 518] on icon at bounding box center [849, 518] width 13 height 13
click at [847, 429] on icon at bounding box center [849, 432] width 13 height 13
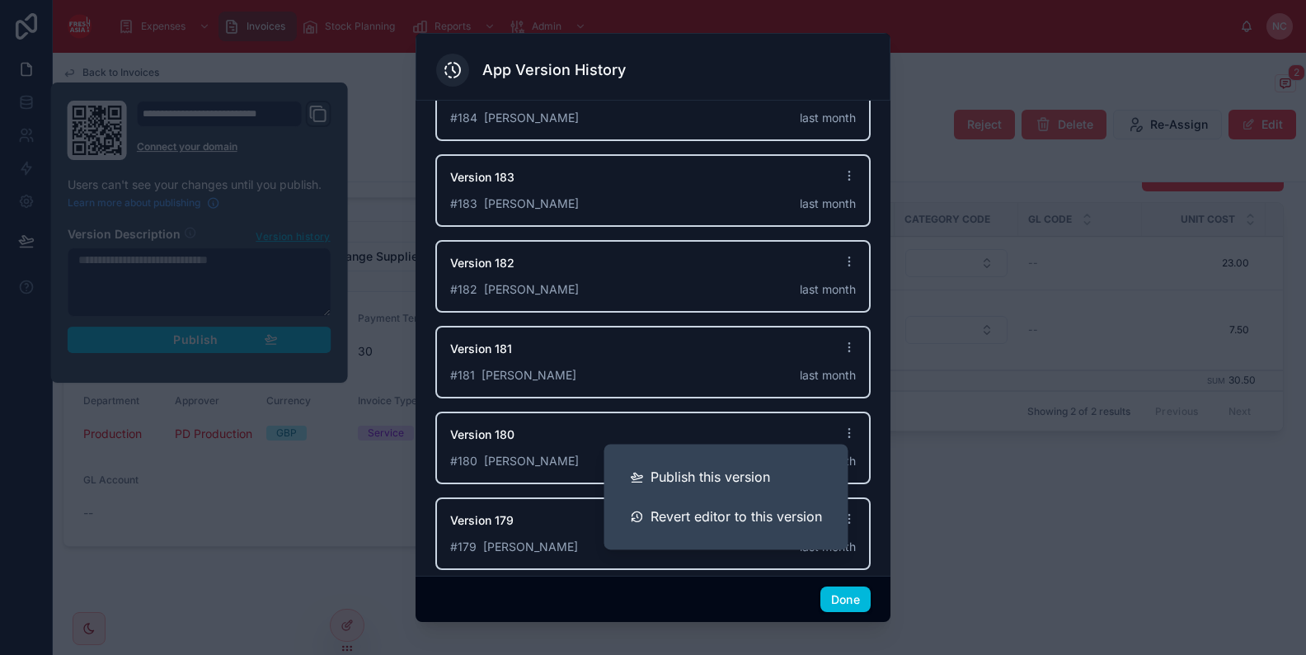
click at [856, 427] on div "Version 180 # 180 [PERSON_NAME] last month" at bounding box center [652, 447] width 435 height 73
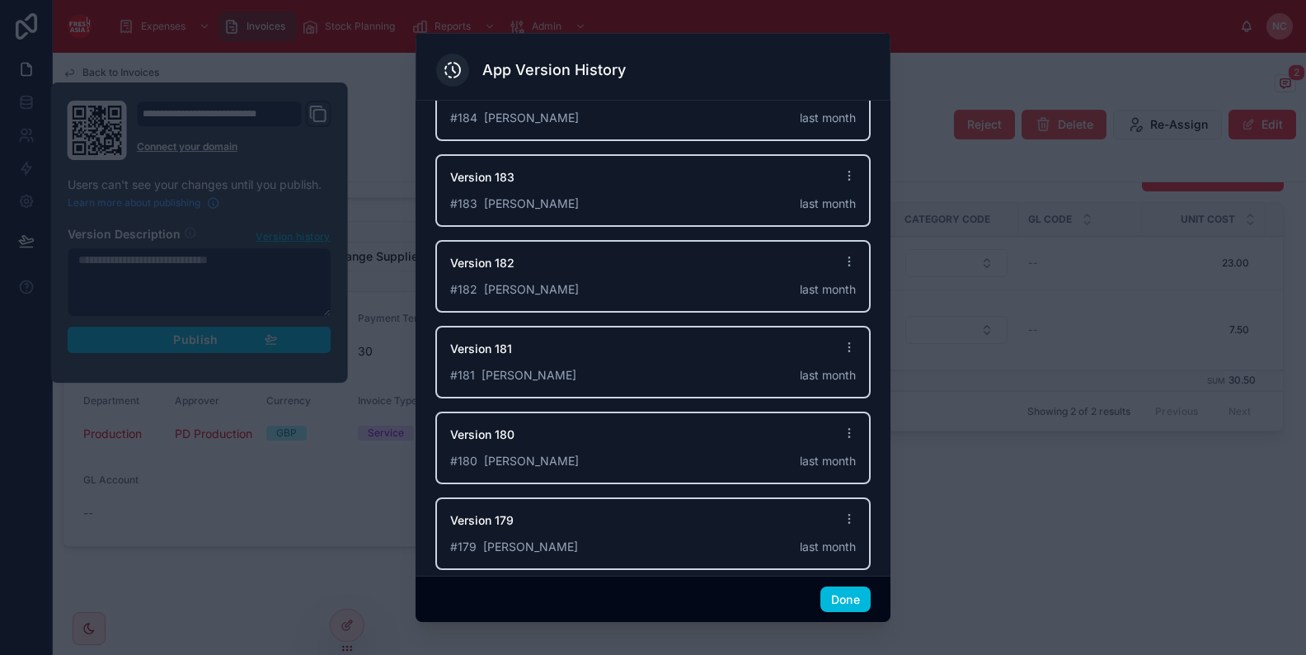
click at [847, 516] on icon at bounding box center [849, 518] width 13 height 13
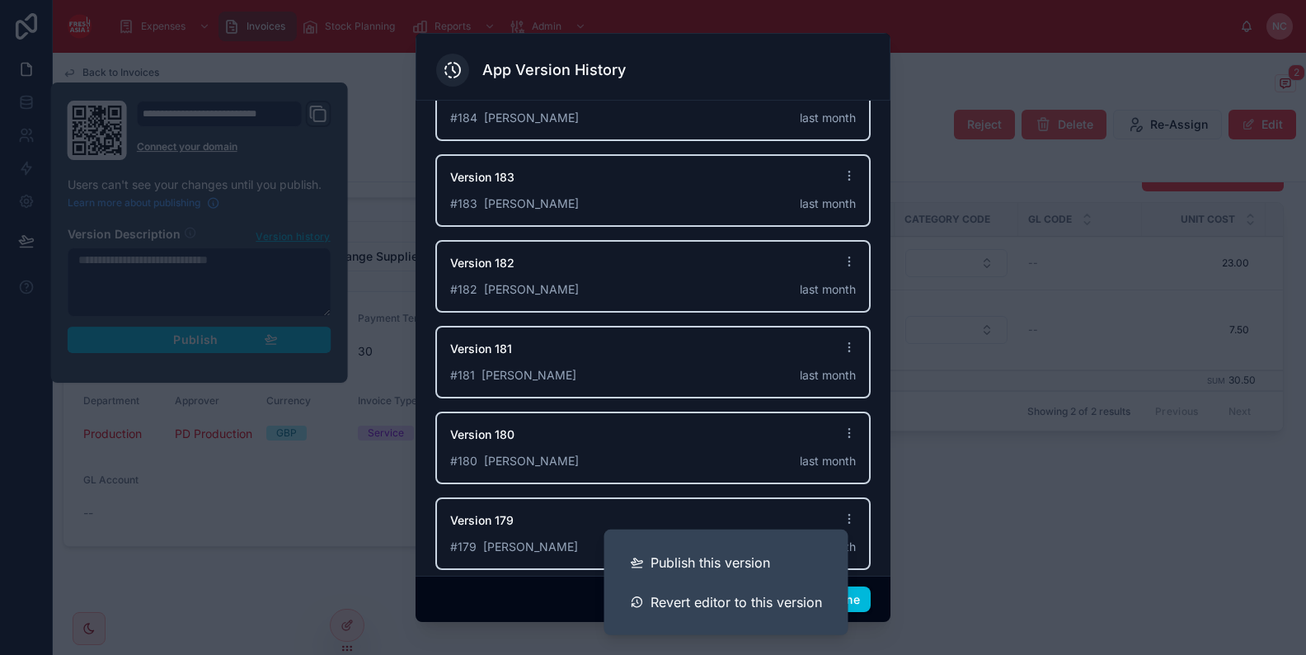
click at [847, 516] on icon at bounding box center [849, 518] width 13 height 13
click at [814, 228] on div "Learn more about version history re-added 'Transfer invoices to' field to chang…" at bounding box center [652, 167] width 435 height 805
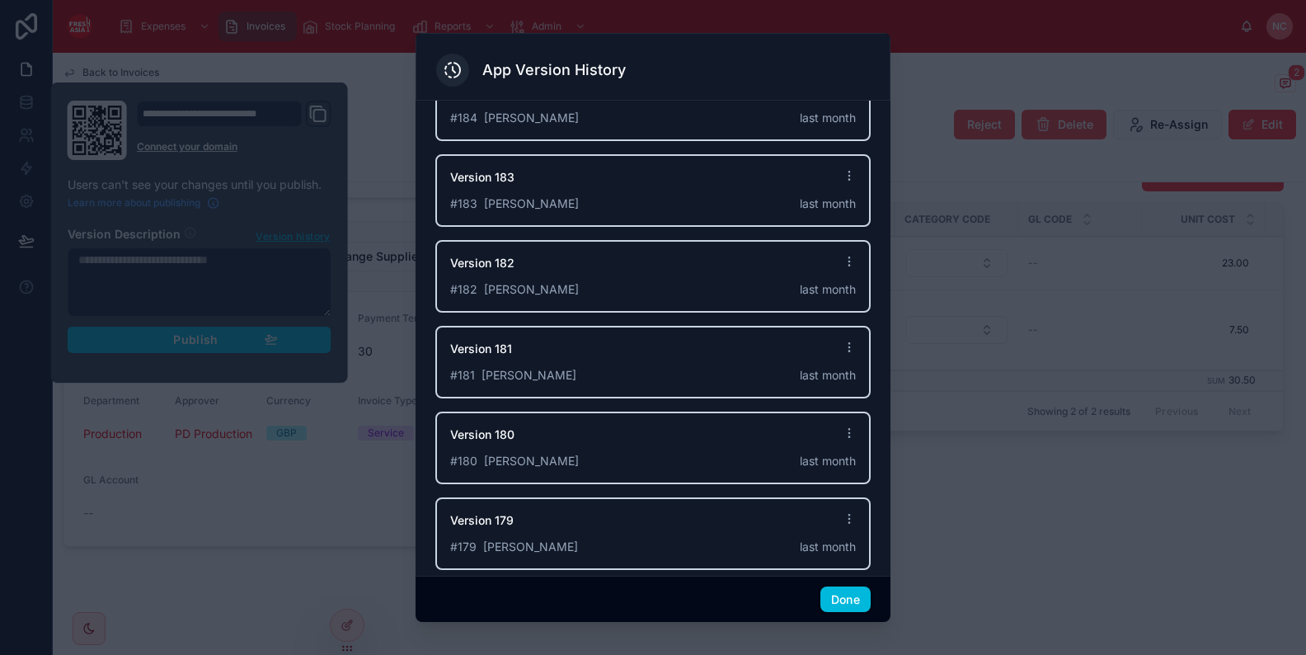
scroll to position [0, 0]
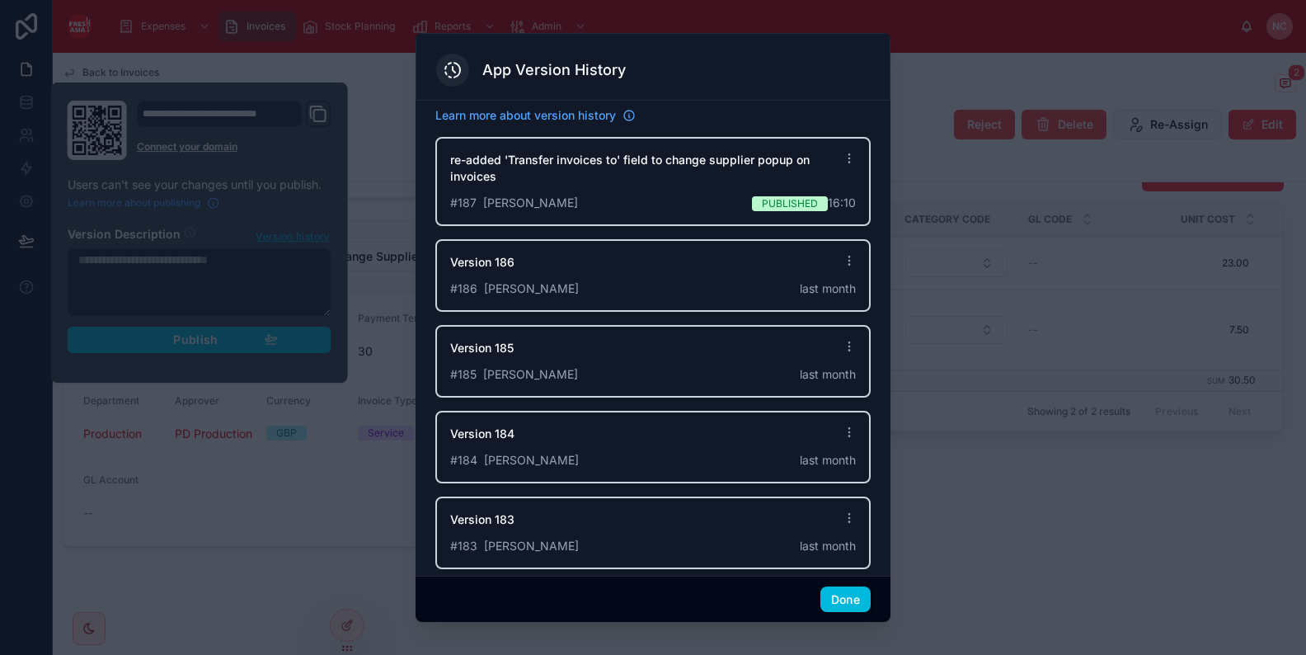
click at [456, 71] on icon at bounding box center [453, 70] width 20 height 20
click at [632, 117] on icon at bounding box center [629, 115] width 13 height 13
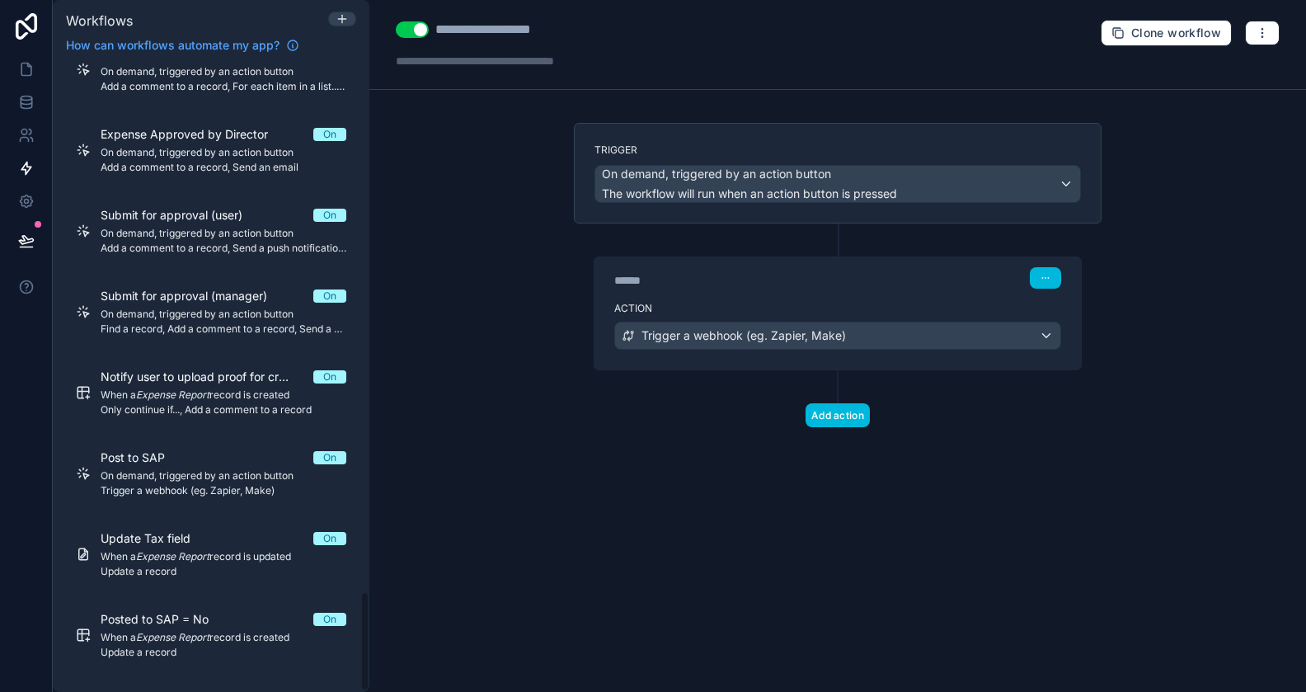
scroll to position [3321, 0]
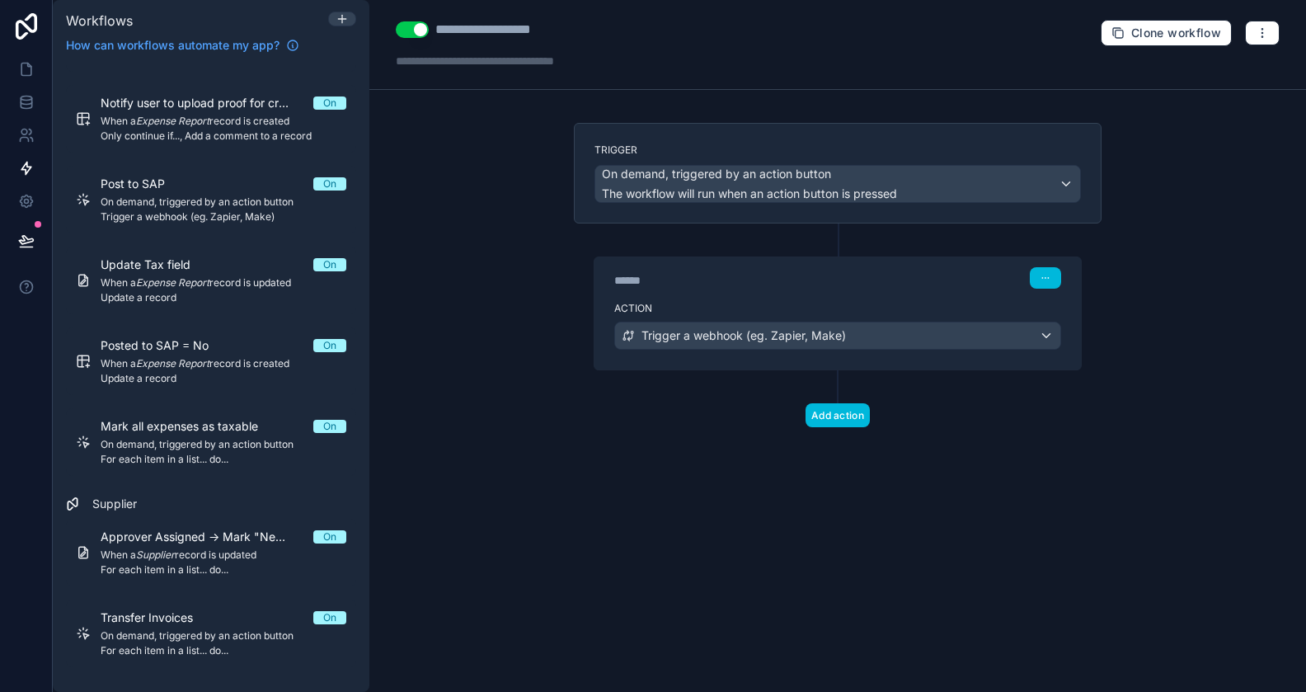
click at [188, 618] on span "Transfer Invoices" at bounding box center [157, 617] width 112 height 16
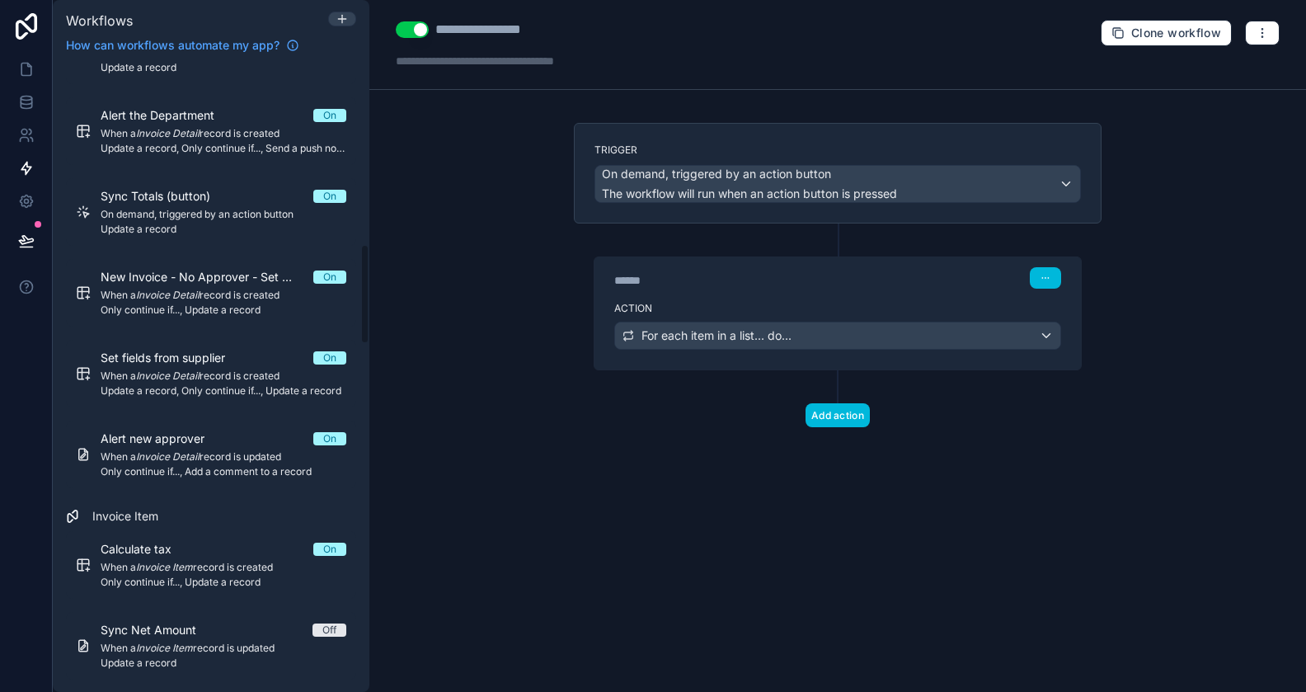
scroll to position [1140, 0]
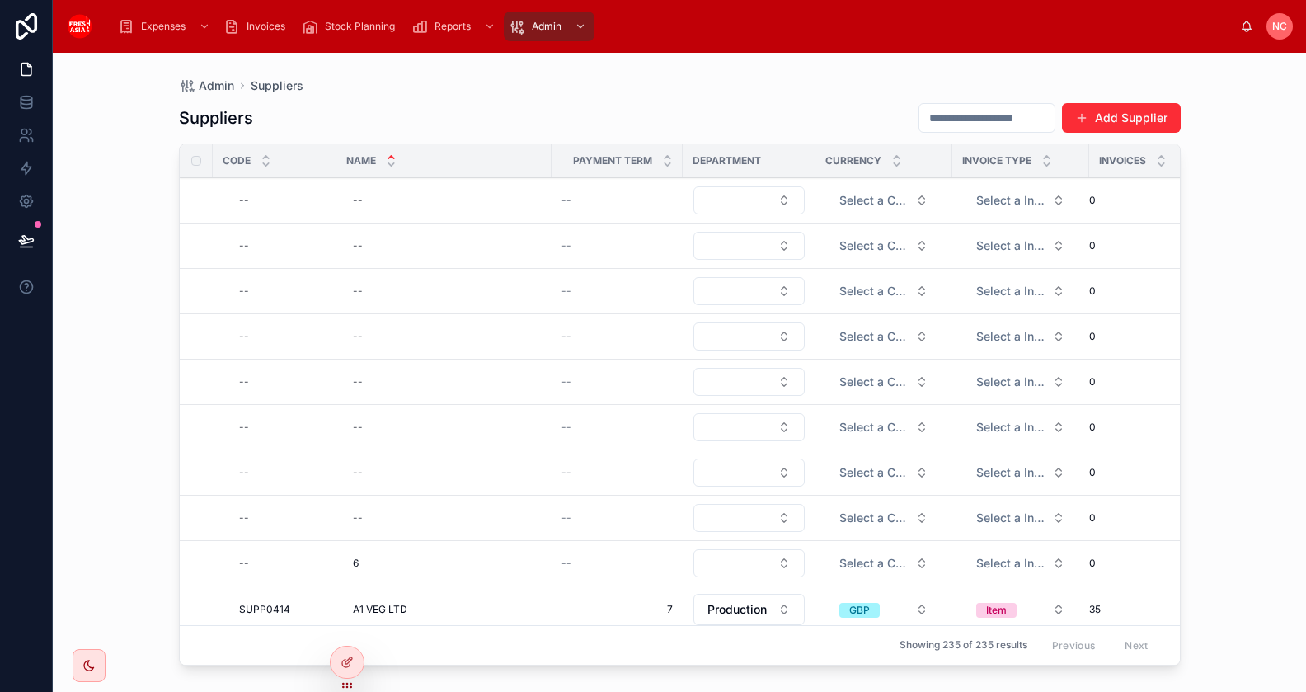
scroll to position [294, 0]
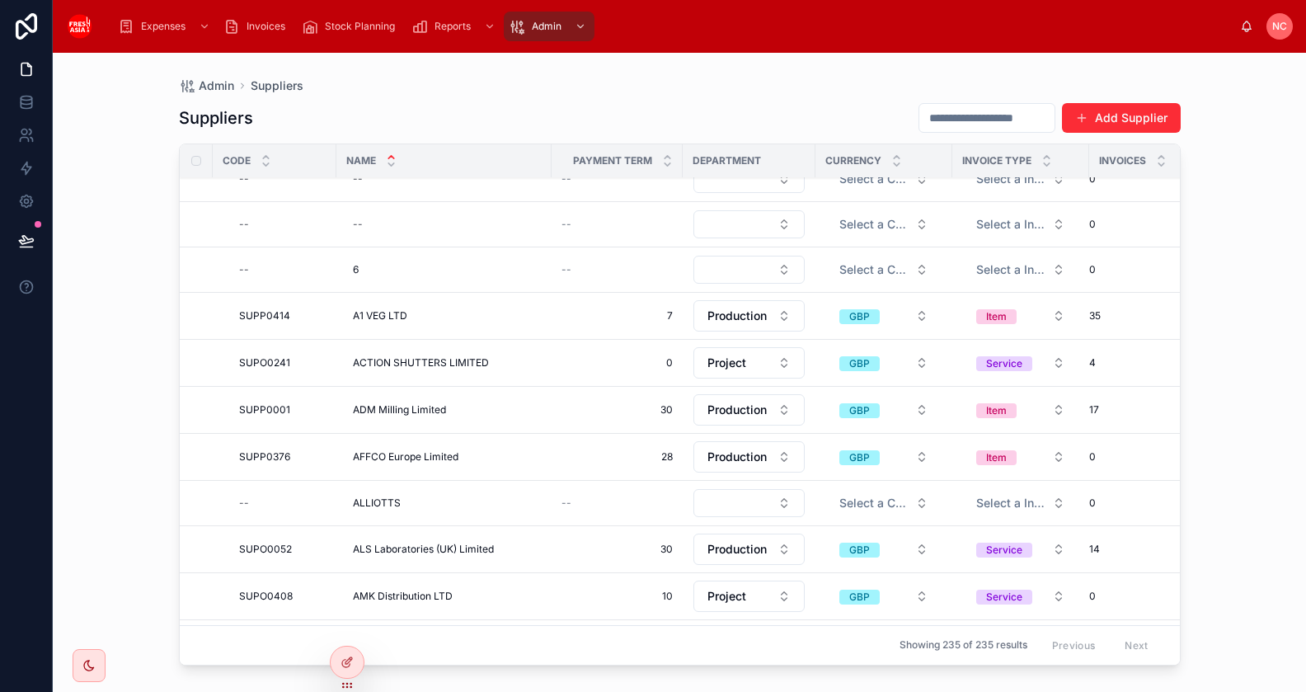
click at [278, 313] on span "SUPP0414" at bounding box center [264, 315] width 51 height 13
click at [142, 332] on div "Admin Suppliers Suppliers Add Supplier Code Name Payment Term Department Curren…" at bounding box center [679, 372] width 1253 height 639
click at [213, 312] on td "SUPP0414 SUPP0414" at bounding box center [275, 316] width 124 height 47
click at [223, 316] on td "SUPP0414 SUPP0414" at bounding box center [275, 316] width 124 height 47
click at [331, 311] on td "SUPP0414 SUPP0414" at bounding box center [275, 316] width 124 height 47
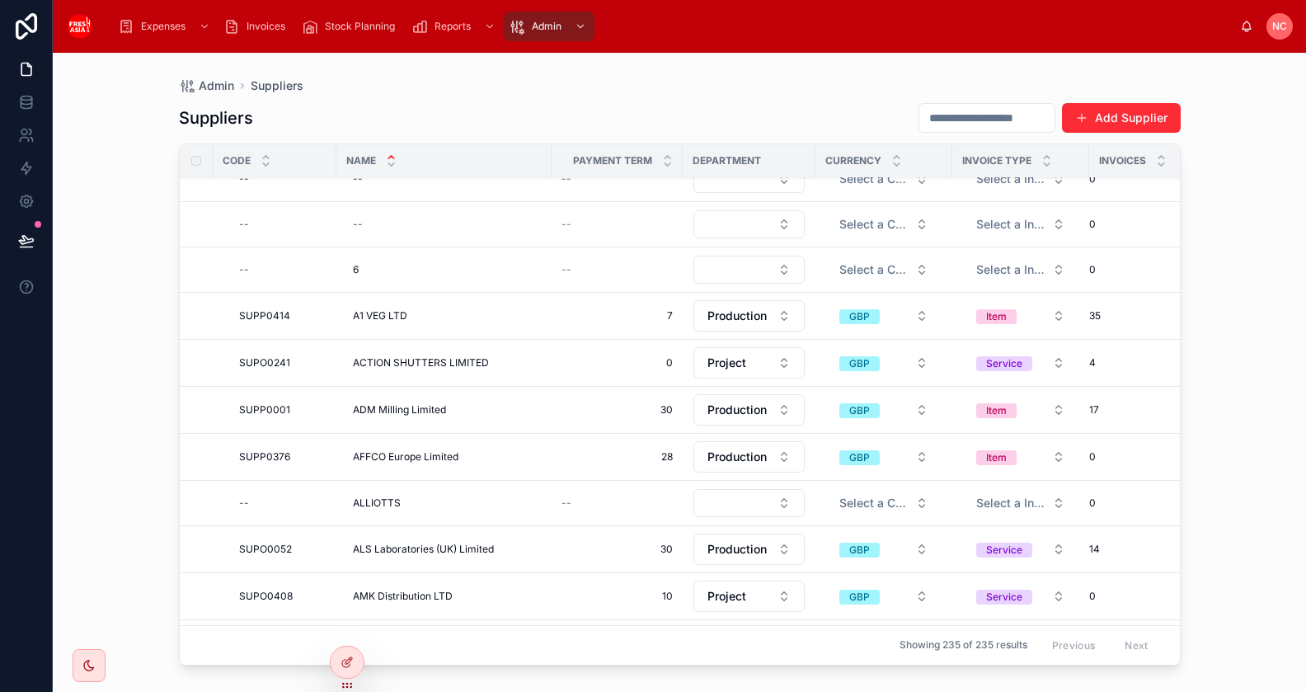
click at [331, 311] on td "SUPP0414 SUPP0414" at bounding box center [275, 316] width 124 height 47
click at [664, 313] on span "7" at bounding box center [617, 315] width 111 height 13
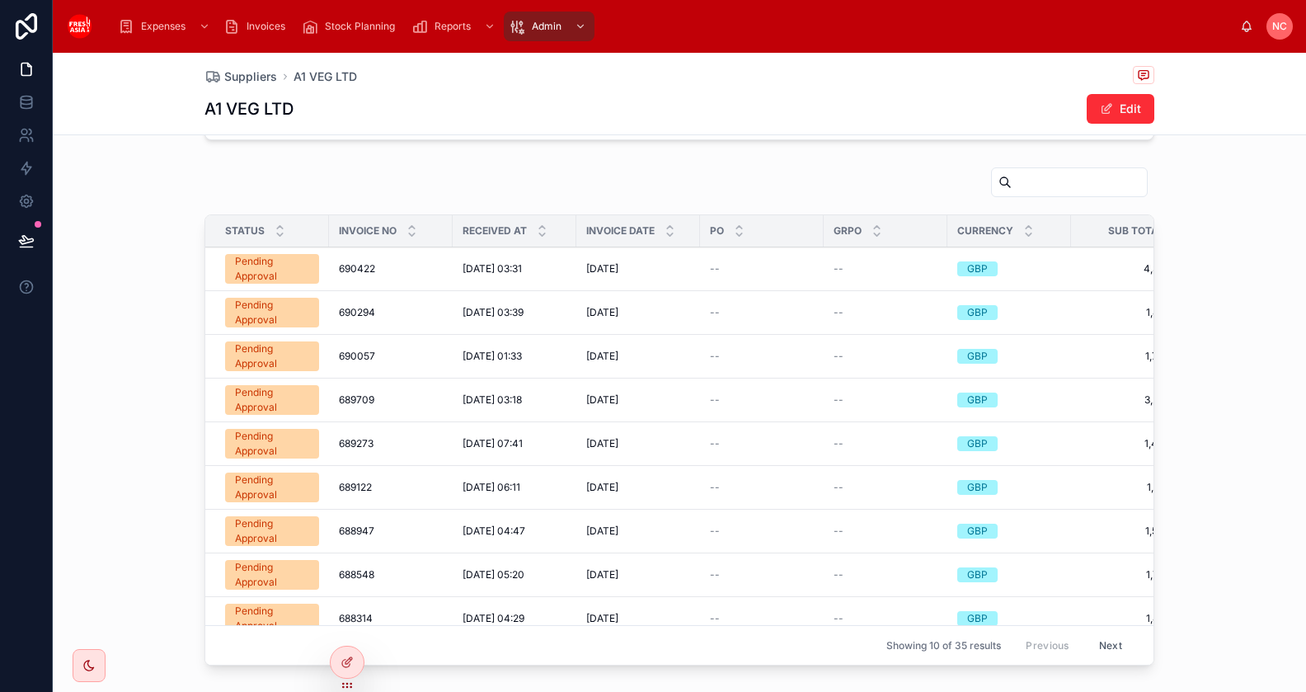
scroll to position [312, 0]
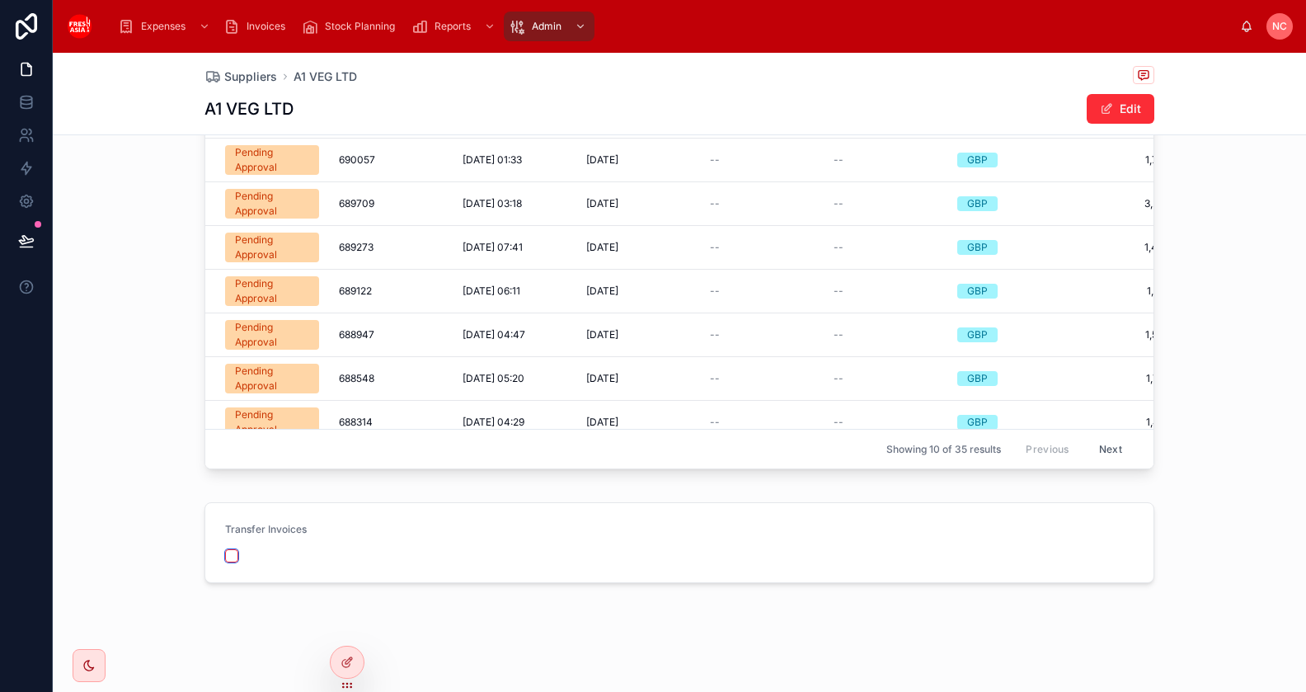
click at [229, 555] on button "button" at bounding box center [231, 555] width 13 height 13
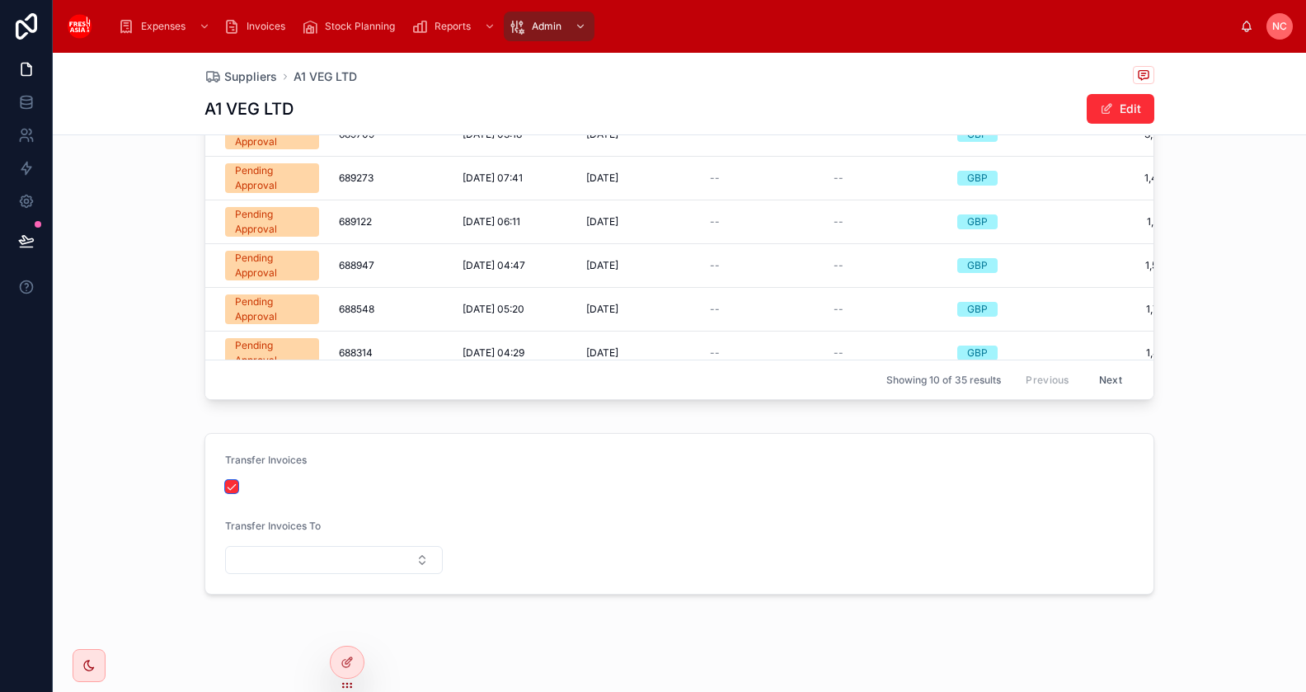
scroll to position [384, 0]
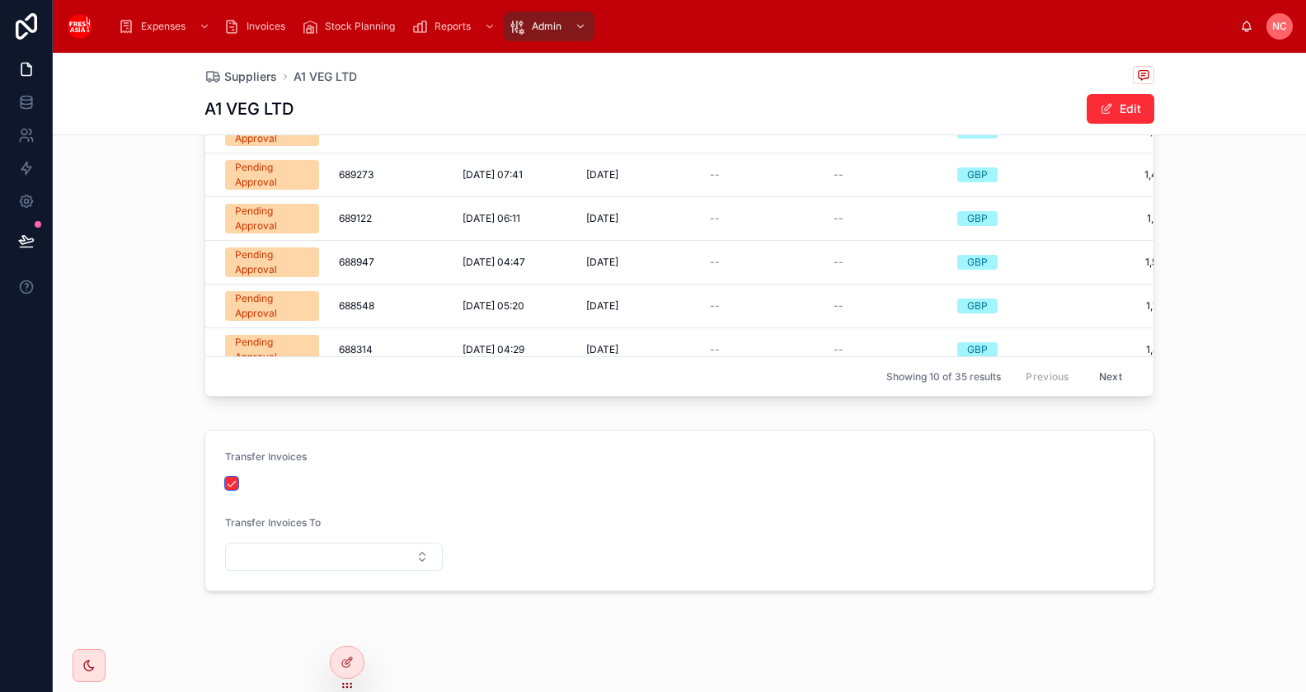
click at [230, 479] on button "button" at bounding box center [231, 483] width 13 height 13
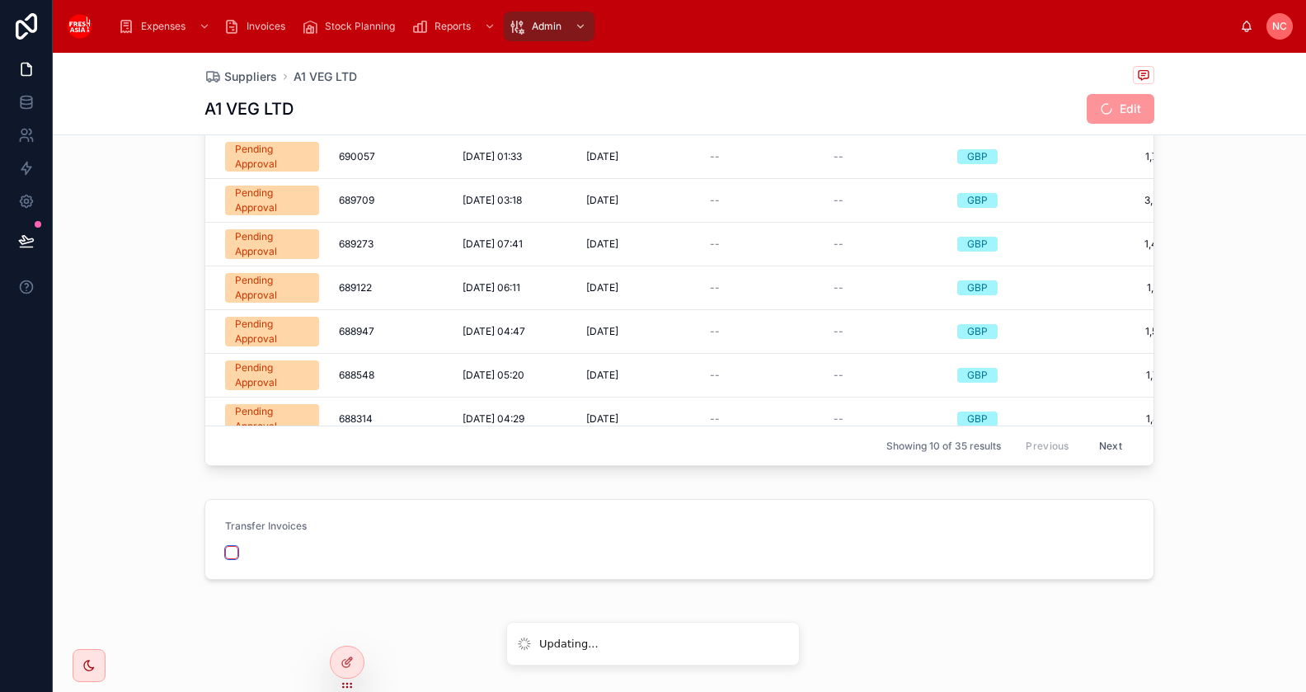
scroll to position [312, 0]
